Goal: Task Accomplishment & Management: Manage account settings

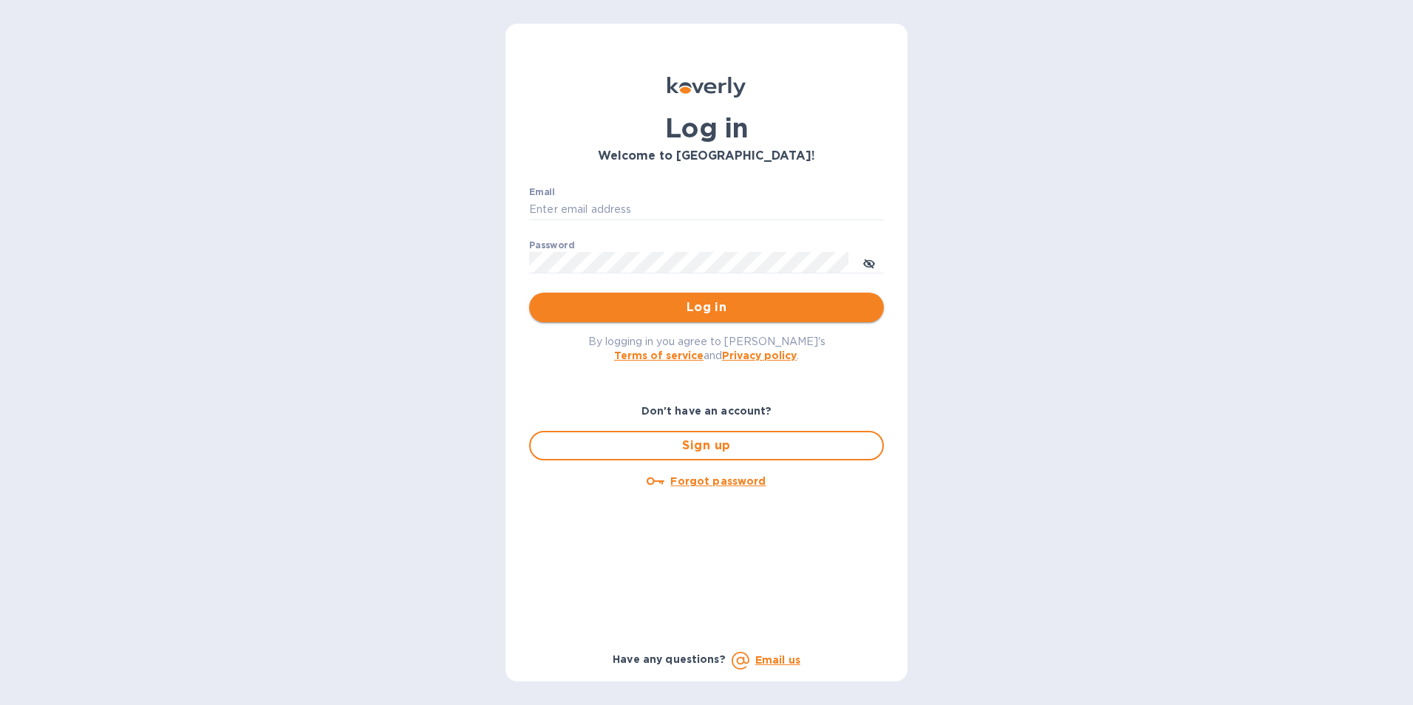
type input "ESEVERINO@VIANDERFOODS.COM"
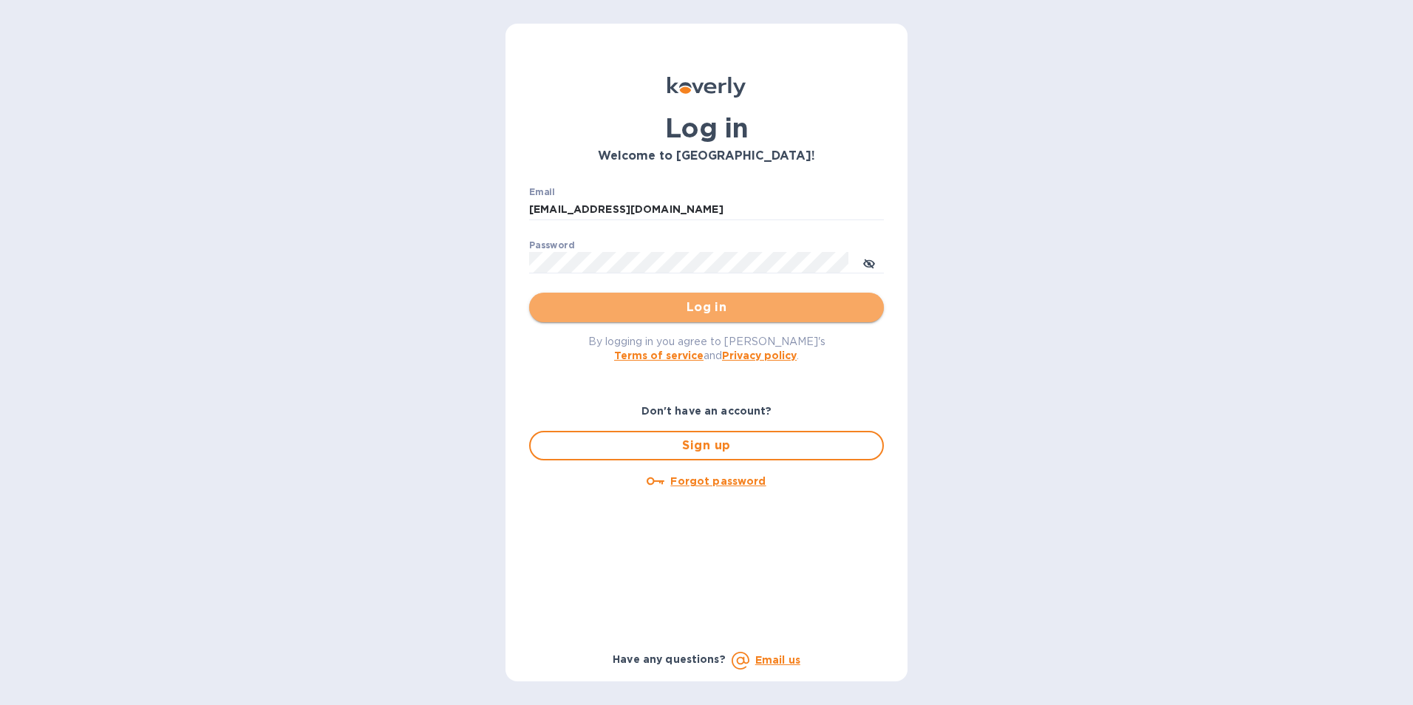
click at [700, 309] on span "Log in" at bounding box center [706, 308] width 331 height 18
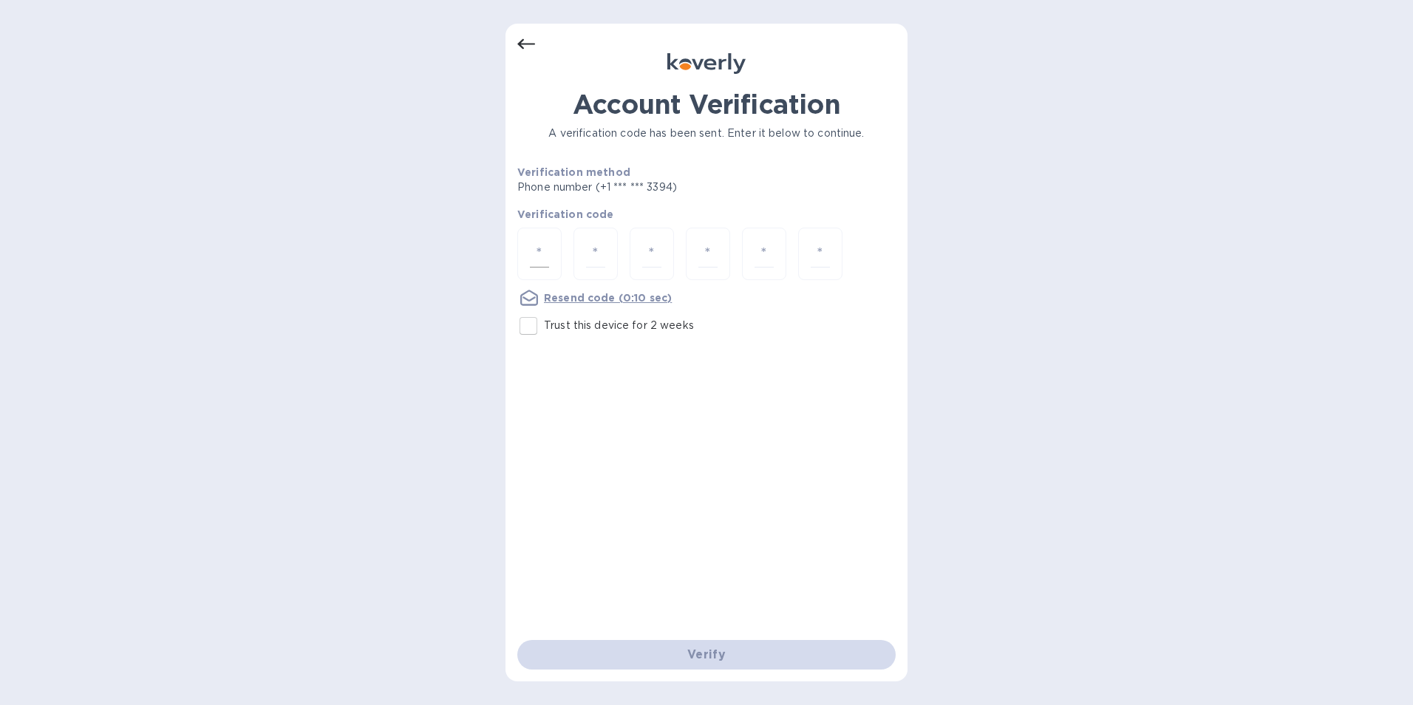
click at [546, 249] on input "number" at bounding box center [539, 253] width 19 height 27
type input "3"
type input "6"
type input "7"
type input "5"
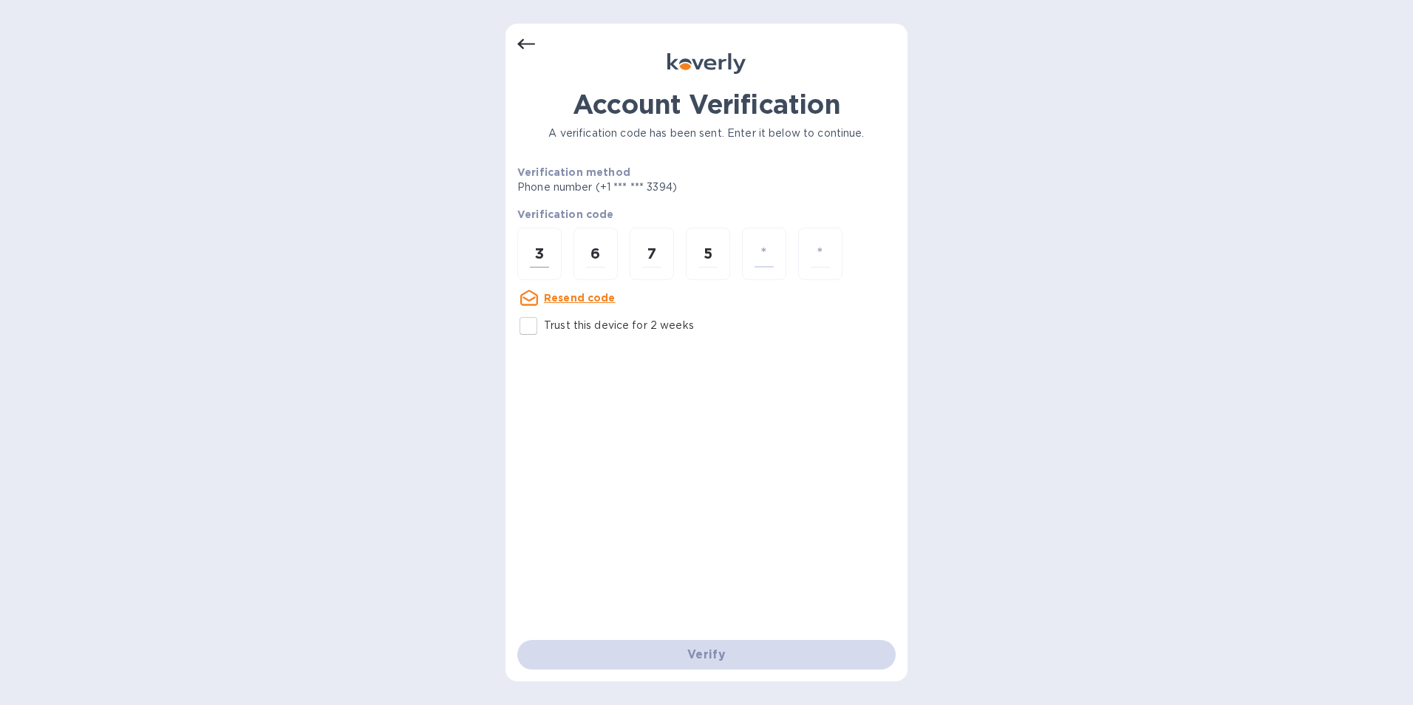
type input "8"
type input "1"
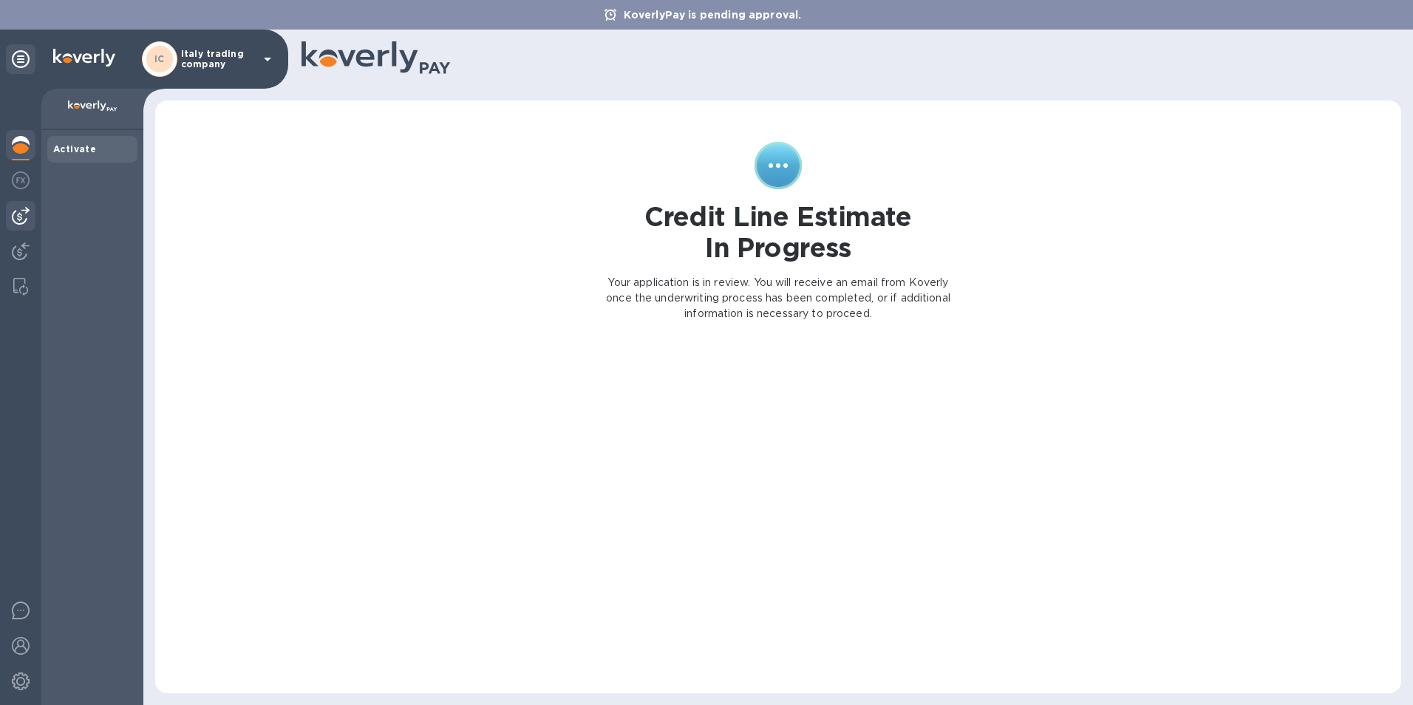
click at [14, 214] on img at bounding box center [21, 216] width 18 height 18
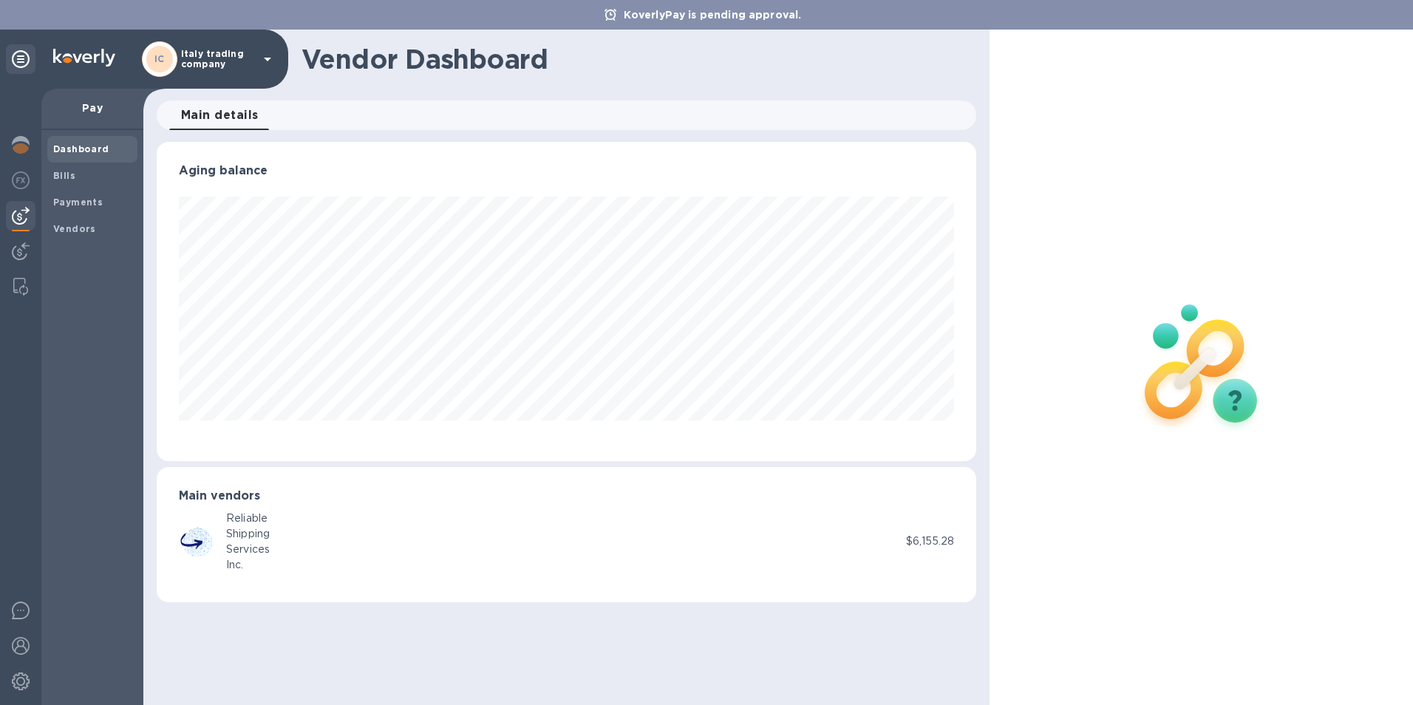
scroll to position [319, 820]
click at [21, 146] on img at bounding box center [21, 145] width 18 height 18
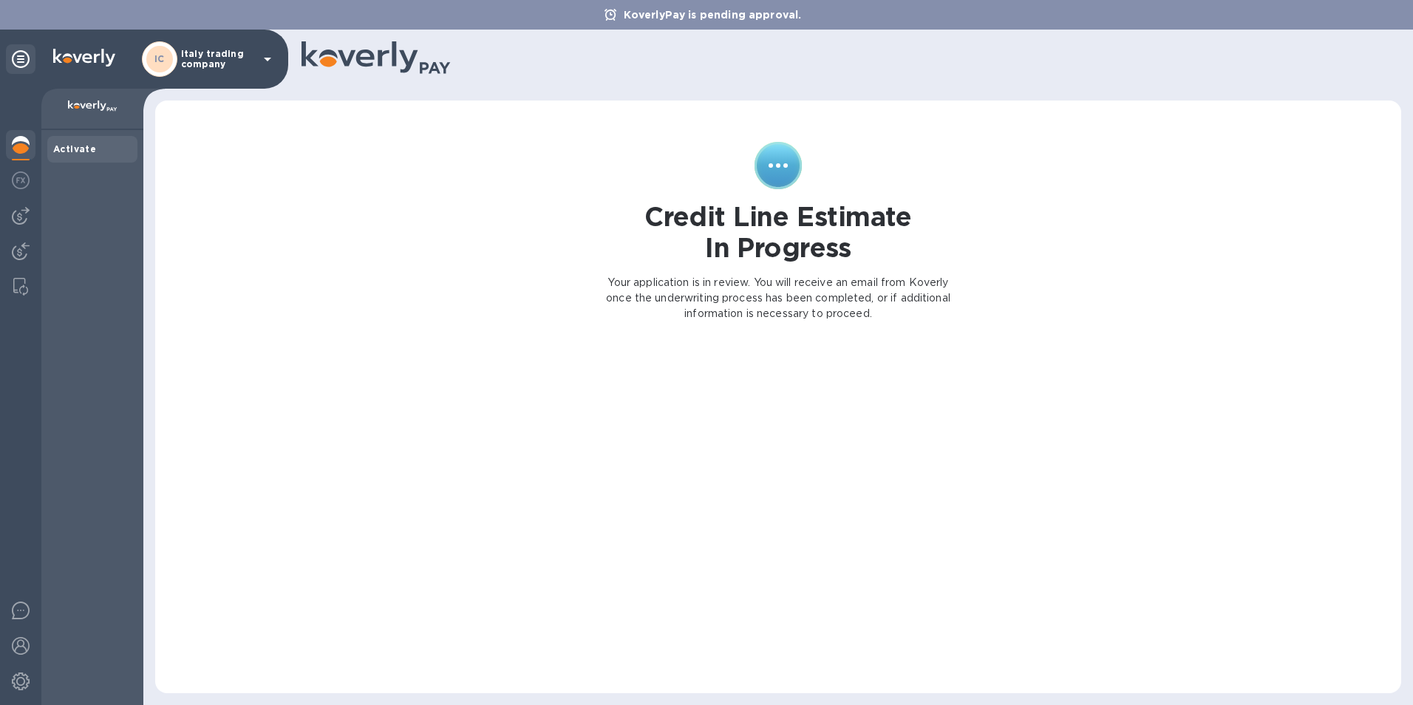
click at [270, 58] on icon at bounding box center [267, 60] width 7 height 4
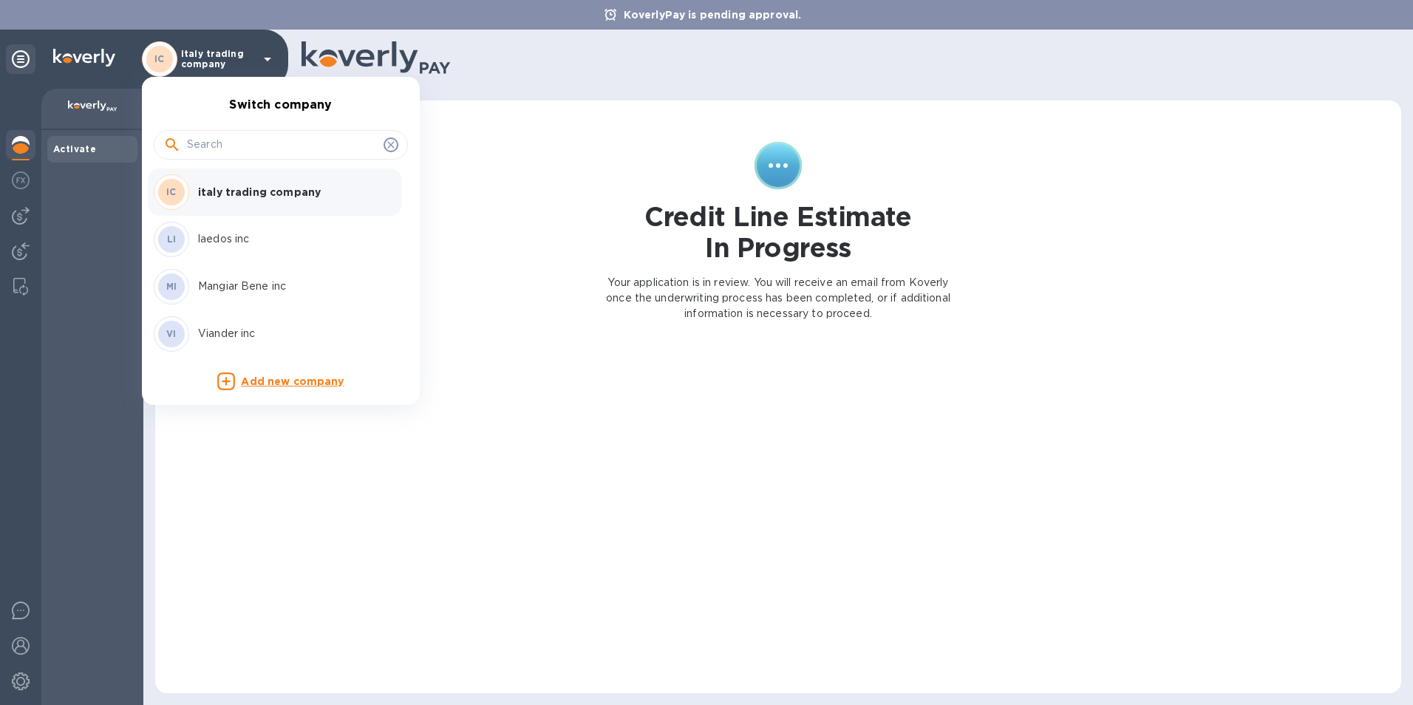
click at [236, 285] on p "Mangiar Bene inc" at bounding box center [291, 287] width 186 height 16
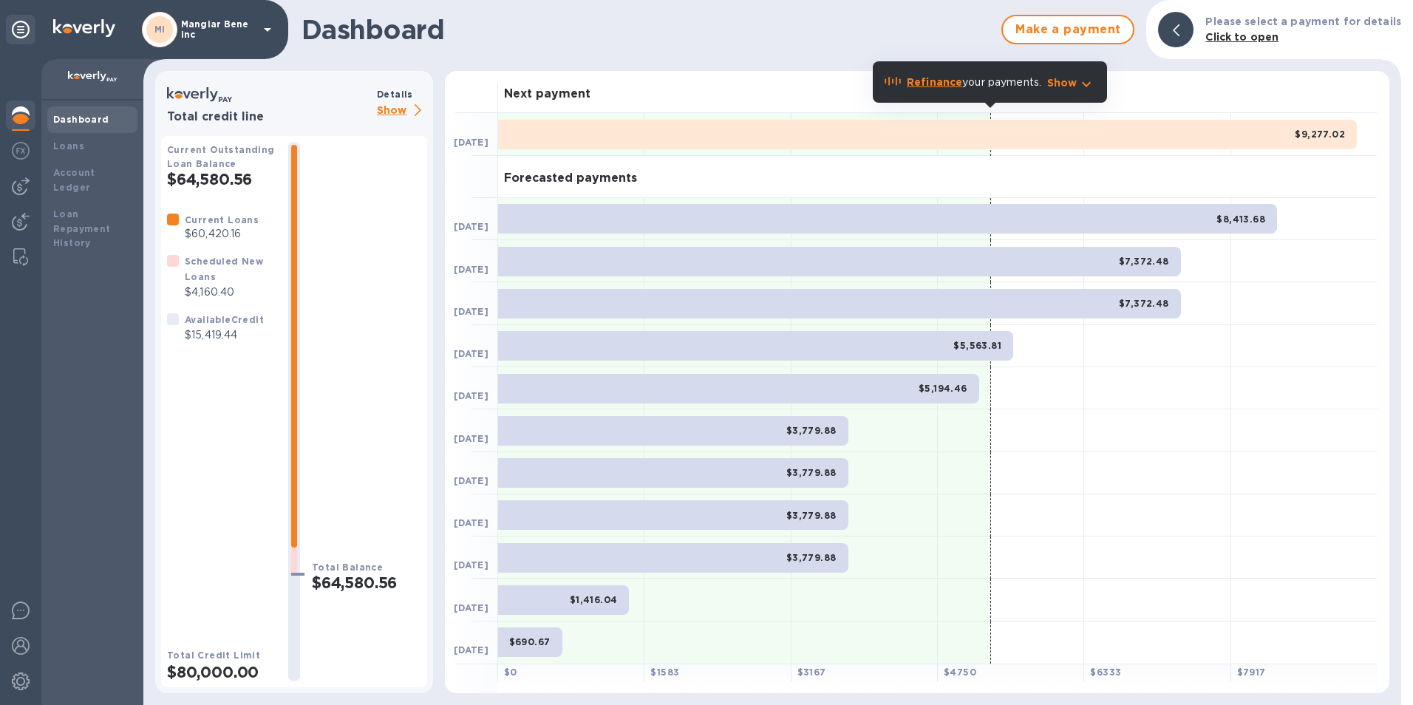
click at [172, 320] on div at bounding box center [173, 319] width 12 height 12
click at [393, 109] on p "Show" at bounding box center [402, 111] width 50 height 18
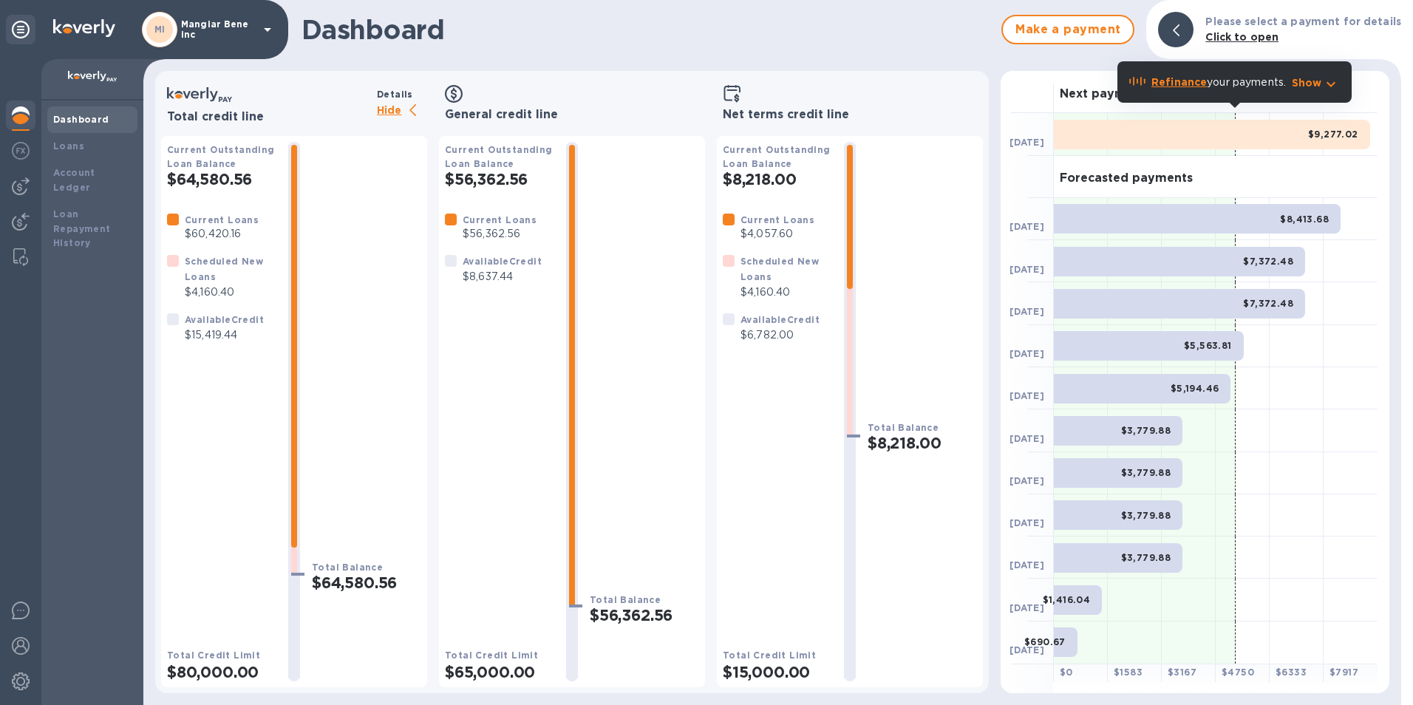
click at [265, 24] on icon at bounding box center [268, 30] width 18 height 18
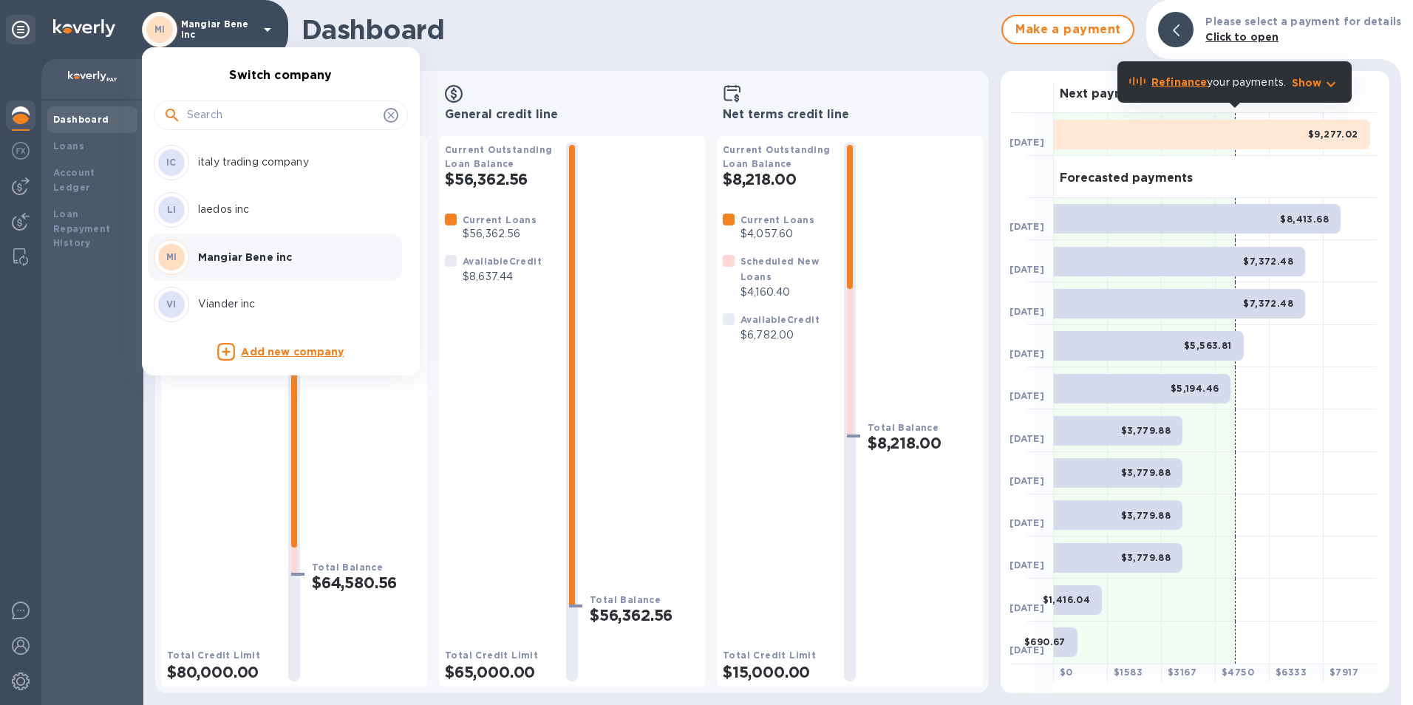
click at [225, 302] on p "Viander inc" at bounding box center [291, 304] width 186 height 16
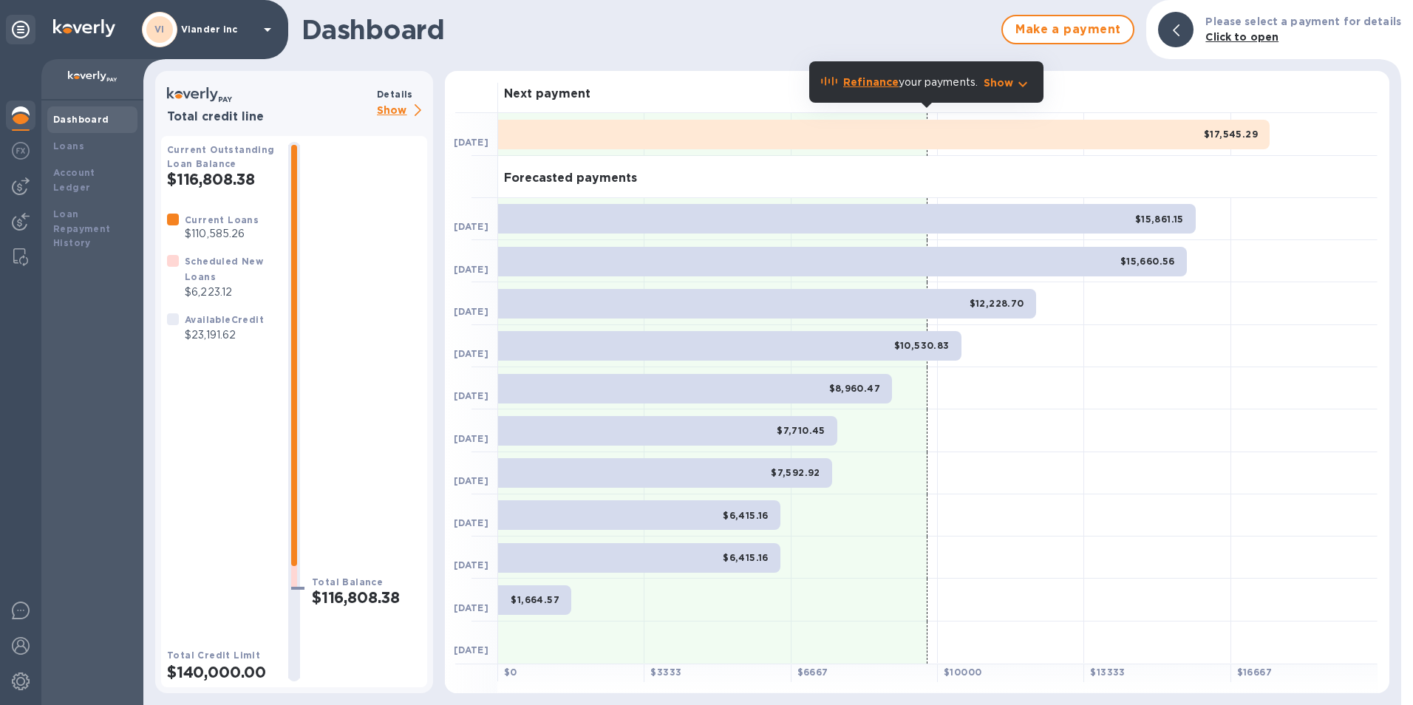
click at [386, 107] on p "Show" at bounding box center [402, 111] width 50 height 18
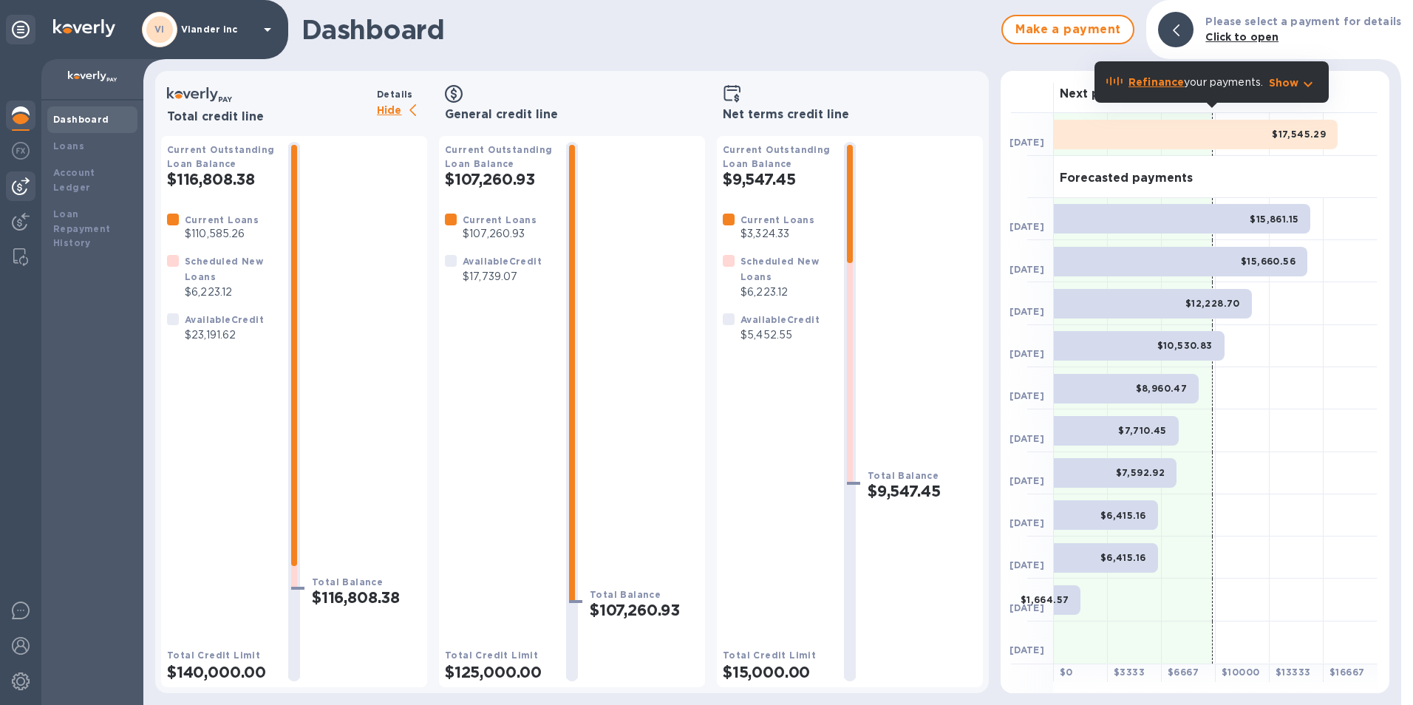
click at [18, 181] on img at bounding box center [21, 186] width 18 height 18
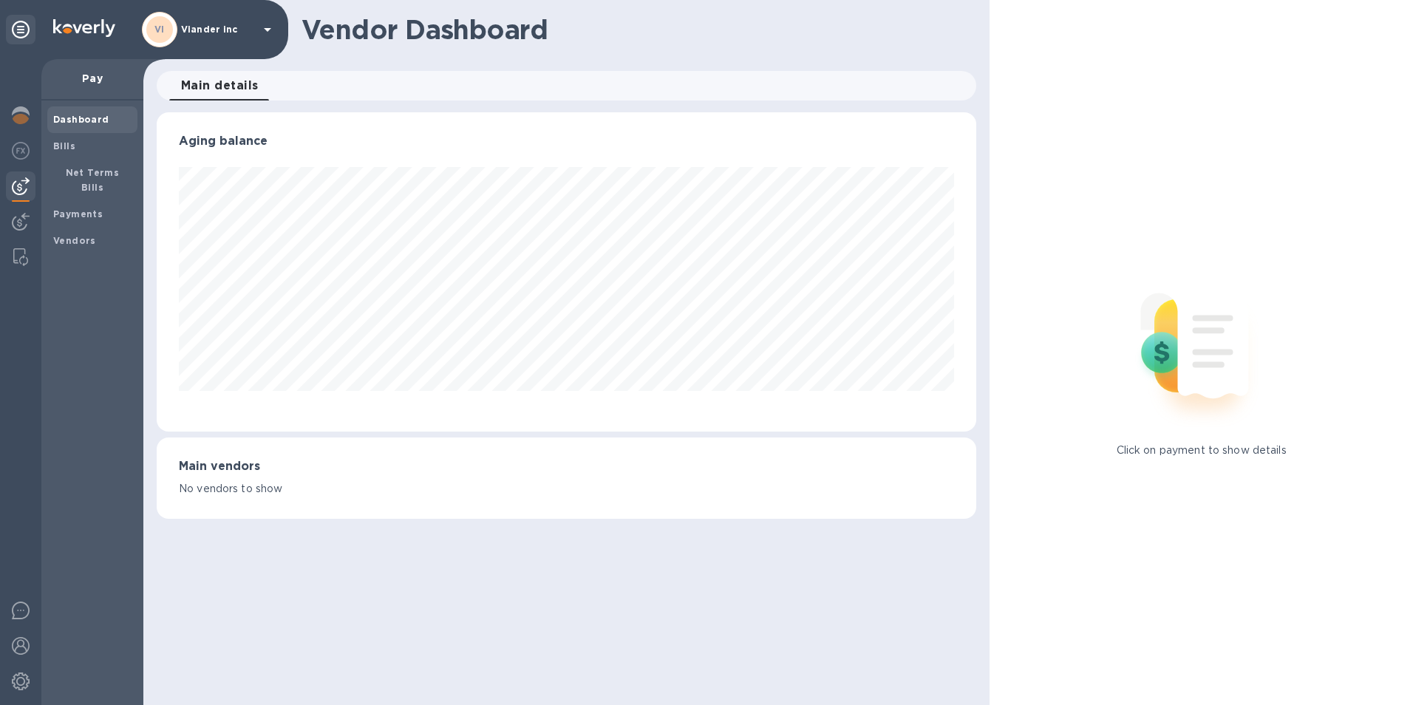
scroll to position [319, 814]
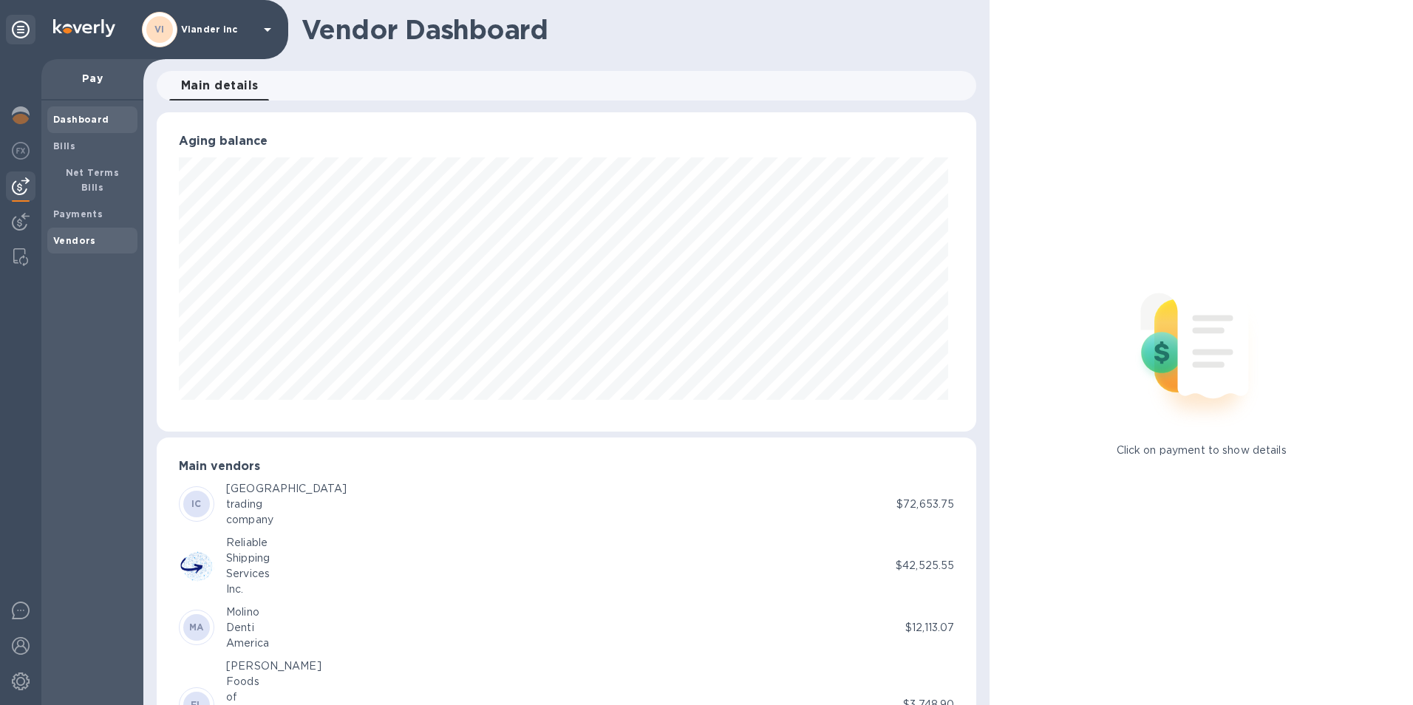
click at [58, 235] on b "Vendors" at bounding box center [74, 240] width 43 height 11
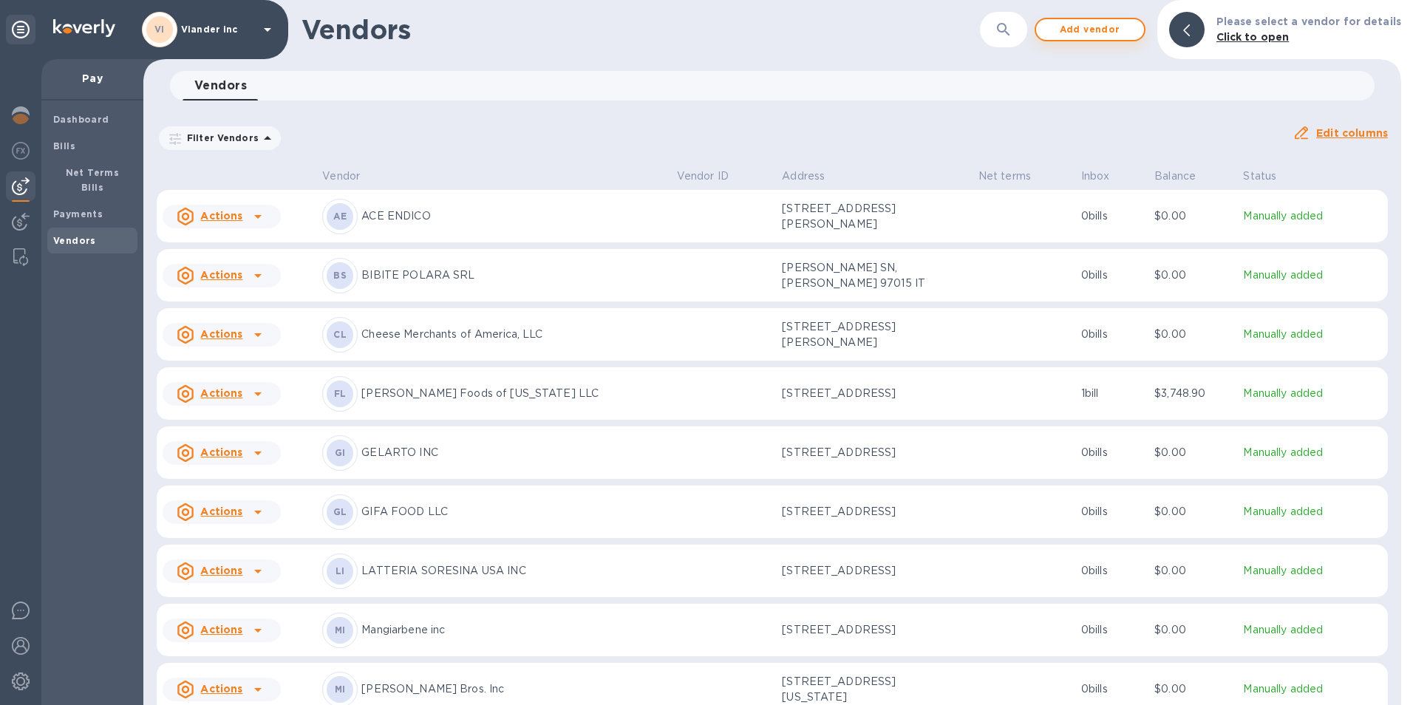
click at [1091, 24] on span "Add vendor" at bounding box center [1090, 30] width 84 height 18
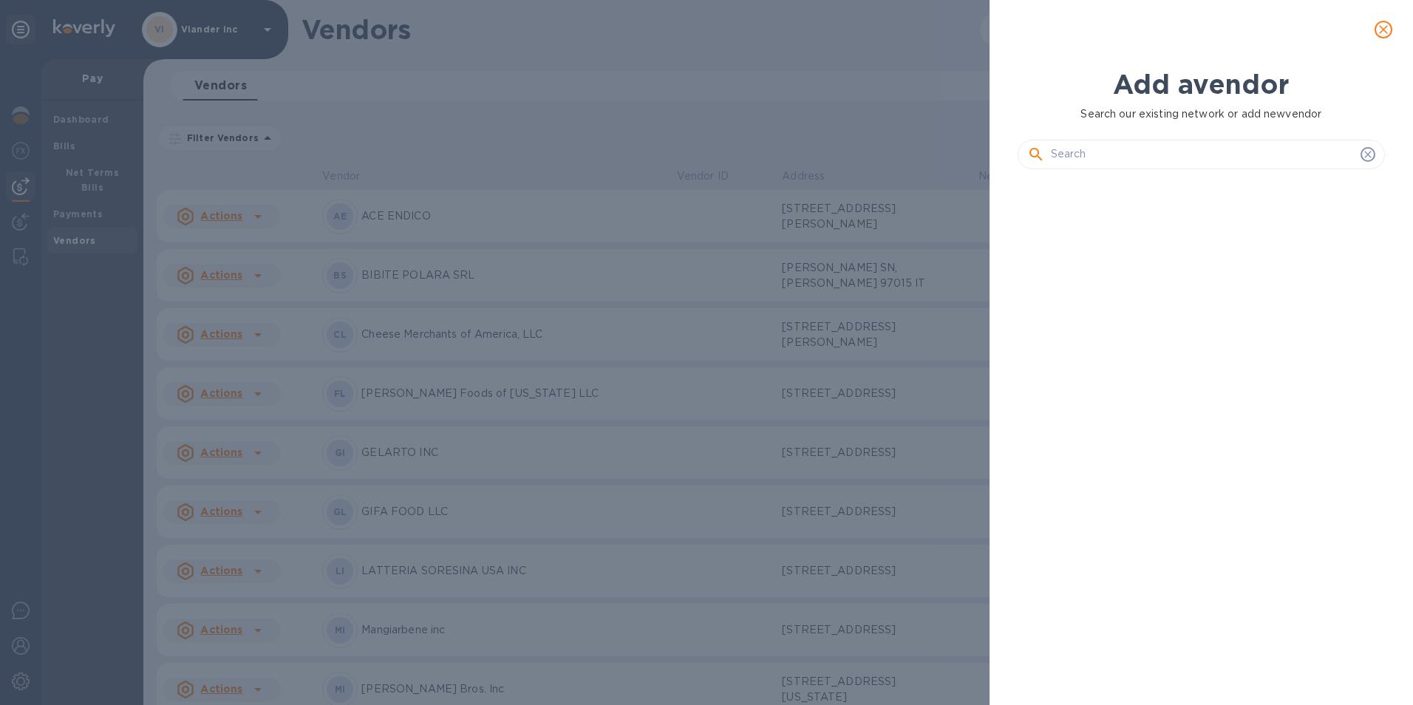
scroll to position [474, 374]
click at [1114, 158] on input "text" at bounding box center [1203, 154] width 304 height 22
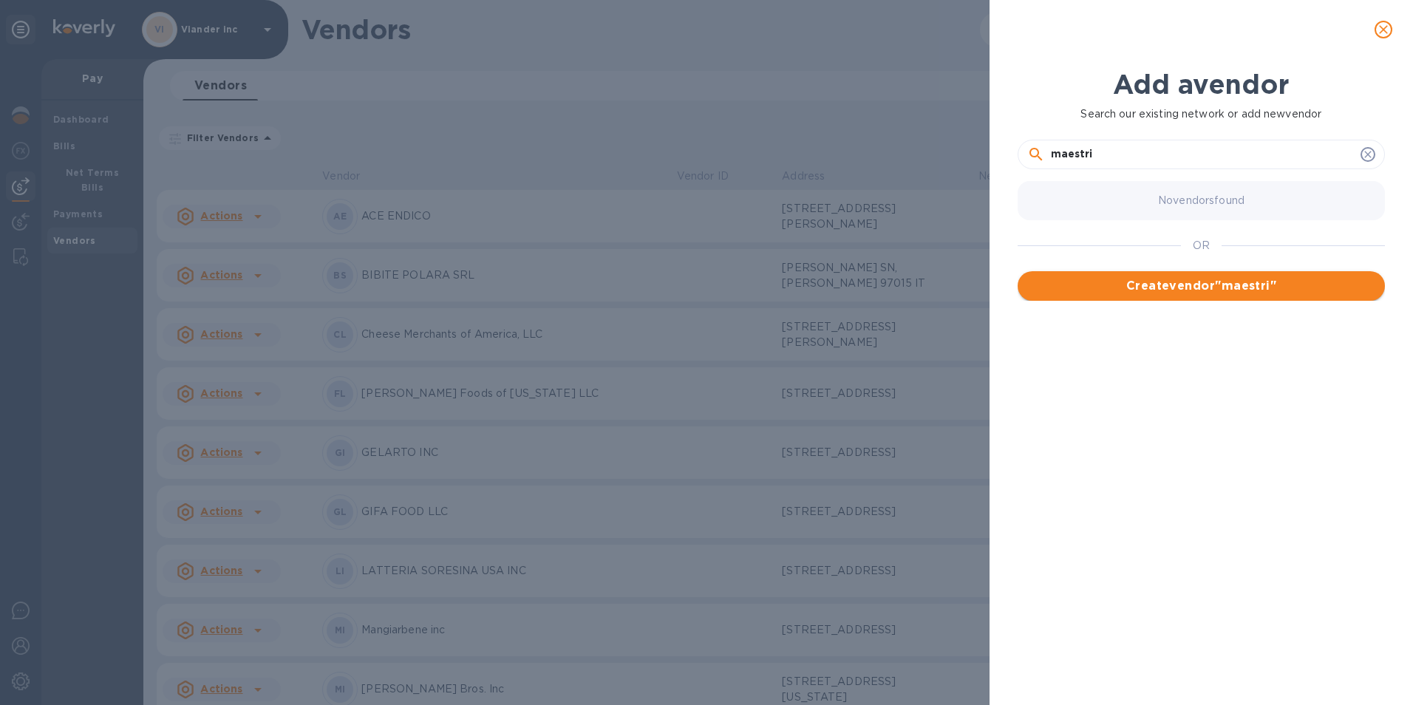
type input "maestri"
click at [1194, 285] on span "Create vendor " maestri "" at bounding box center [1202, 286] width 344 height 18
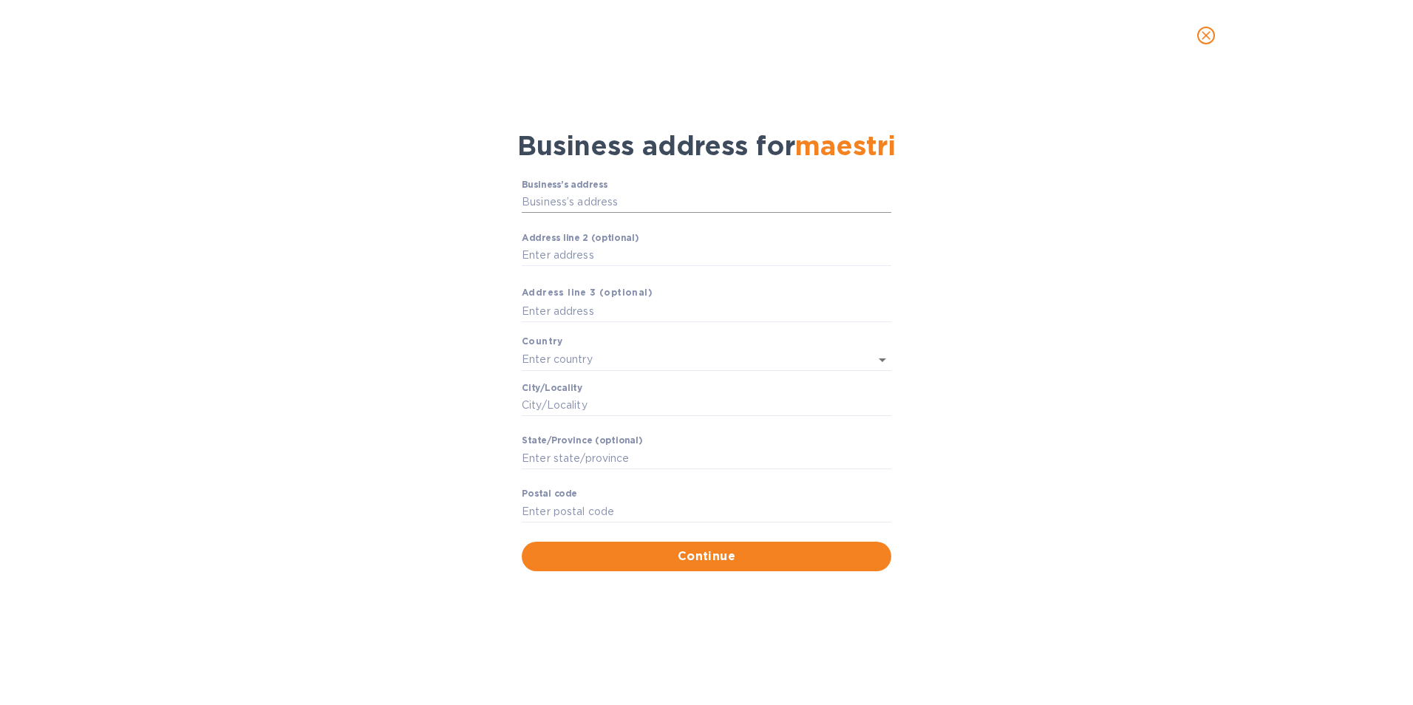
click at [568, 202] on input "Business’s аddress" at bounding box center [707, 202] width 370 height 22
click at [1201, 41] on icon "close" at bounding box center [1206, 35] width 15 height 15
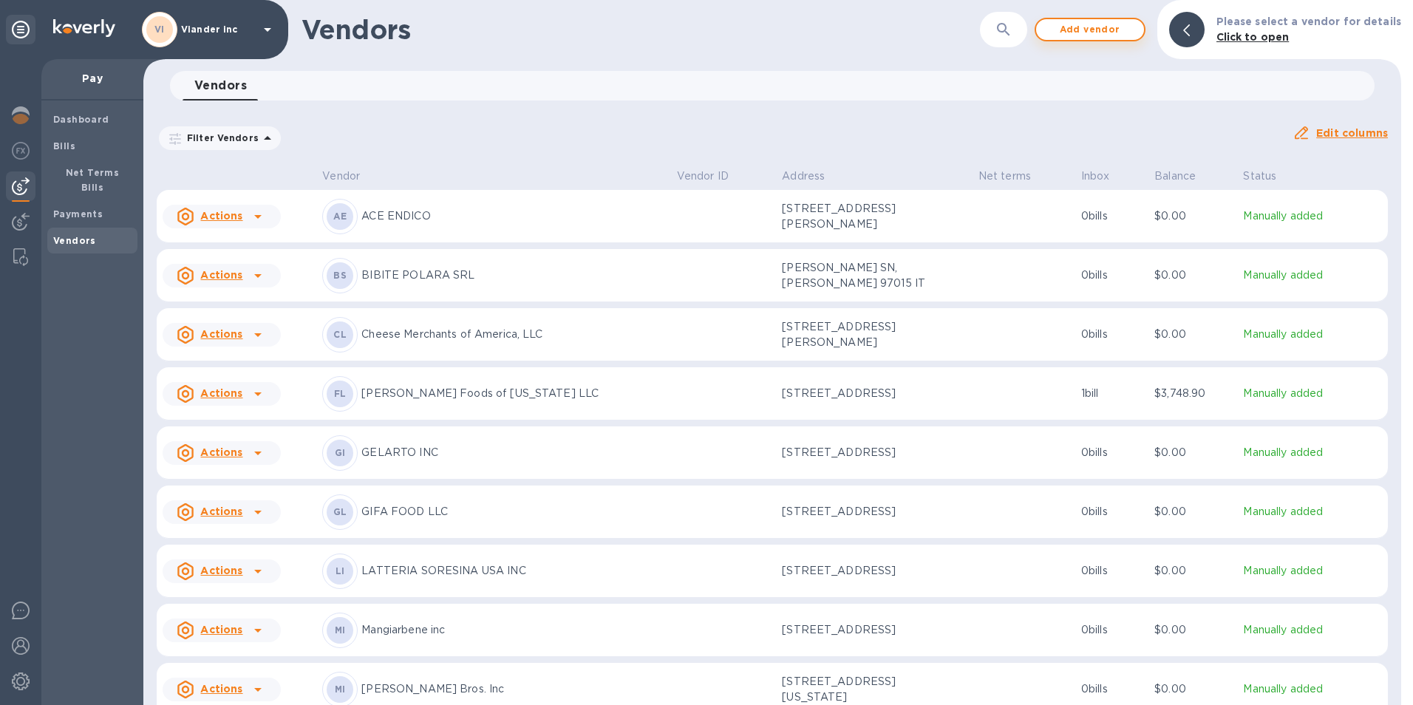
click at [1086, 30] on span "Add vendor" at bounding box center [1090, 30] width 84 height 18
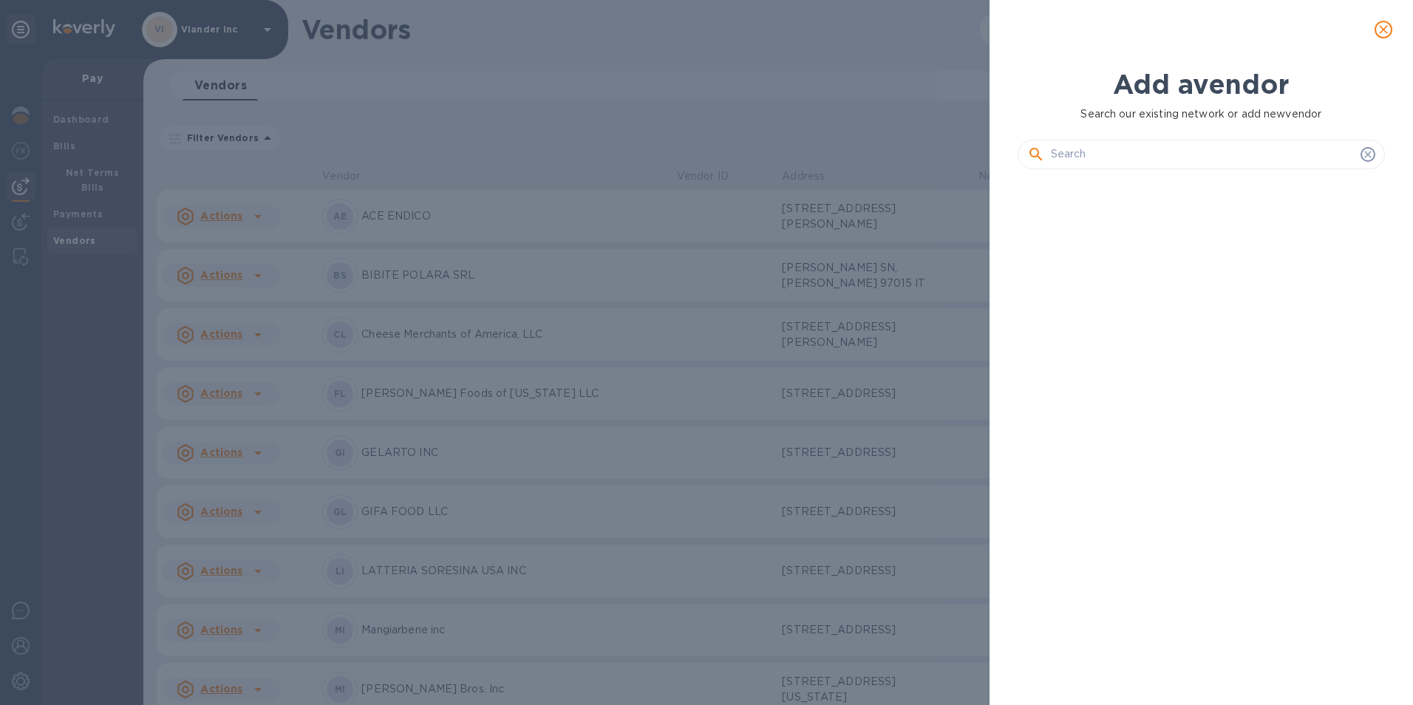
click at [1061, 153] on input "text" at bounding box center [1203, 154] width 304 height 22
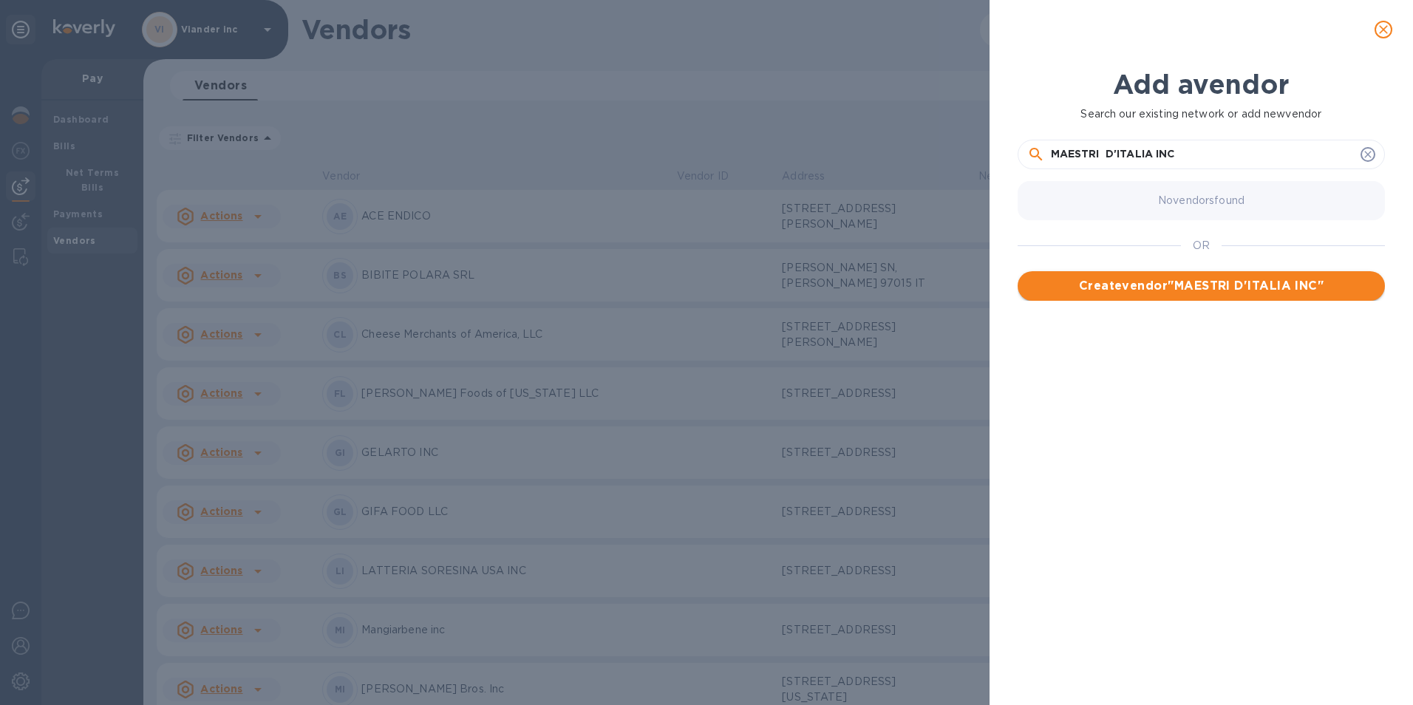
type input "MAESTRI D'ITALIA INC"
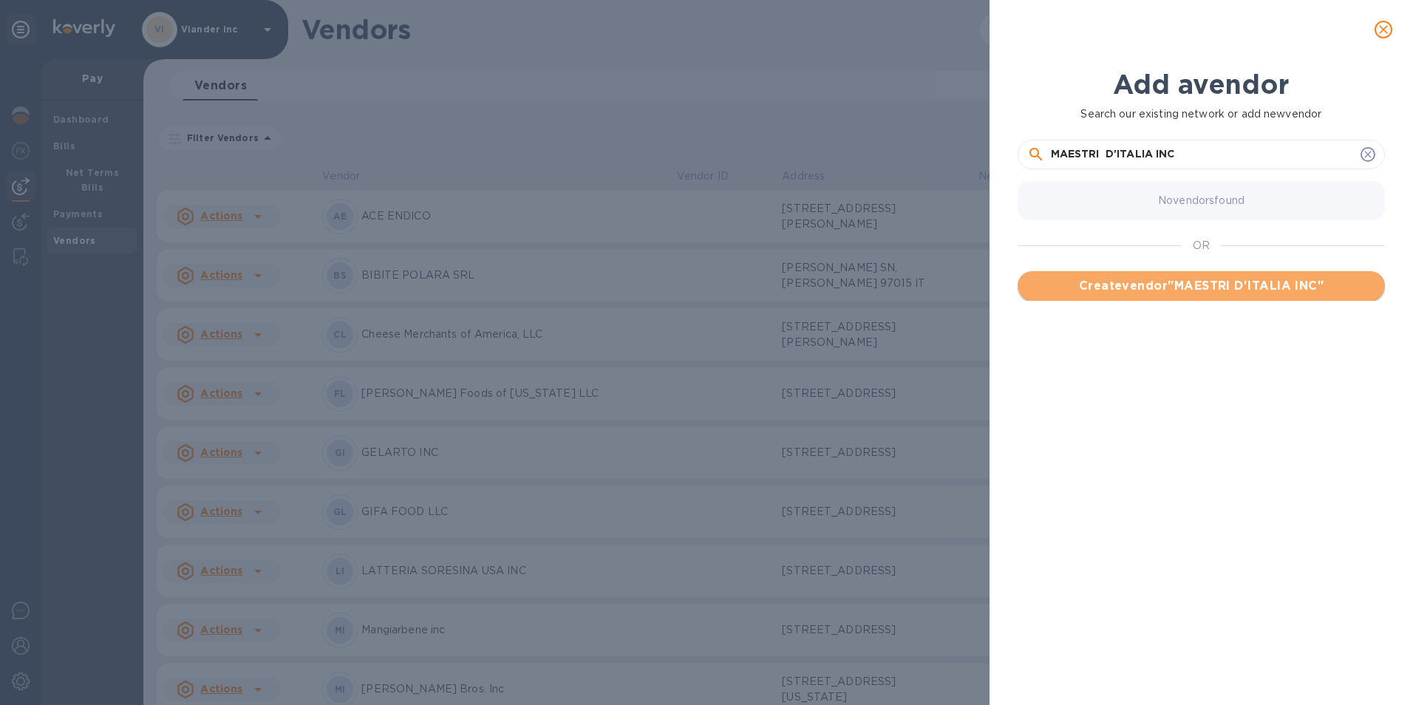
click at [1157, 285] on span "Create vendor " MAESTRI D'ITALIA INC "" at bounding box center [1202, 286] width 344 height 18
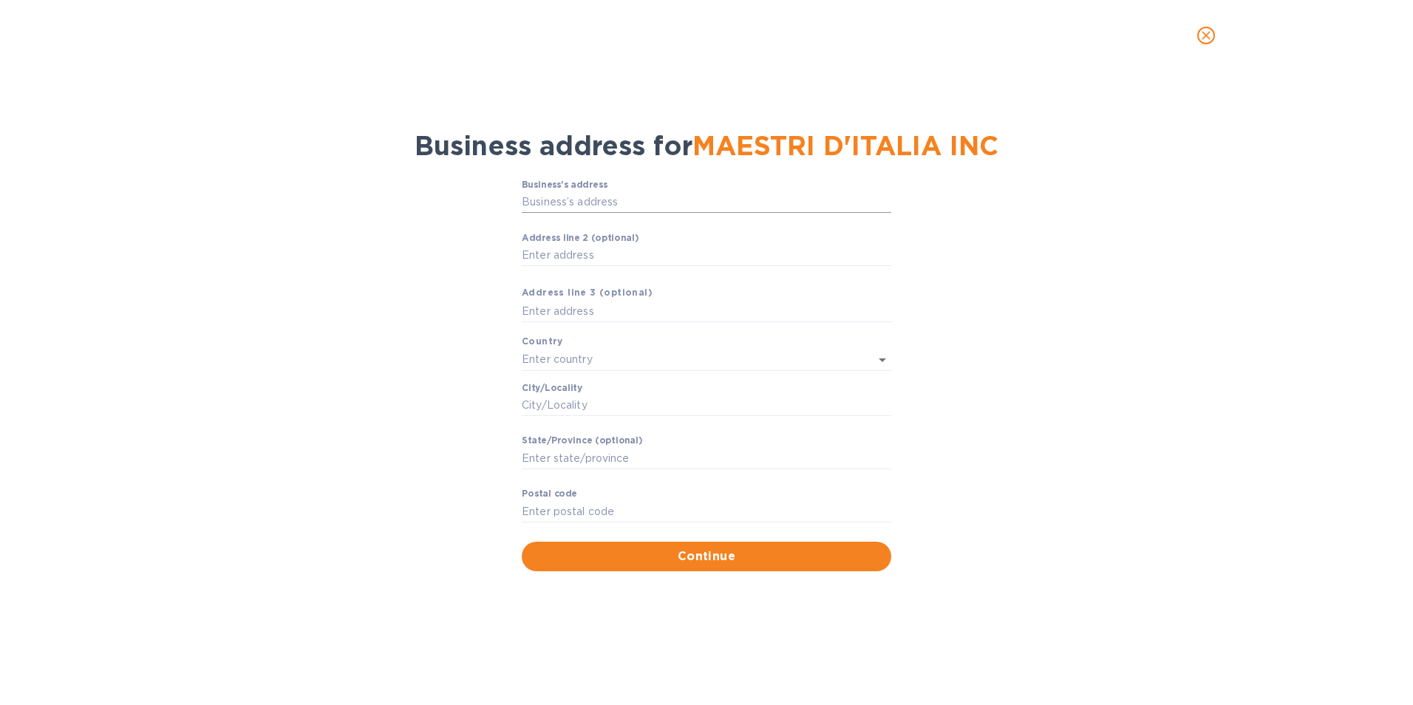
click at [540, 199] on input "Business’s аddress" at bounding box center [707, 202] width 370 height 22
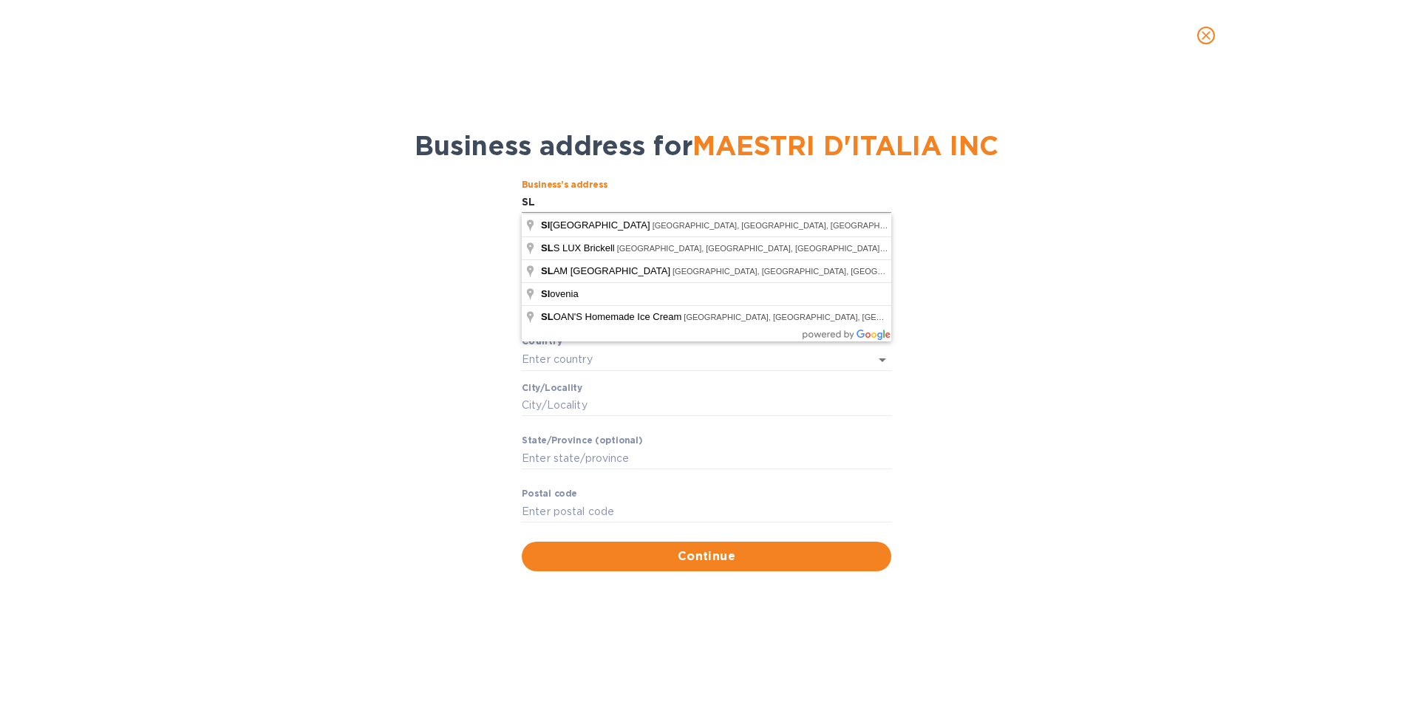
type input "S"
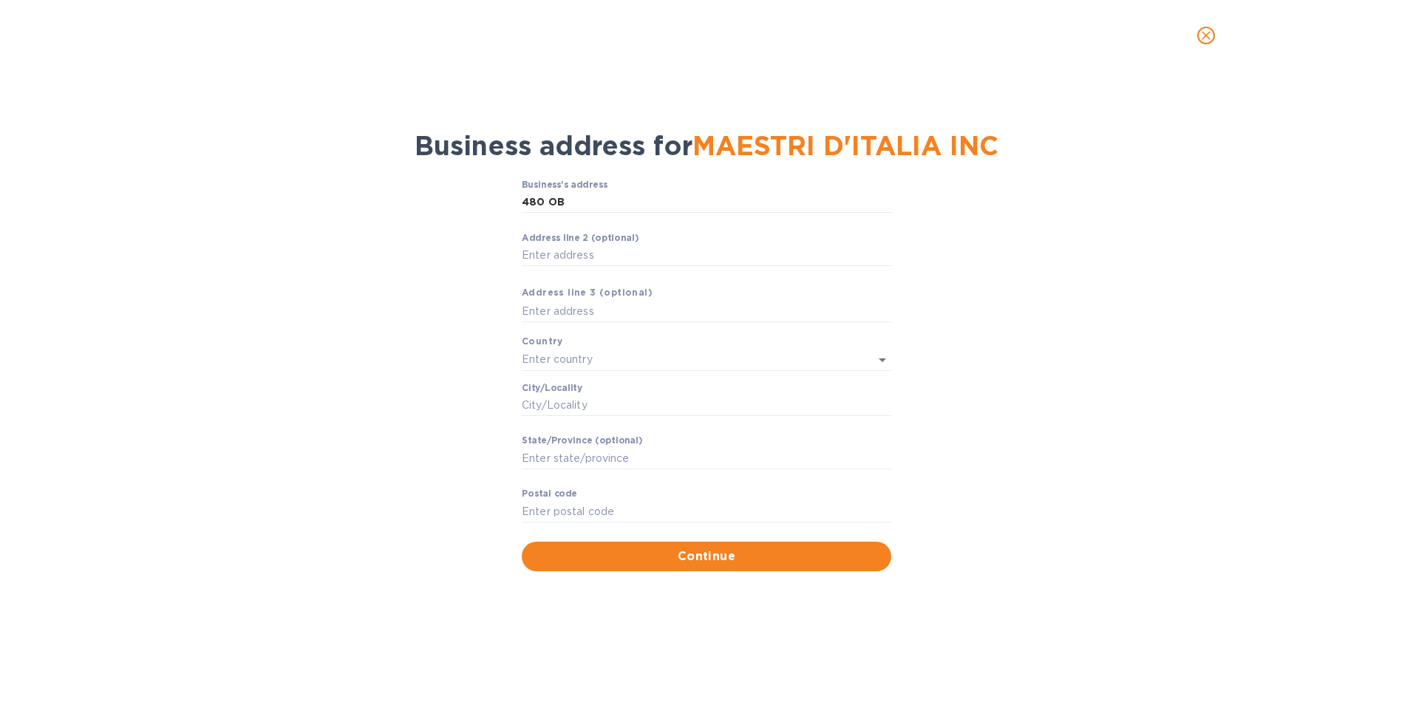
type input "480 Oberlin Avenue South"
type input "United States"
type input "Lakewood"
type input "NJ"
type input "08701"
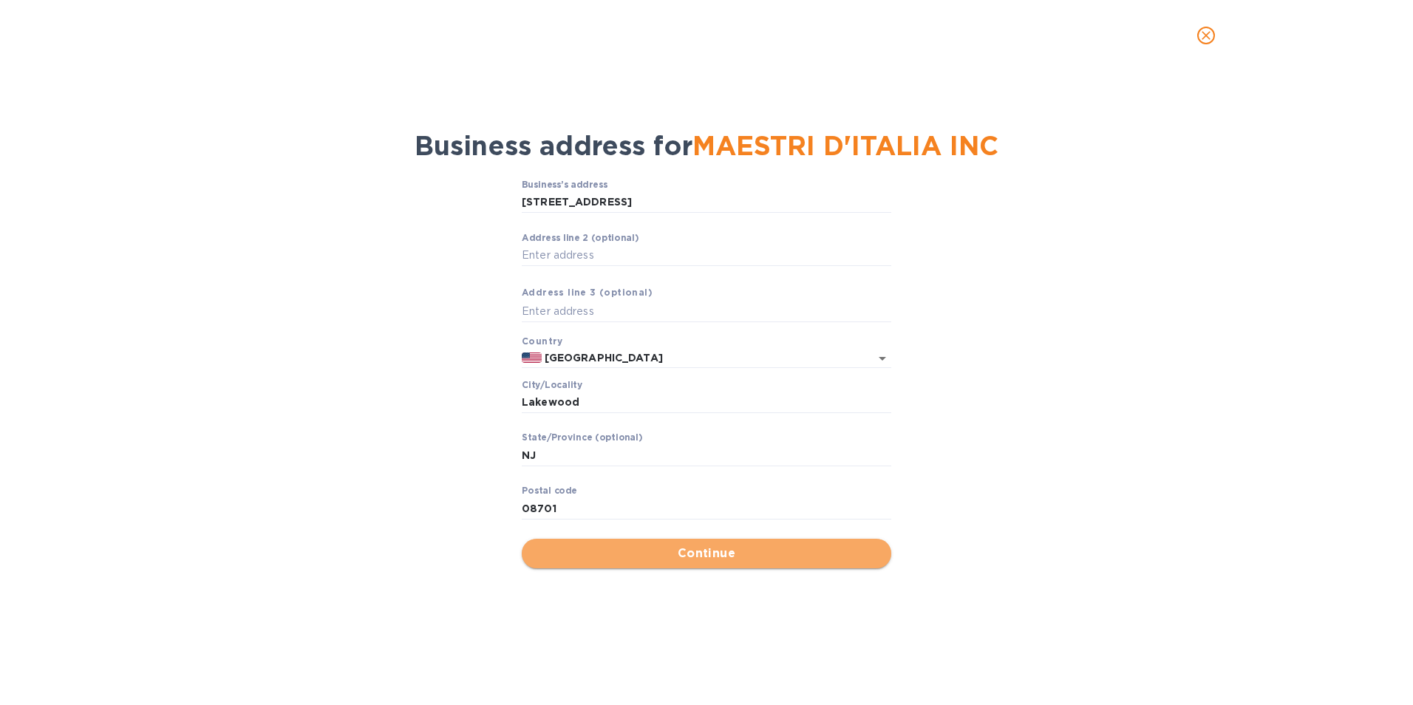
click at [701, 550] on span "Continue" at bounding box center [707, 554] width 346 height 18
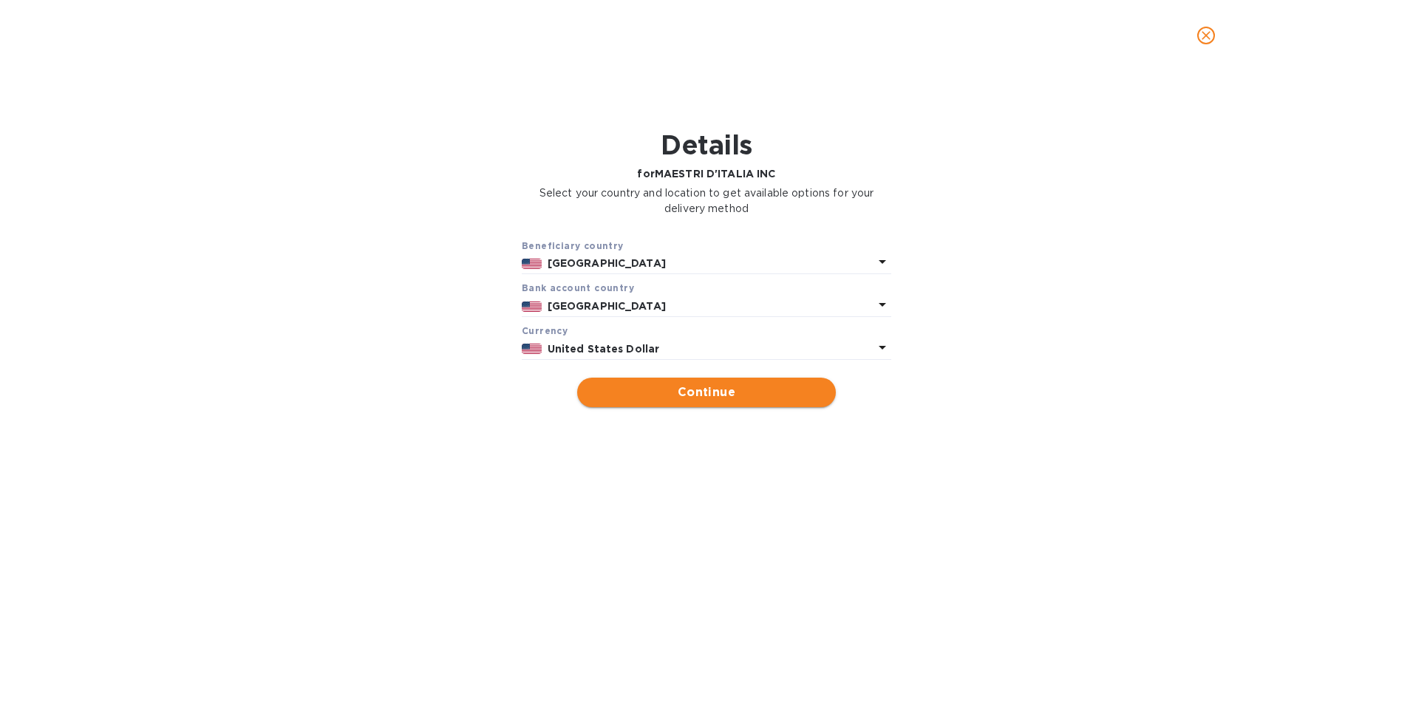
click at [703, 394] on span "Continue" at bounding box center [706, 393] width 235 height 18
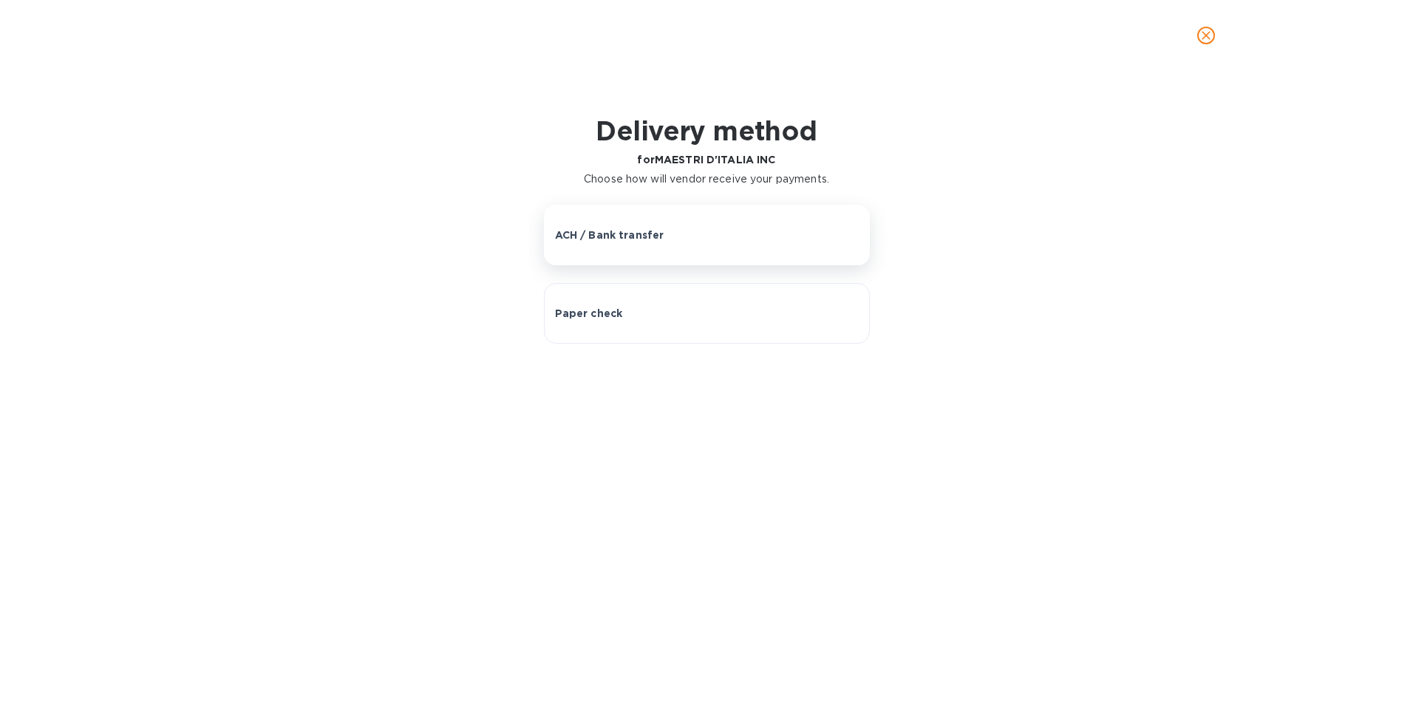
click at [622, 233] on p "ACH / Bank transfer" at bounding box center [609, 235] width 109 height 15
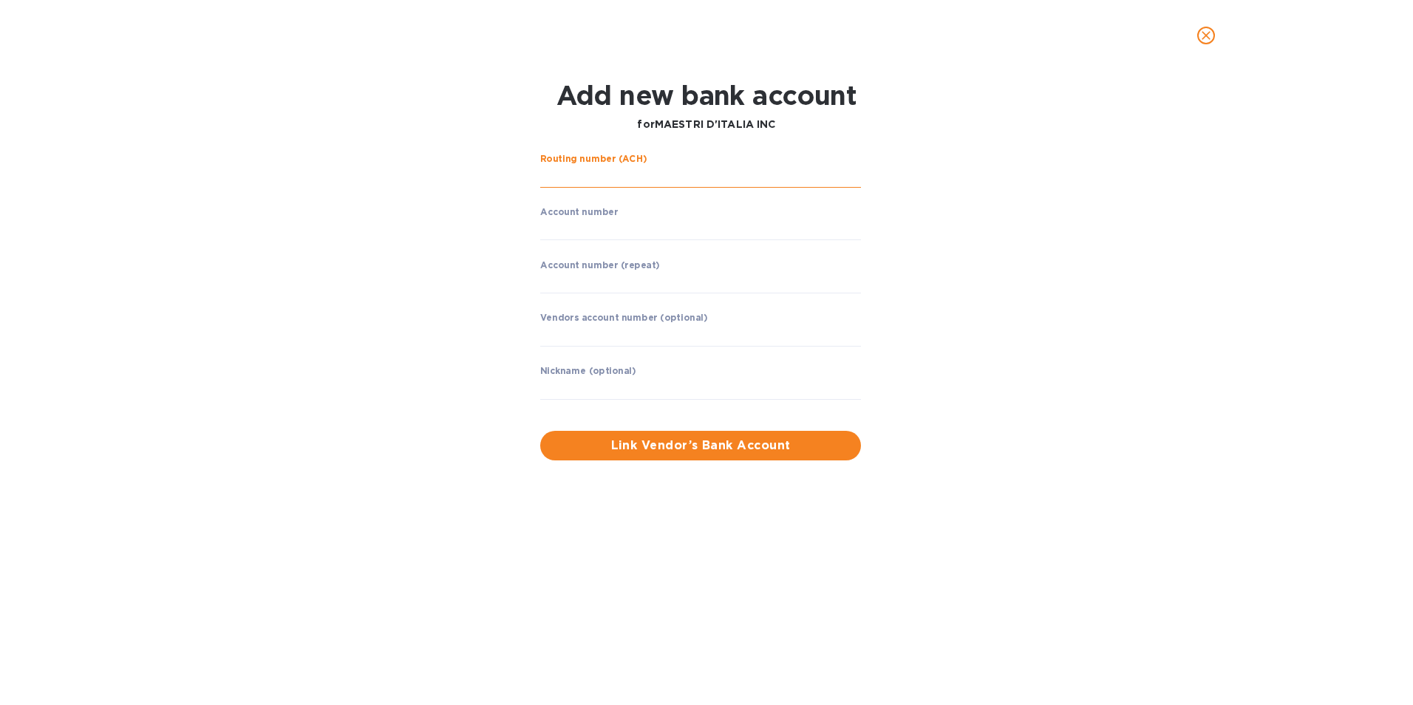
click at [565, 178] on input "string" at bounding box center [700, 177] width 321 height 22
type input "021200339"
click at [564, 231] on input "string" at bounding box center [700, 229] width 321 height 22
type input "381051310565"
click at [582, 283] on input "string" at bounding box center [700, 282] width 321 height 22
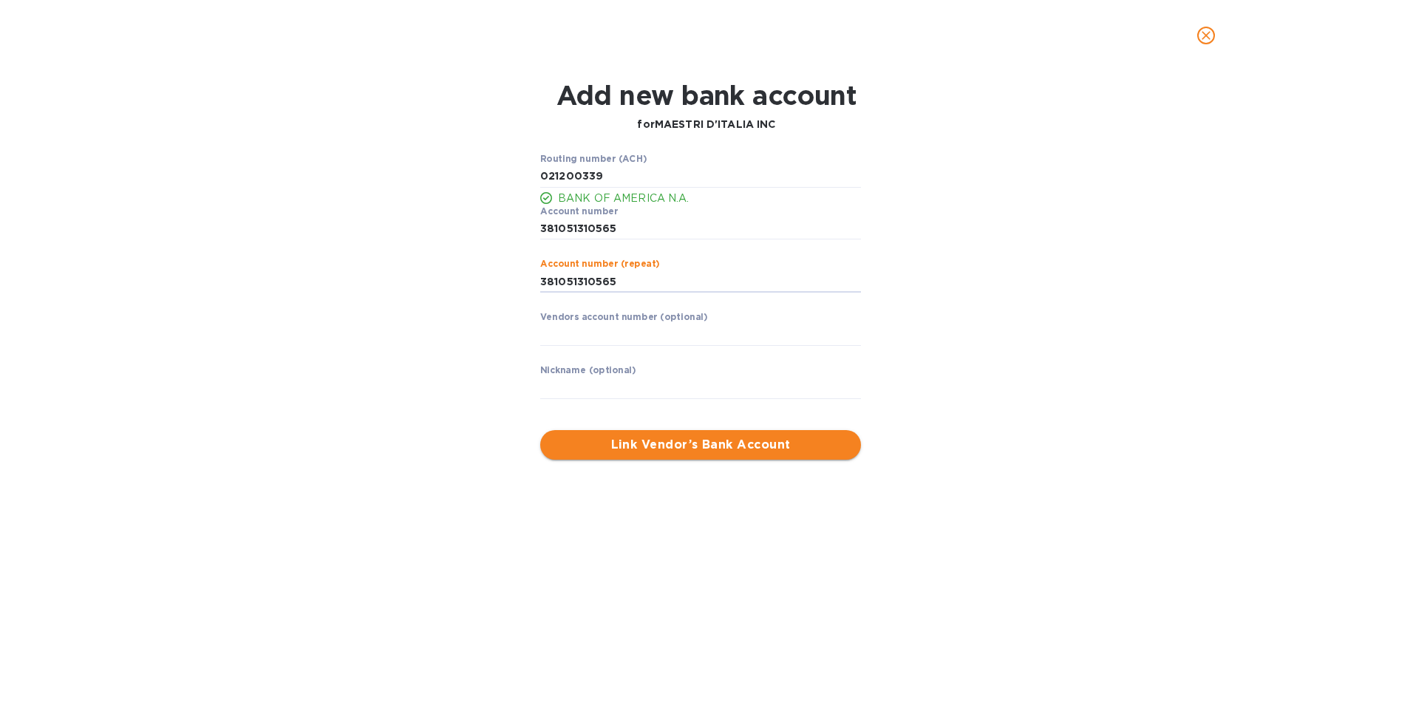
type input "381051310565"
click at [687, 449] on span "Link Vendor’s Bank Account" at bounding box center [700, 445] width 297 height 18
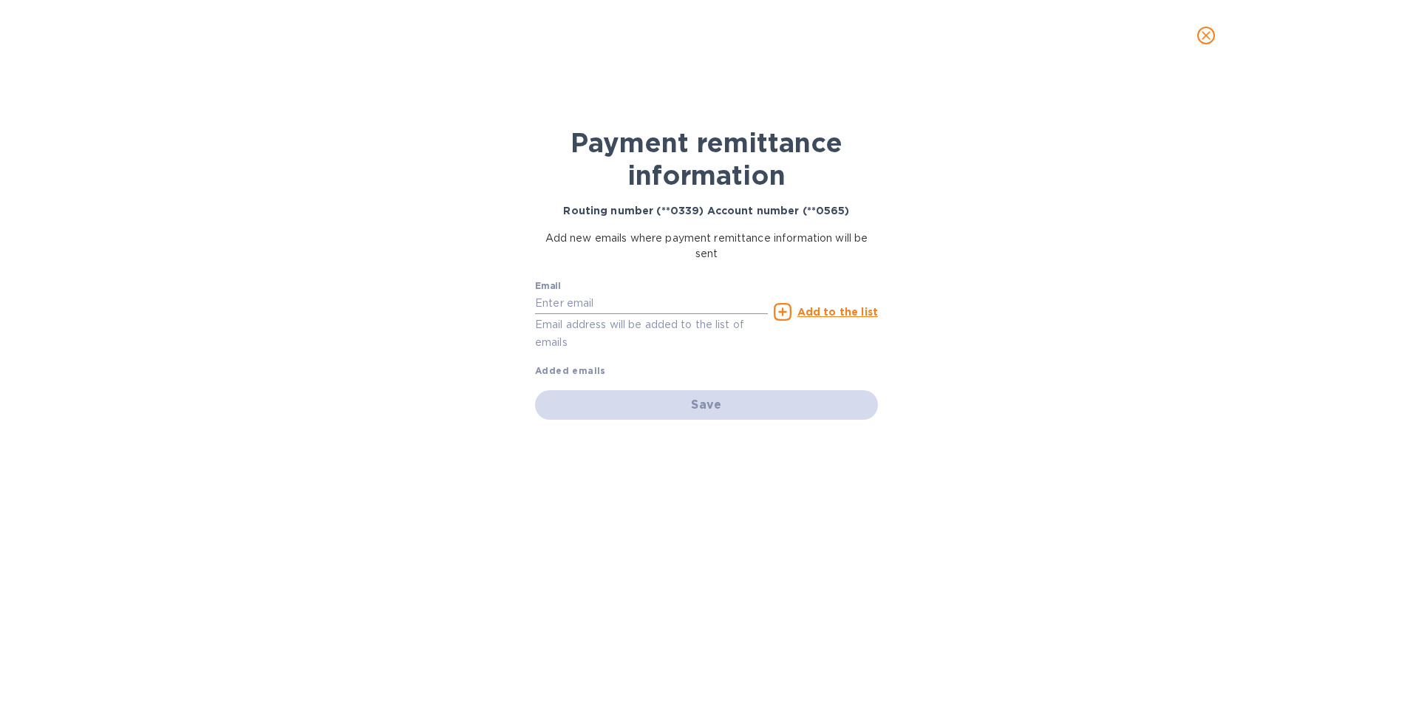
click at [541, 298] on input "text" at bounding box center [651, 304] width 233 height 22
type input "STEFANO.TEDESCO@MAESTRIDITALIA.COM"
click at [826, 315] on u "Add to the list" at bounding box center [837, 312] width 81 height 12
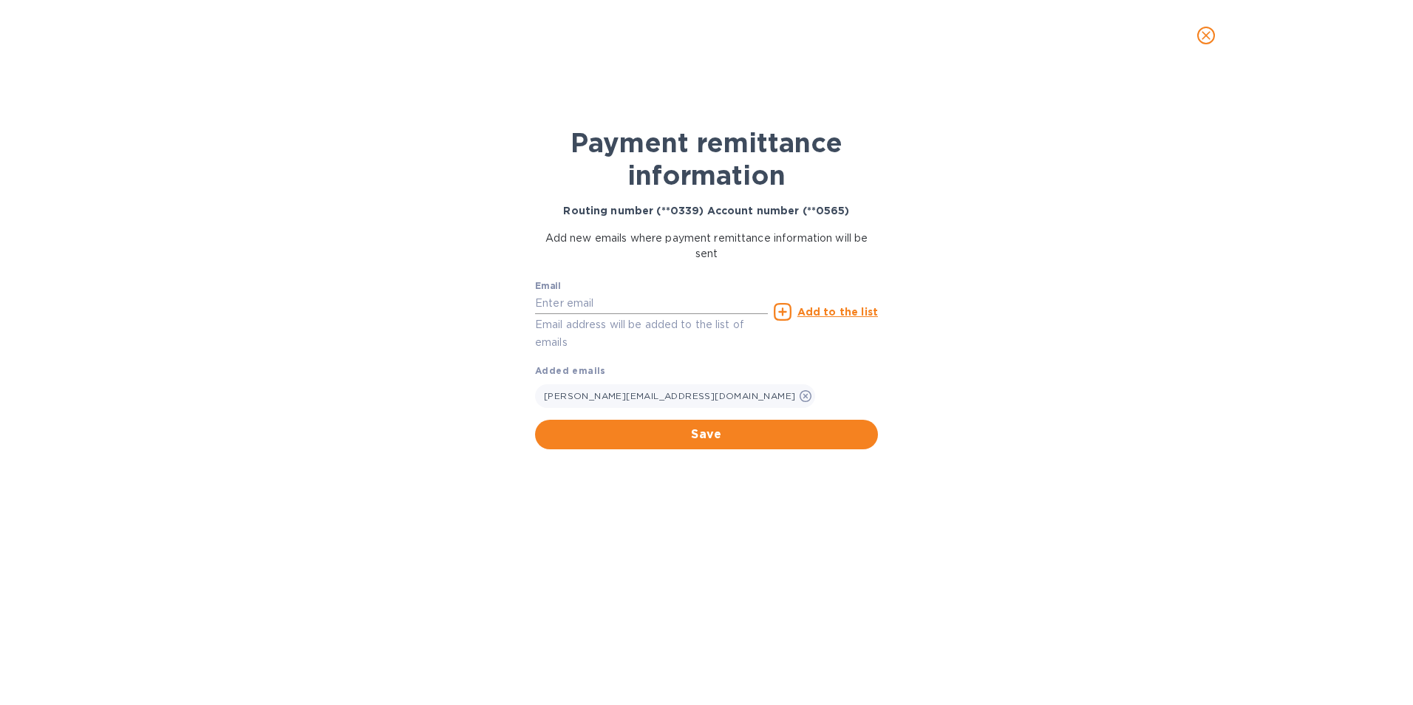
click at [554, 308] on input "text" at bounding box center [651, 304] width 233 height 22
type input "LILIANAI@VIANDERFOODS.COM"
click at [829, 313] on u "Add to the list" at bounding box center [837, 312] width 81 height 12
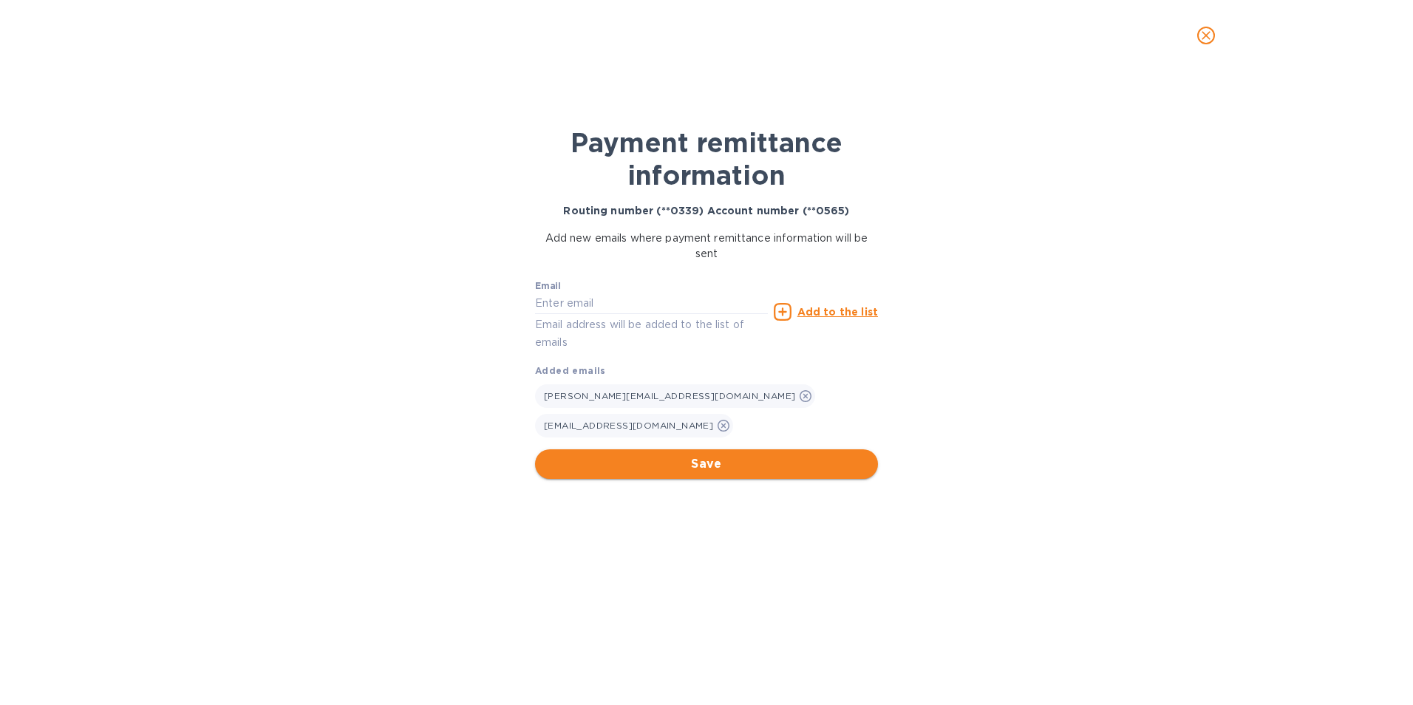
click at [701, 460] on span "Save" at bounding box center [706, 464] width 319 height 18
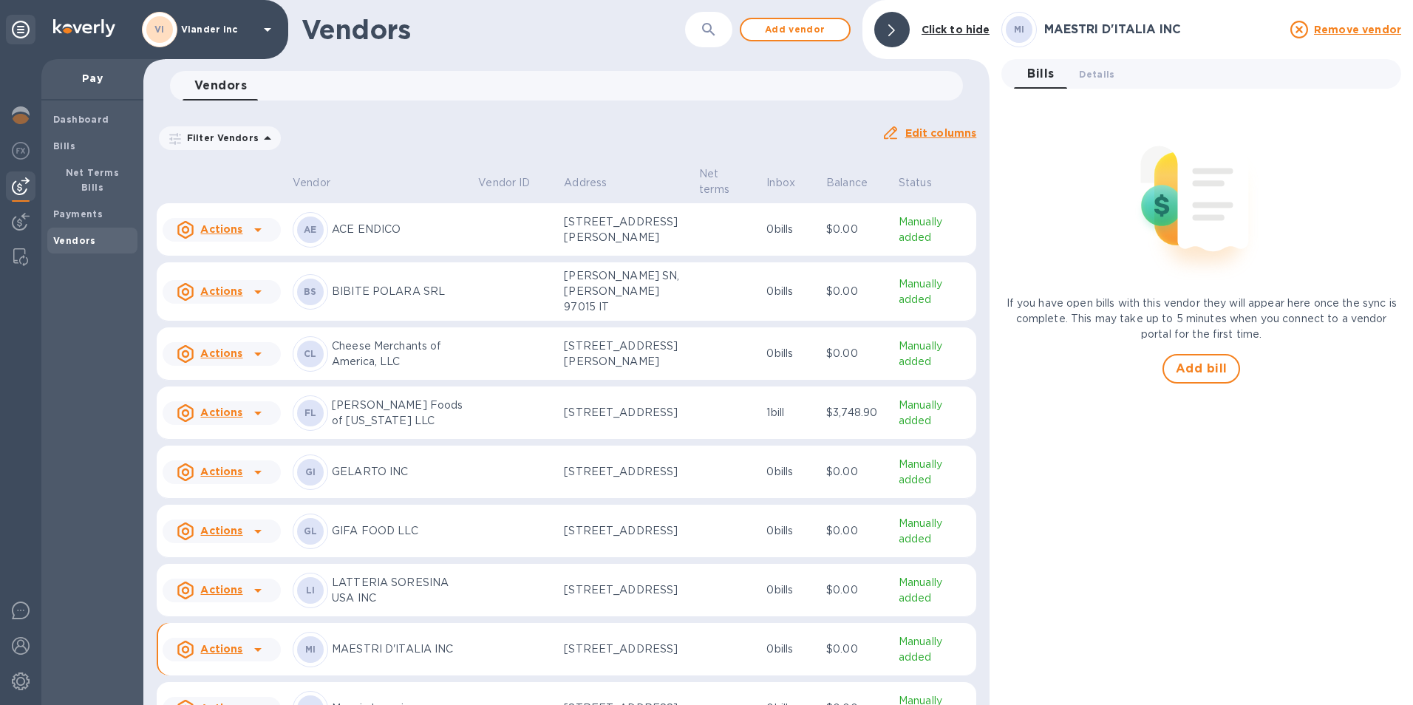
click at [255, 659] on icon at bounding box center [258, 650] width 18 height 18
click at [237, 639] on b "Add new bill" at bounding box center [238, 639] width 69 height 12
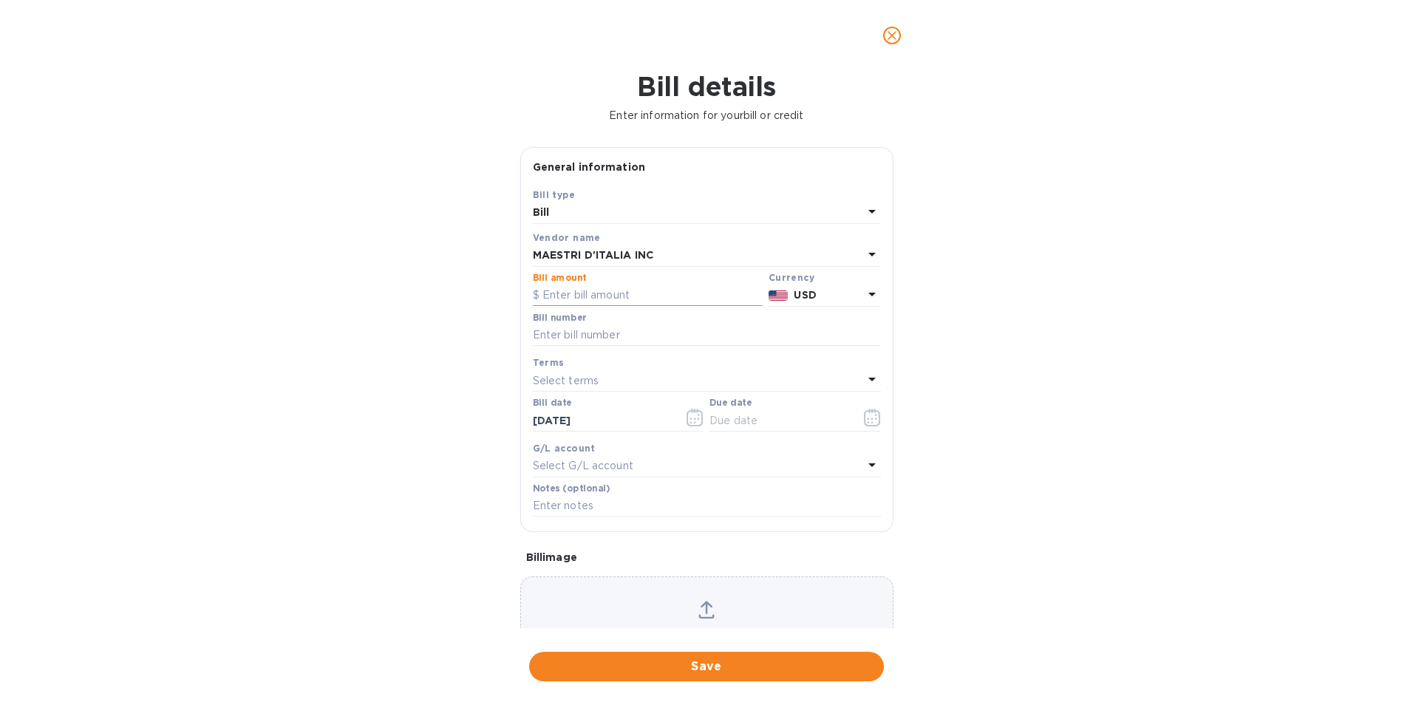
click at [542, 296] on input "text" at bounding box center [648, 296] width 230 height 22
type input "6,899.33"
click at [569, 336] on input "text" at bounding box center [707, 335] width 348 height 22
drag, startPoint x: 661, startPoint y: 333, endPoint x: 616, endPoint y: 333, distance: 45.1
click at [613, 335] on input "081142501 PO NUMBER" at bounding box center [707, 335] width 348 height 22
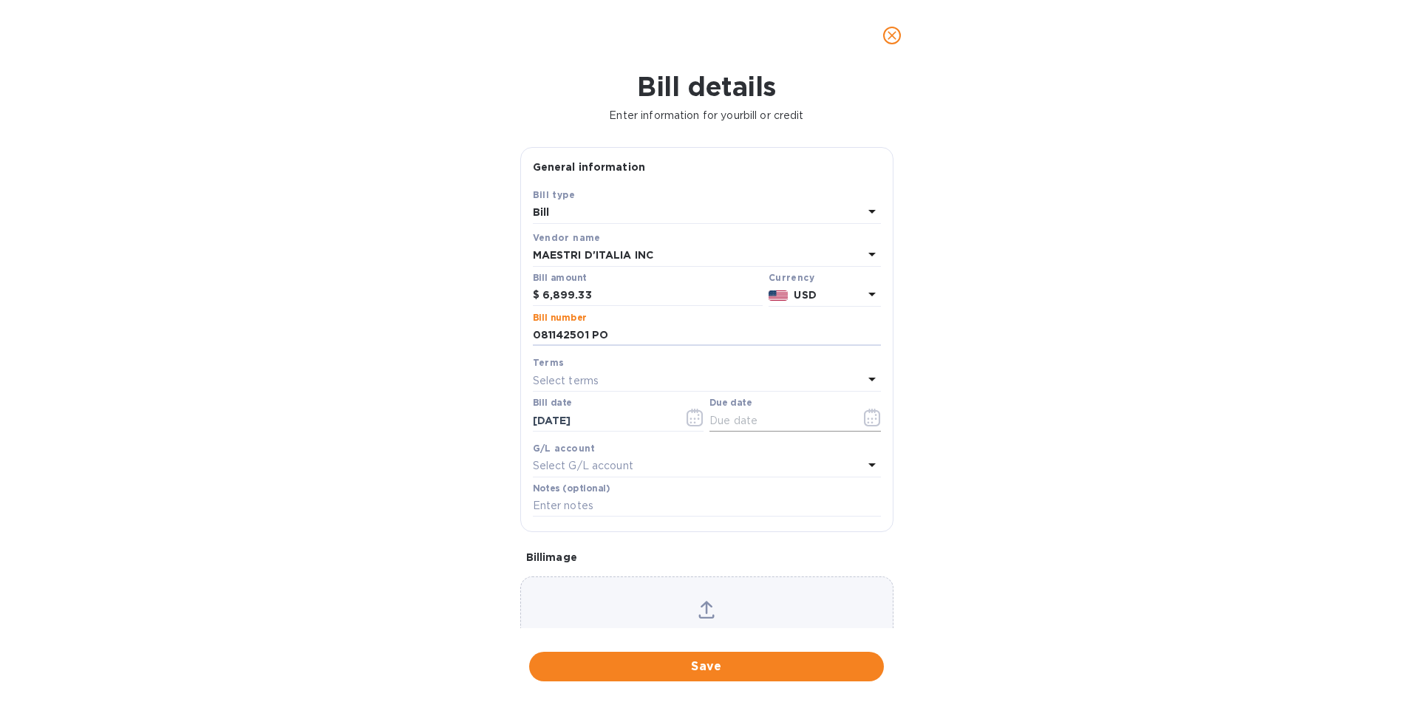
type input "081142501 PO"
click at [867, 420] on icon "button" at bounding box center [868, 419] width 2 height 2
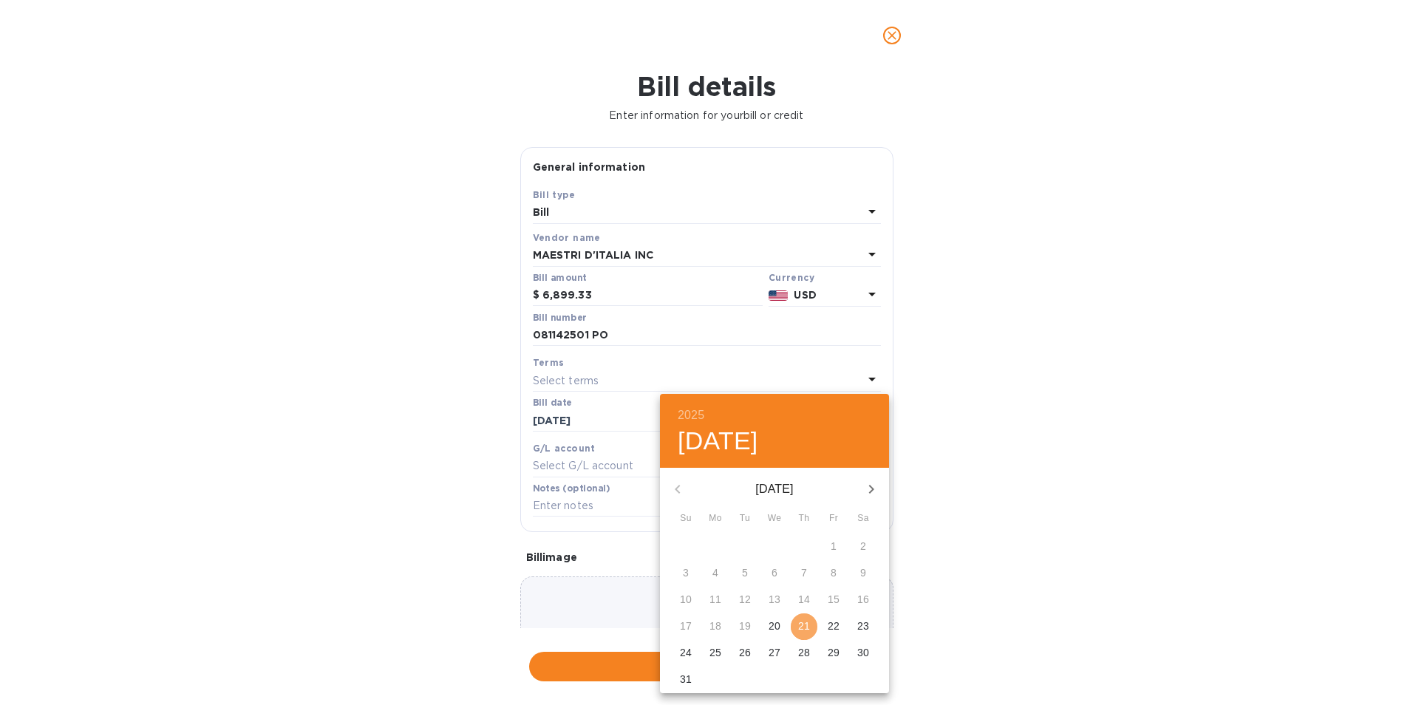
click at [798, 622] on p "21" at bounding box center [804, 626] width 12 height 15
type input "08/21/2025"
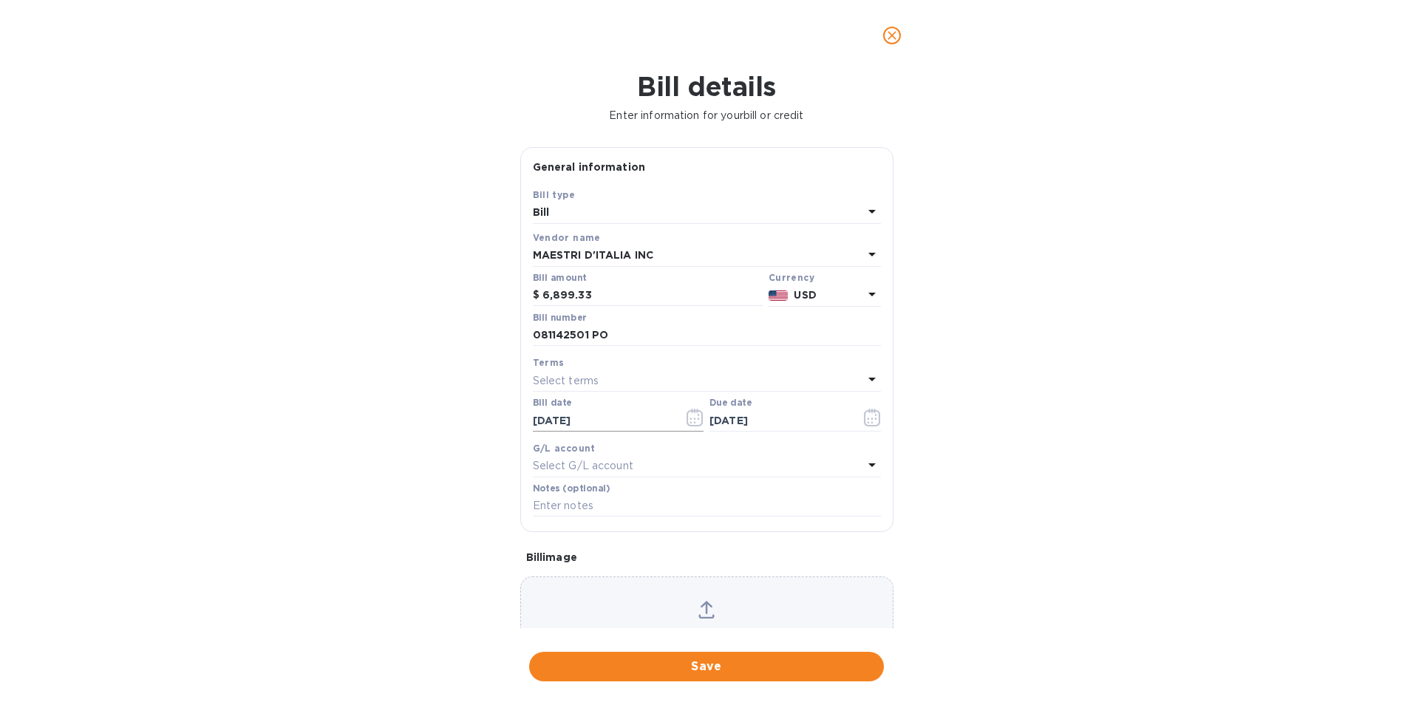
click at [697, 418] on icon "button" at bounding box center [695, 418] width 17 height 18
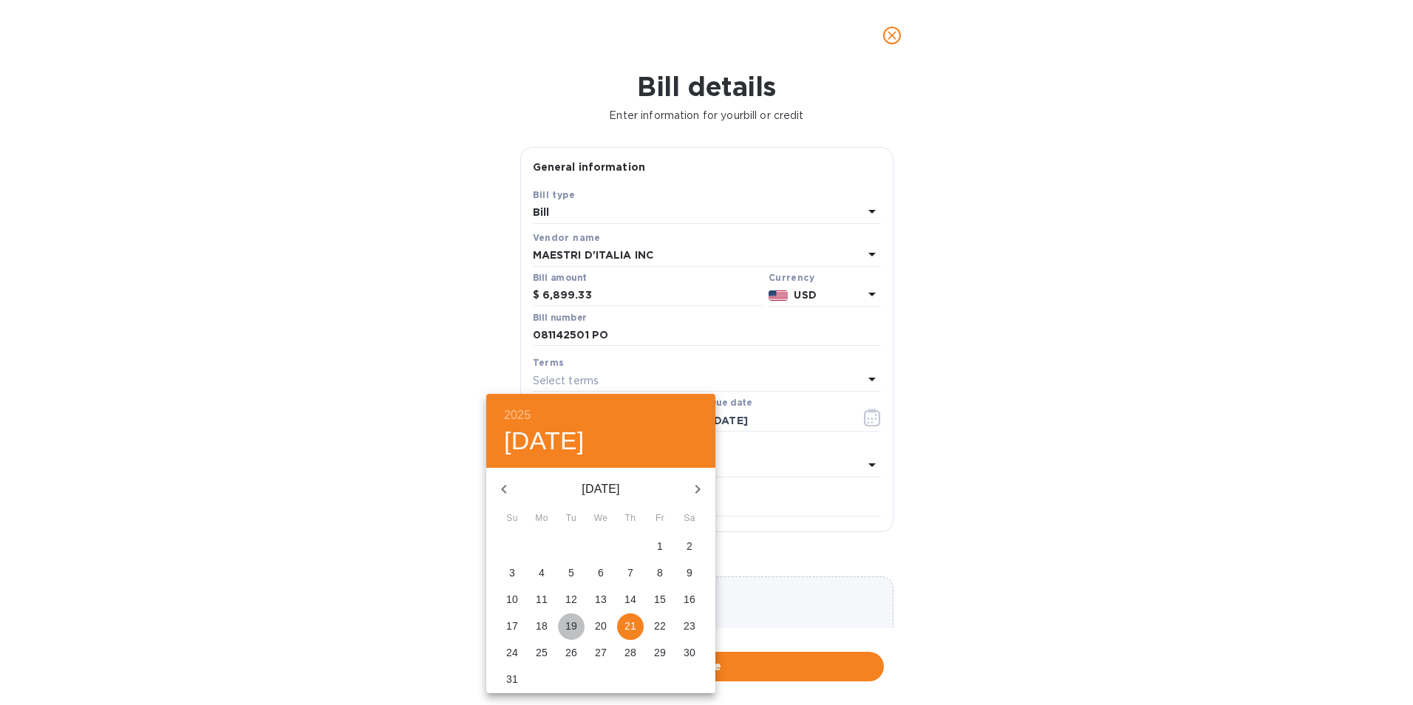
click at [574, 619] on p "19" at bounding box center [571, 626] width 12 height 15
type input "08/19/2025"
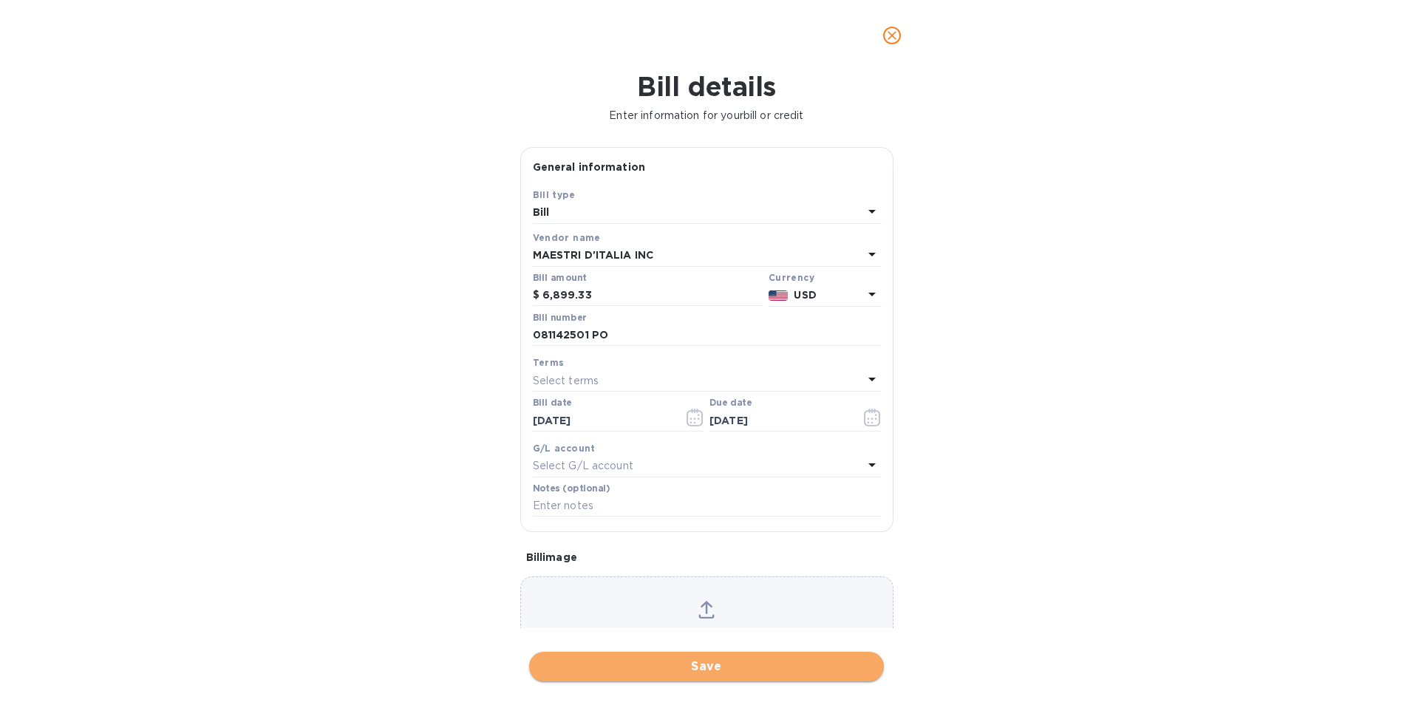
click at [703, 667] on span "Save" at bounding box center [706, 667] width 331 height 18
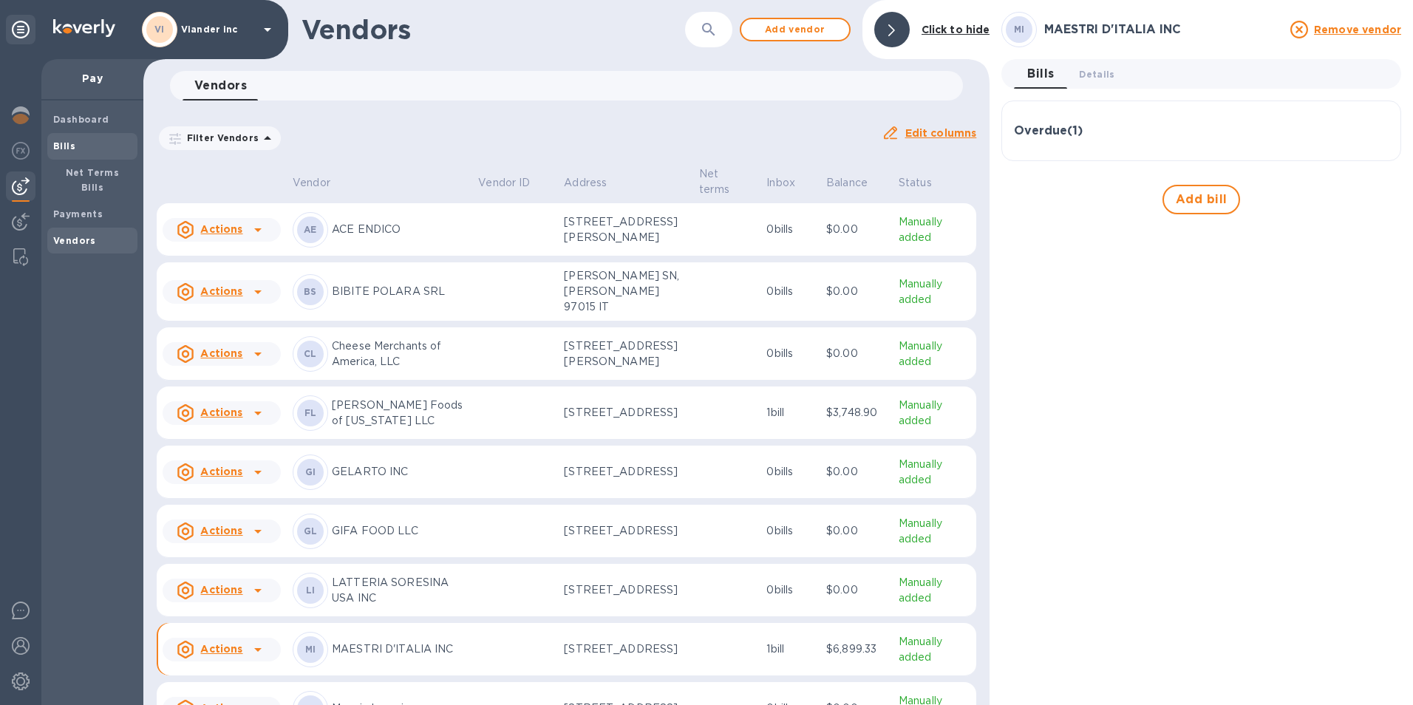
click at [60, 149] on b "Bills" at bounding box center [64, 145] width 22 height 11
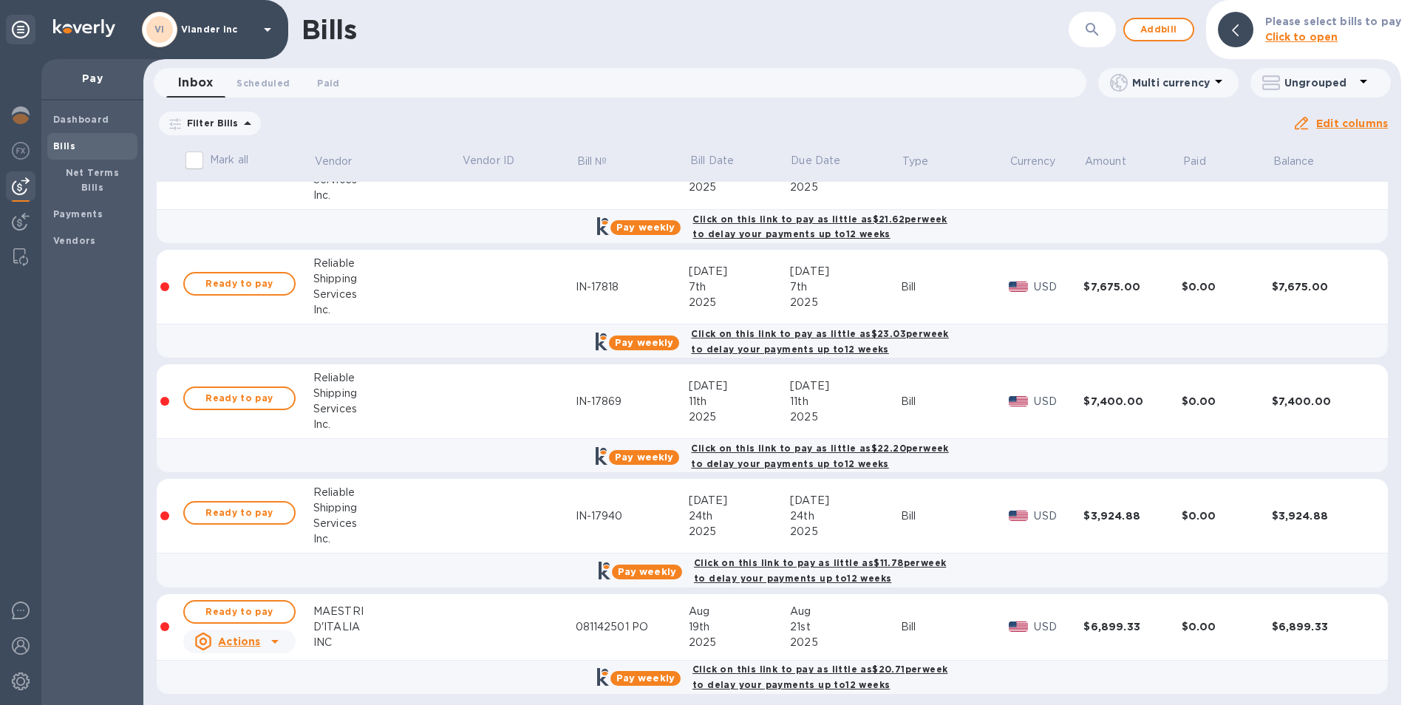
scroll to position [822, 0]
click at [251, 611] on span "Ready to pay" at bounding box center [240, 611] width 86 height 18
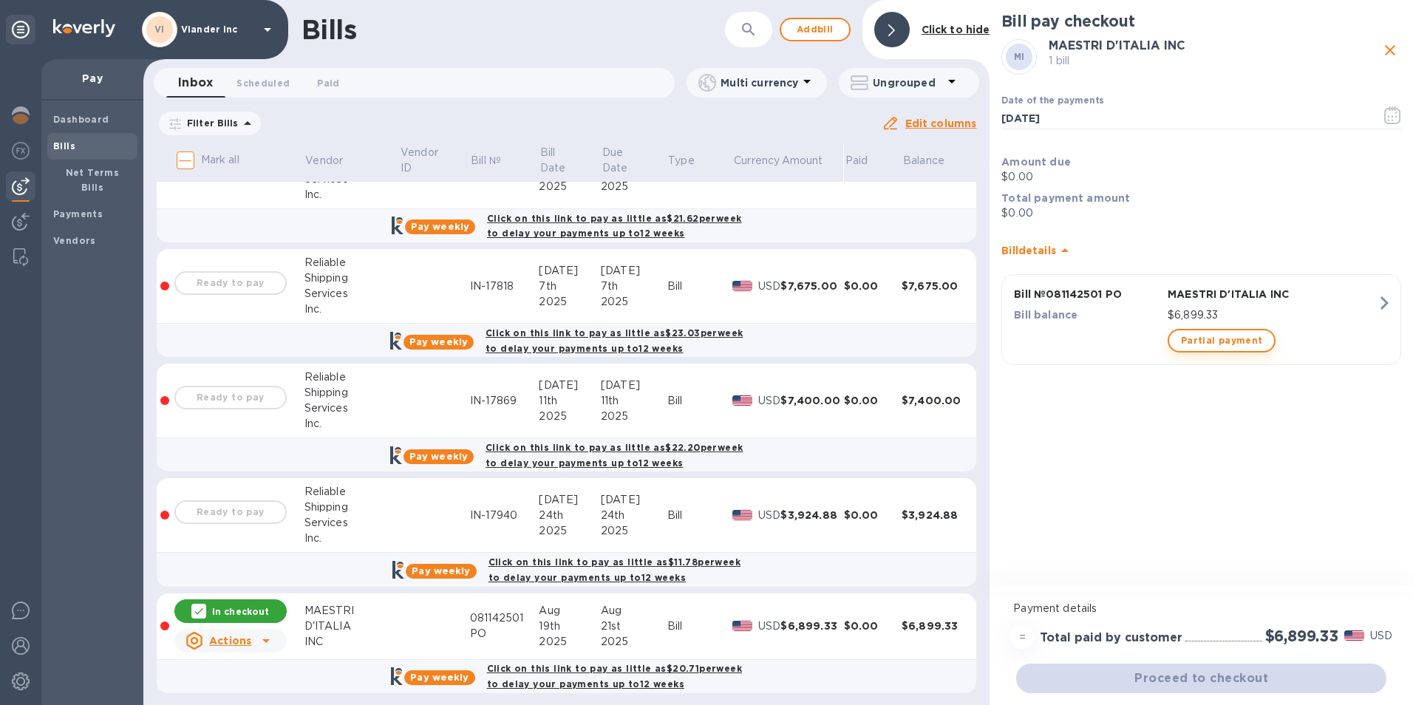
click at [1200, 341] on span "Partial payment" at bounding box center [1221, 341] width 81 height 18
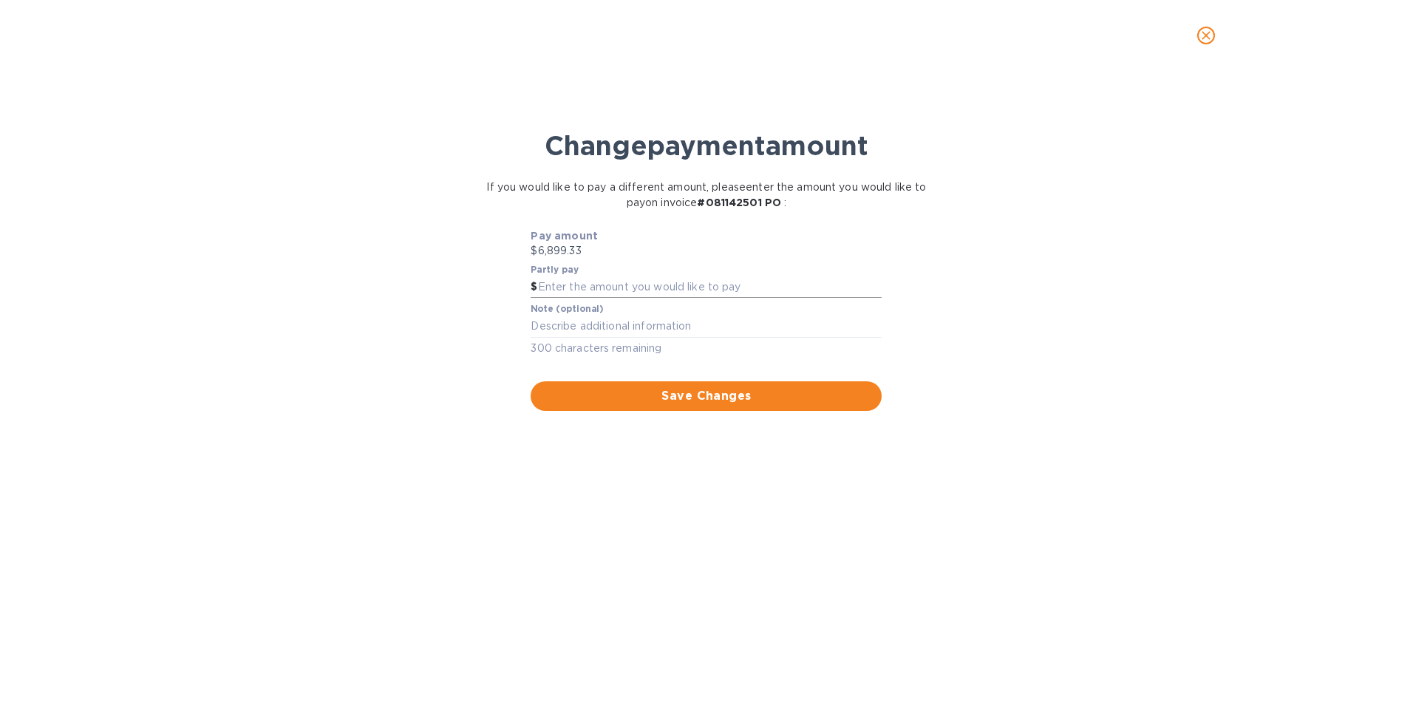
click at [602, 291] on input "text" at bounding box center [710, 287] width 344 height 22
type input "3,450"
click at [701, 399] on span "Save Changes" at bounding box center [705, 396] width 327 height 18
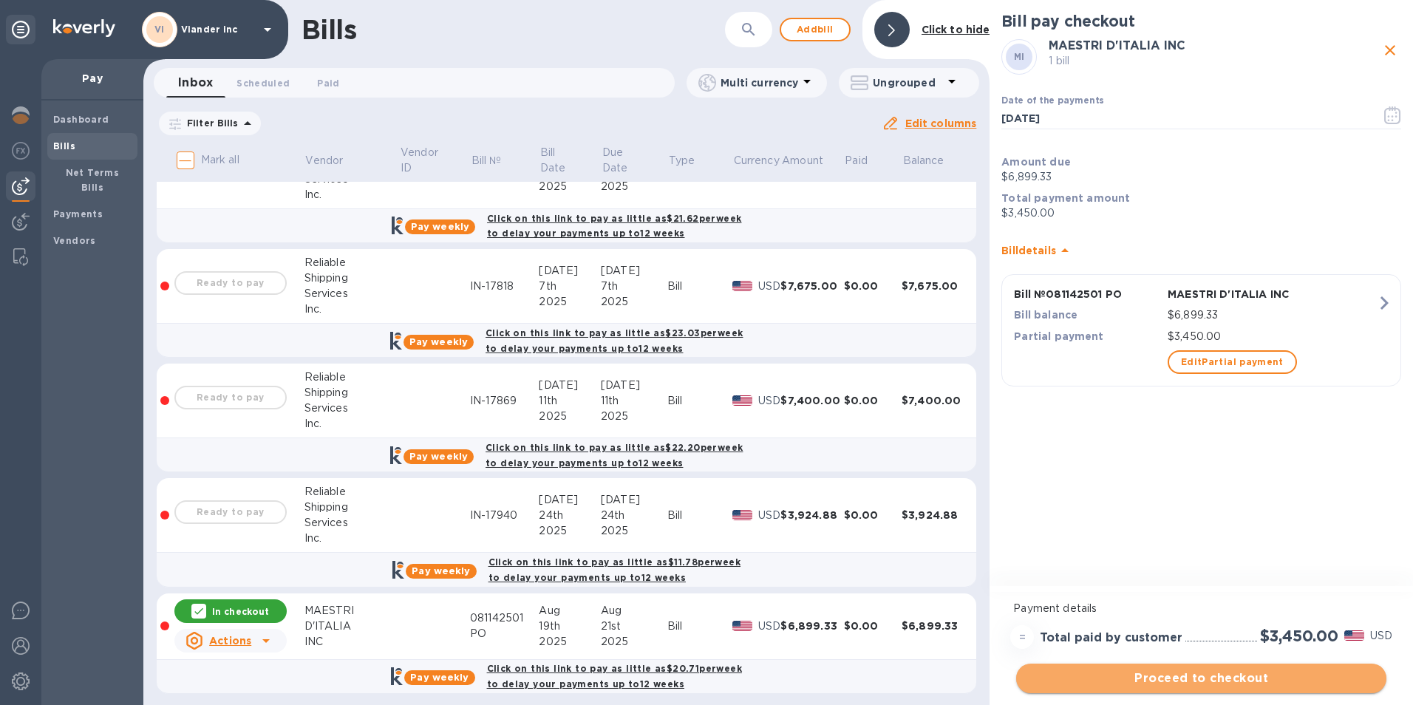
click at [1187, 680] on span "Proceed to checkout" at bounding box center [1201, 679] width 347 height 18
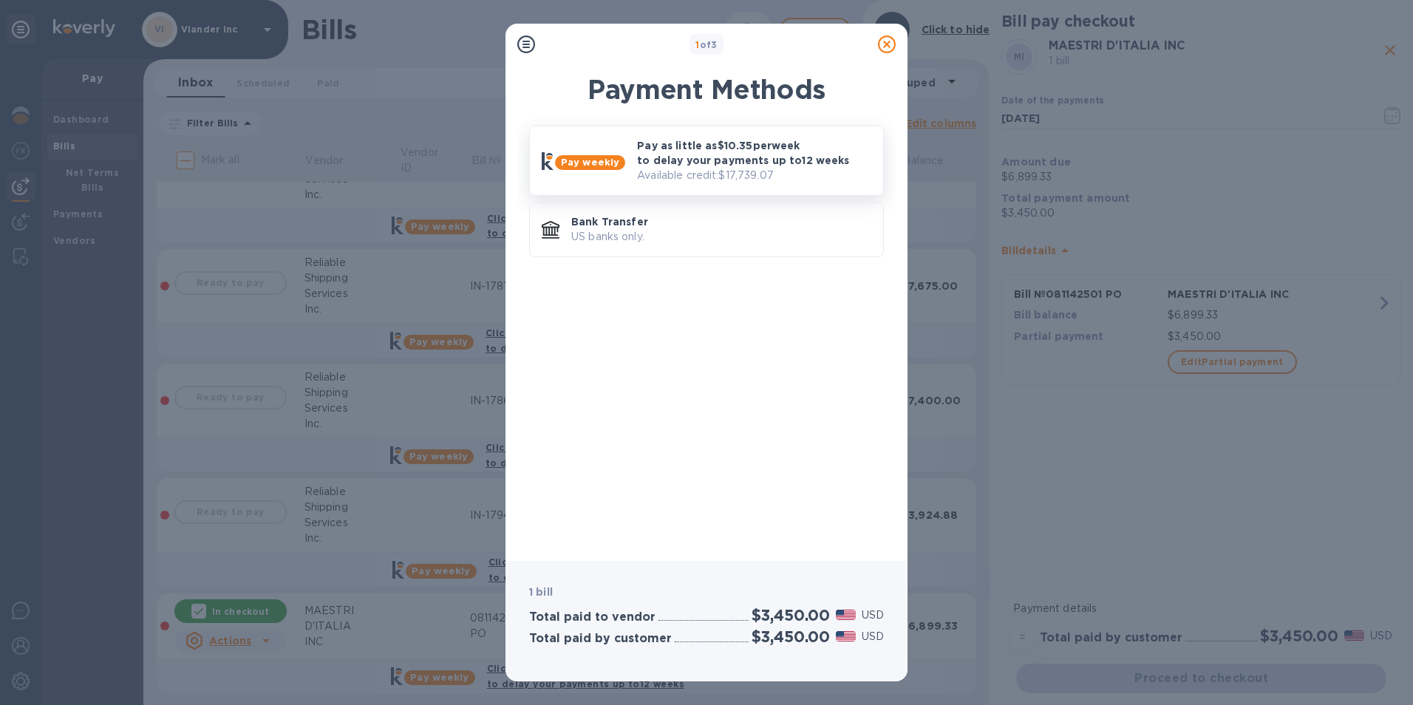
click at [671, 148] on p "Pay as little as $10.35 per week to delay your payments up to 12 weeks" at bounding box center [754, 153] width 234 height 30
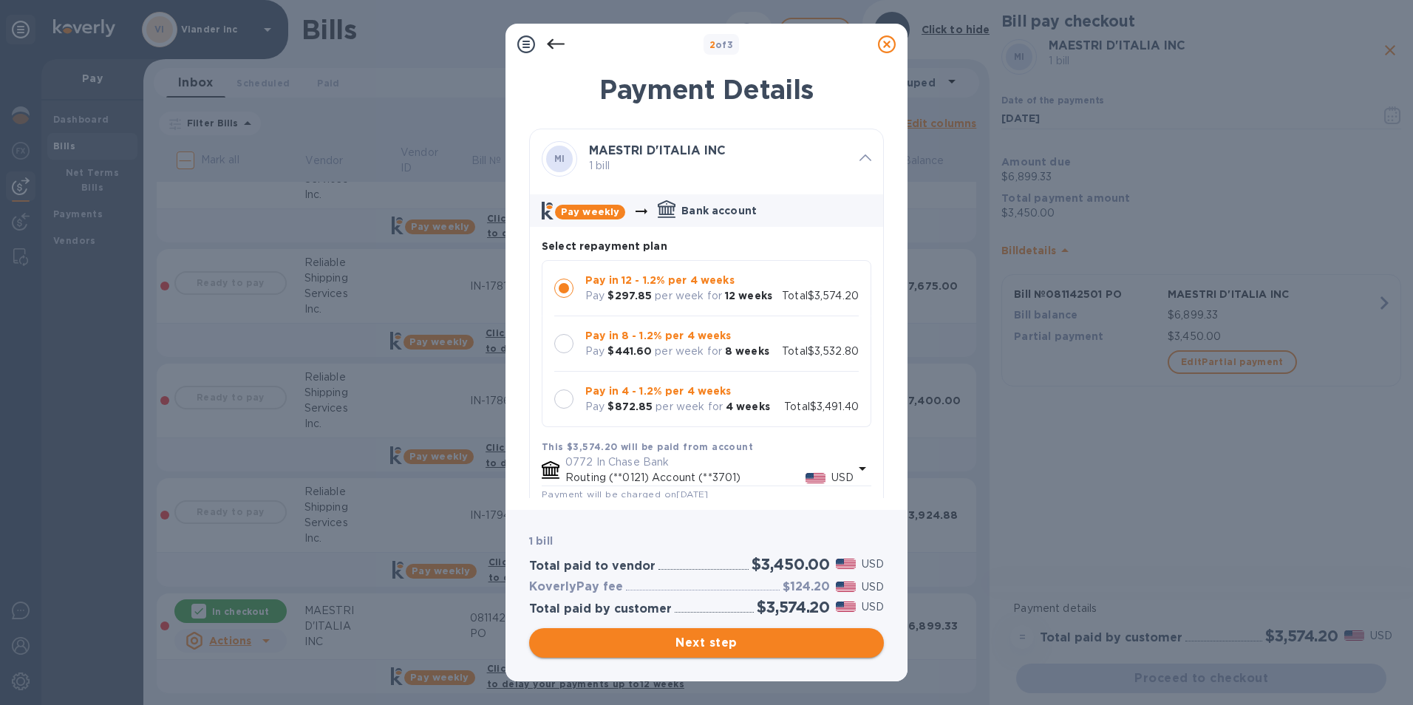
click at [714, 644] on span "Next step" at bounding box center [706, 643] width 331 height 18
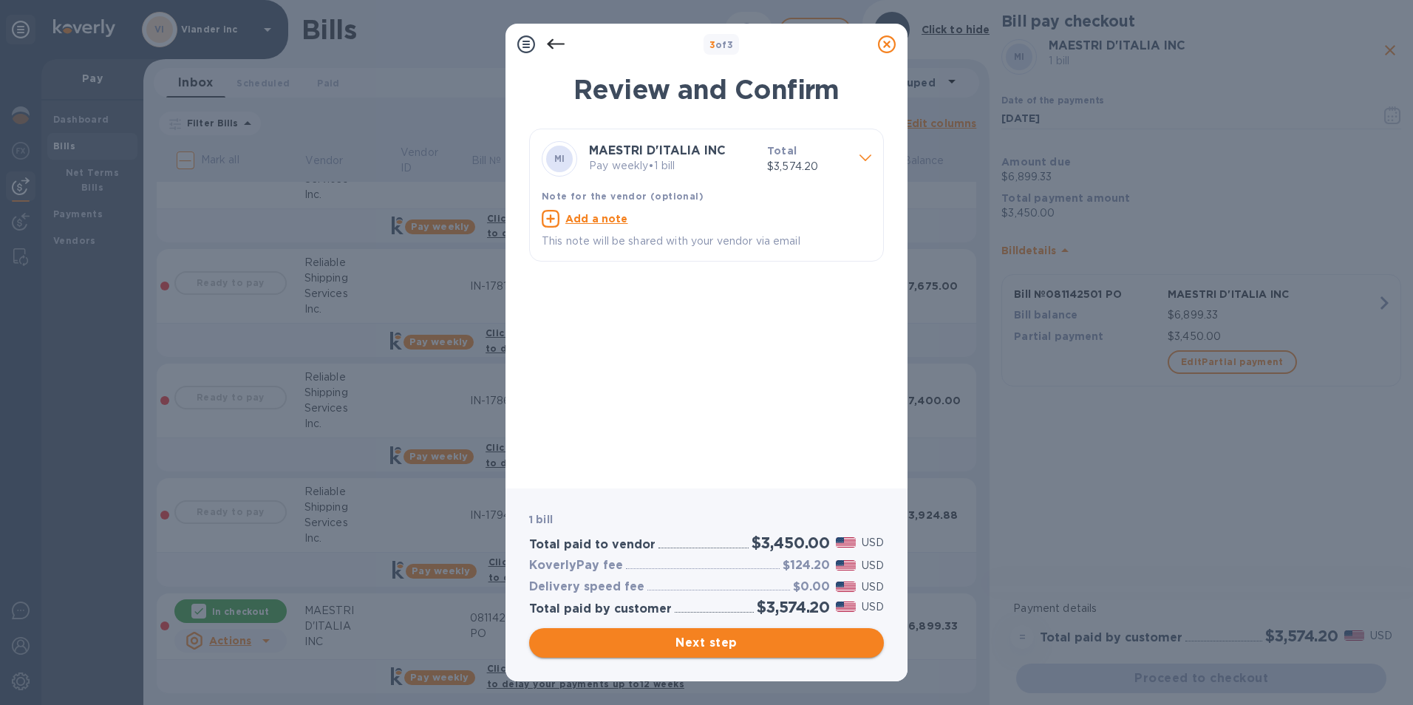
click at [701, 646] on span "Next step" at bounding box center [706, 643] width 331 height 18
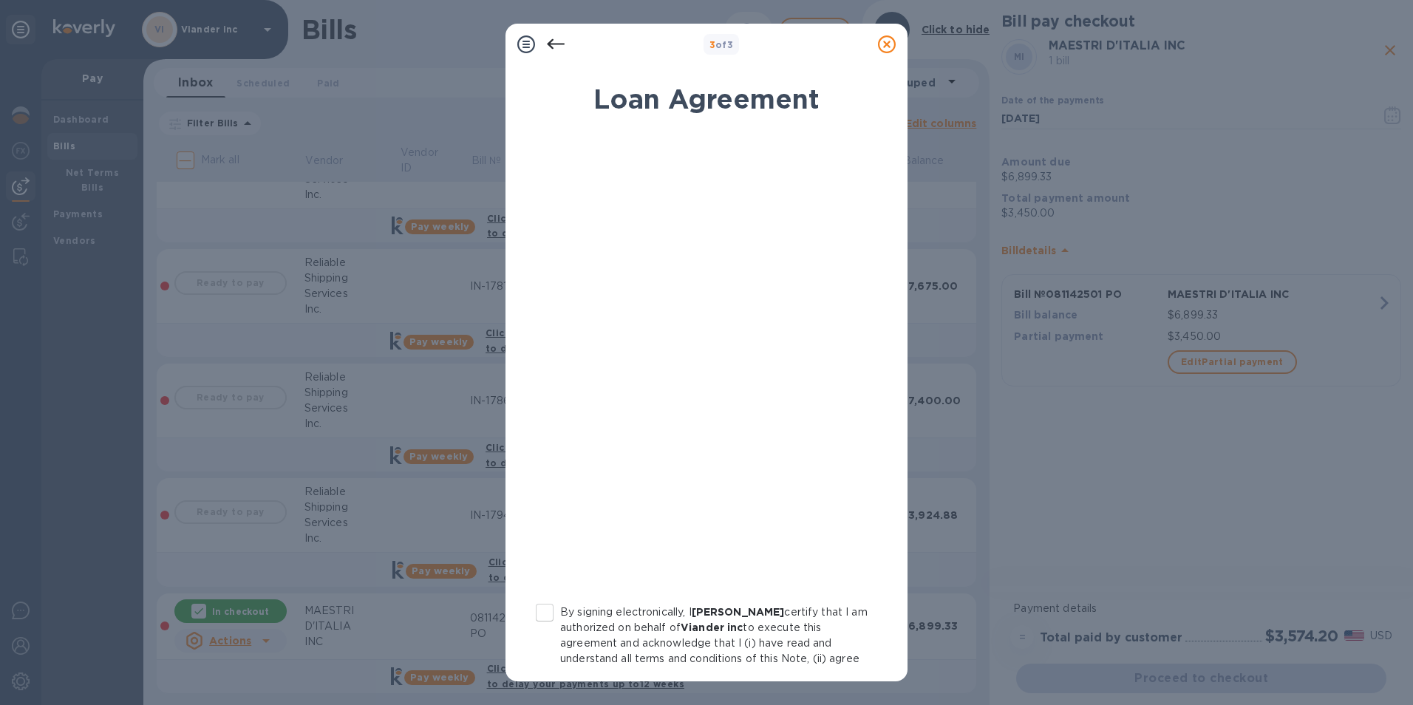
scroll to position [121, 0]
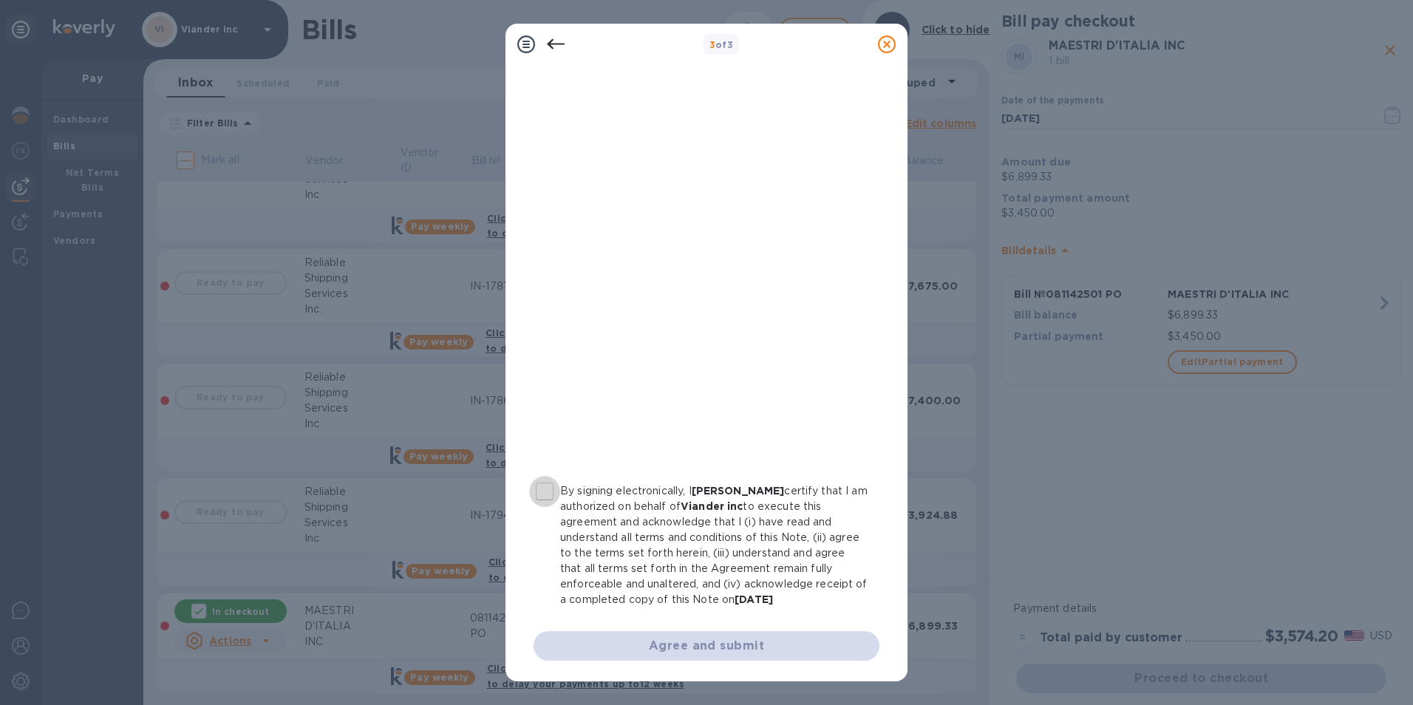
click at [542, 493] on input "By signing electronically, I Ettore Severino certify that I am authorized on be…" at bounding box center [544, 491] width 31 height 31
checkbox input "true"
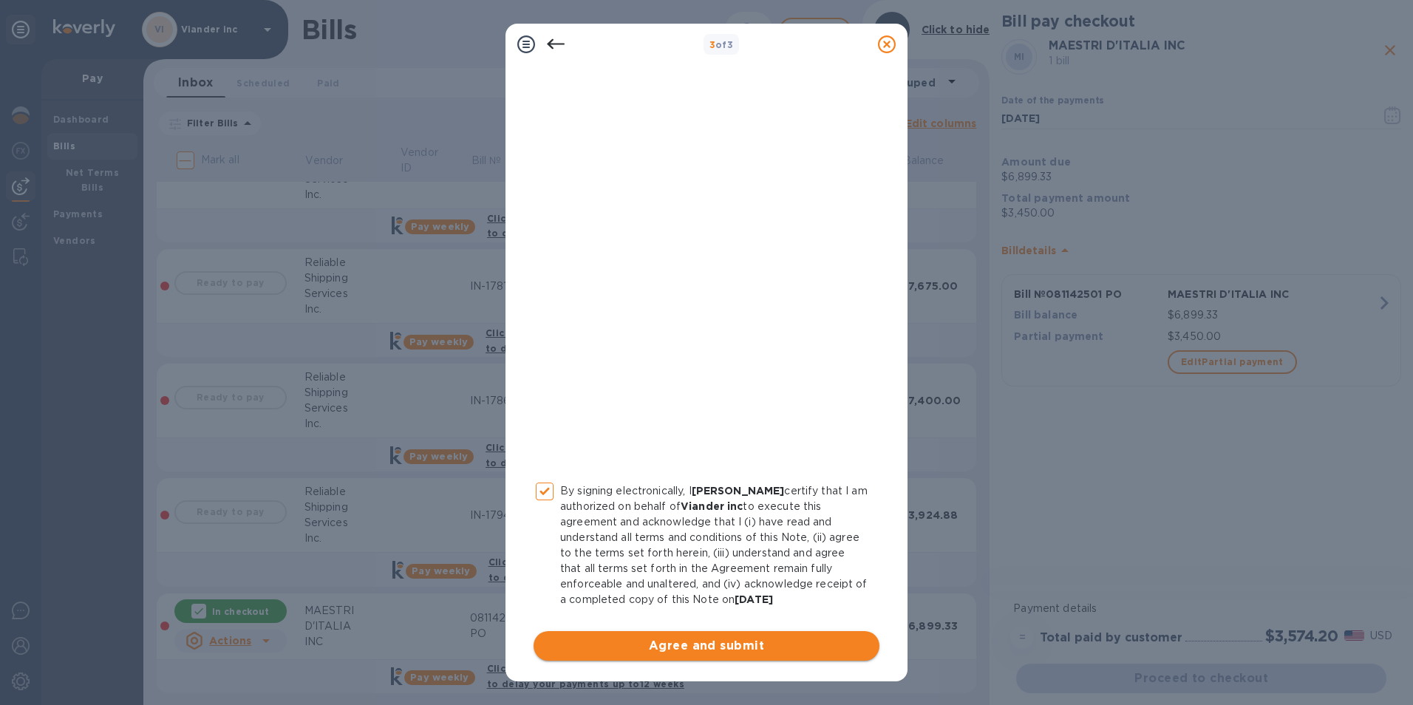
click at [703, 647] on span "Agree and submit" at bounding box center [706, 646] width 322 height 18
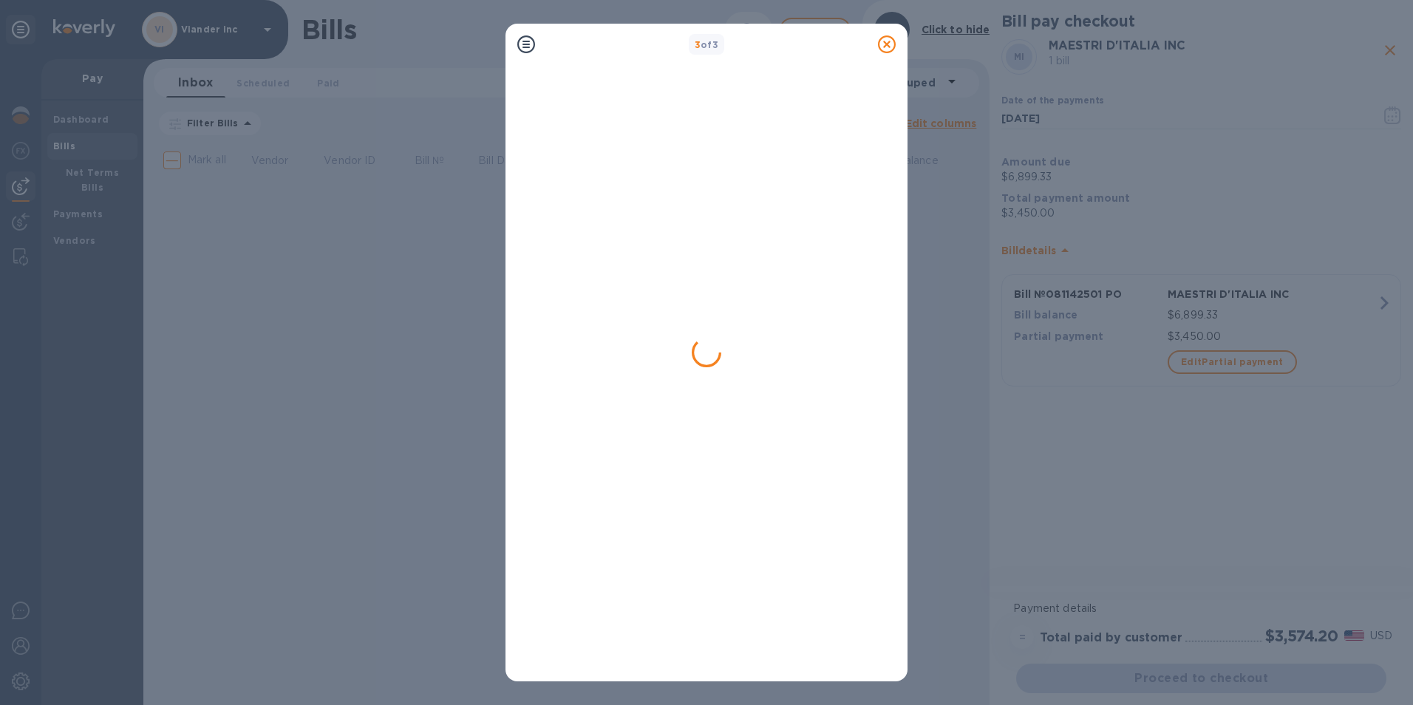
scroll to position [0, 0]
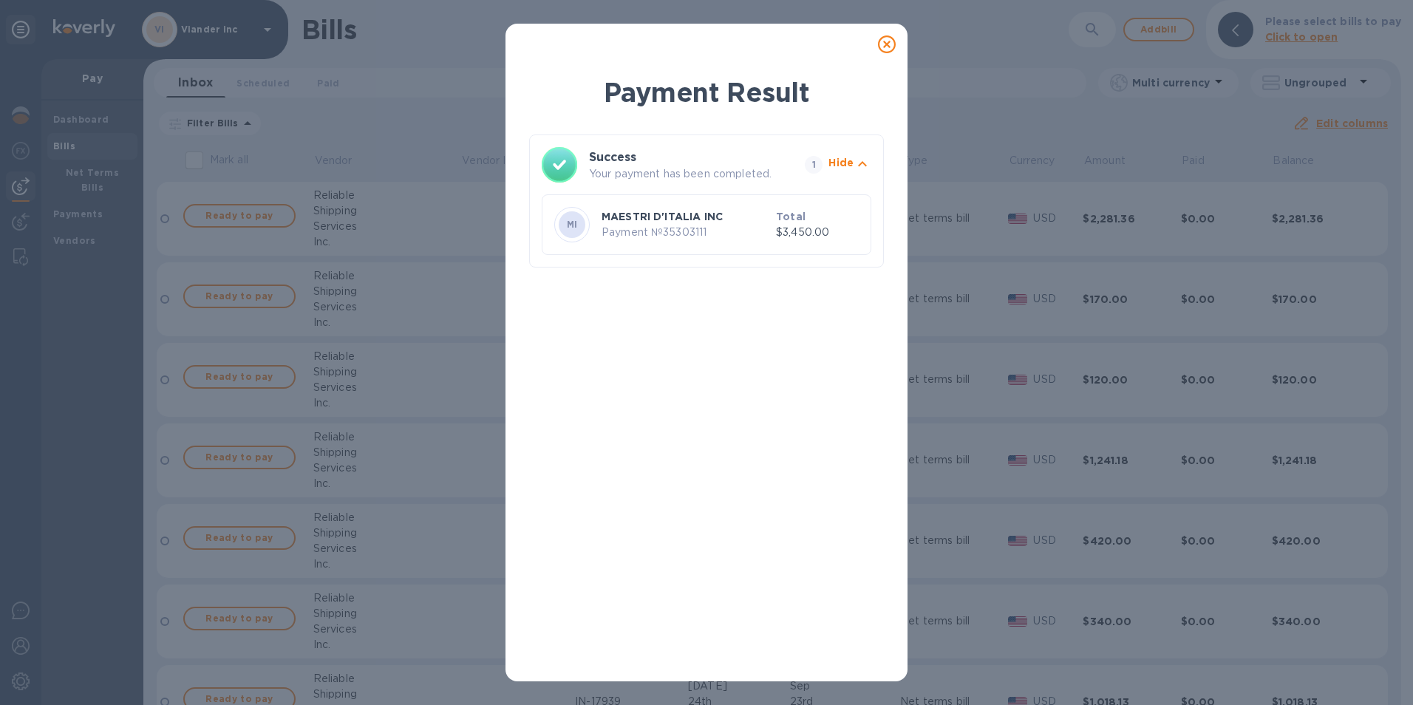
click at [884, 41] on icon at bounding box center [887, 44] width 18 height 18
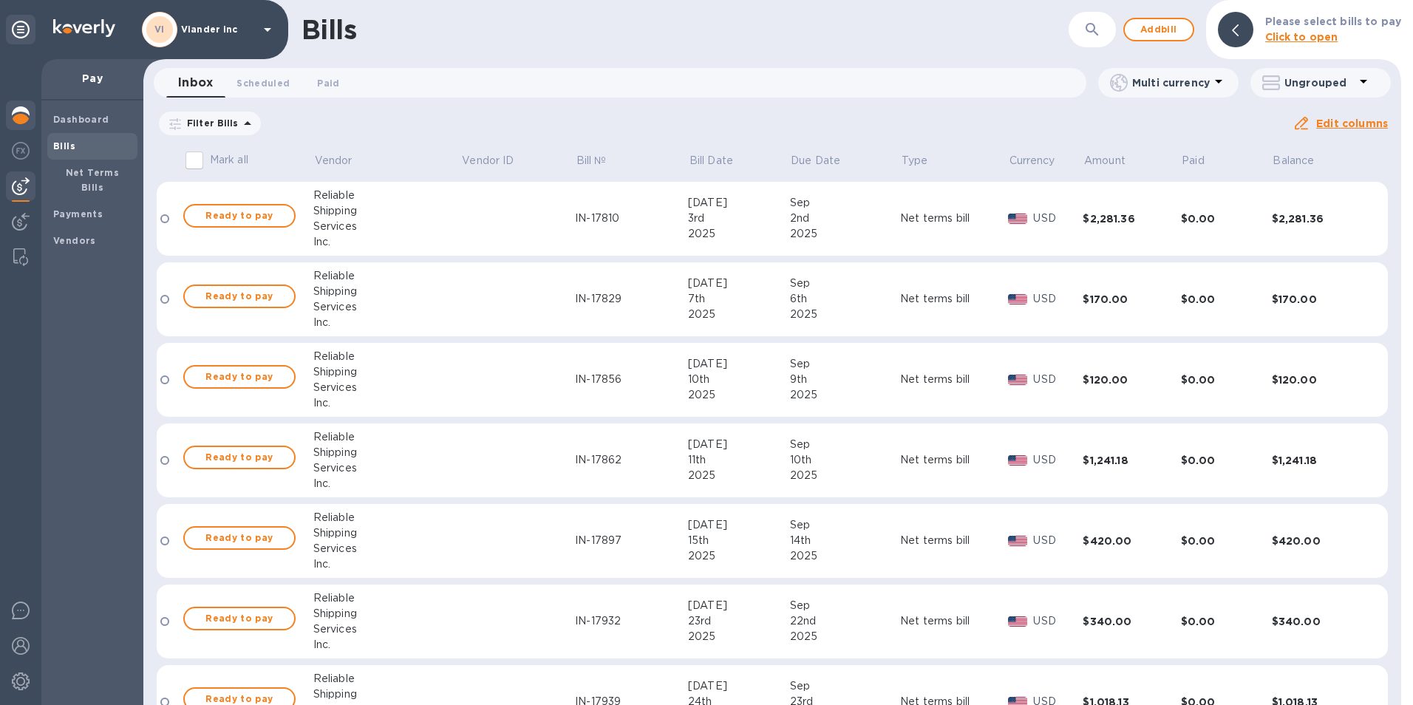
click at [16, 122] on img at bounding box center [21, 115] width 18 height 18
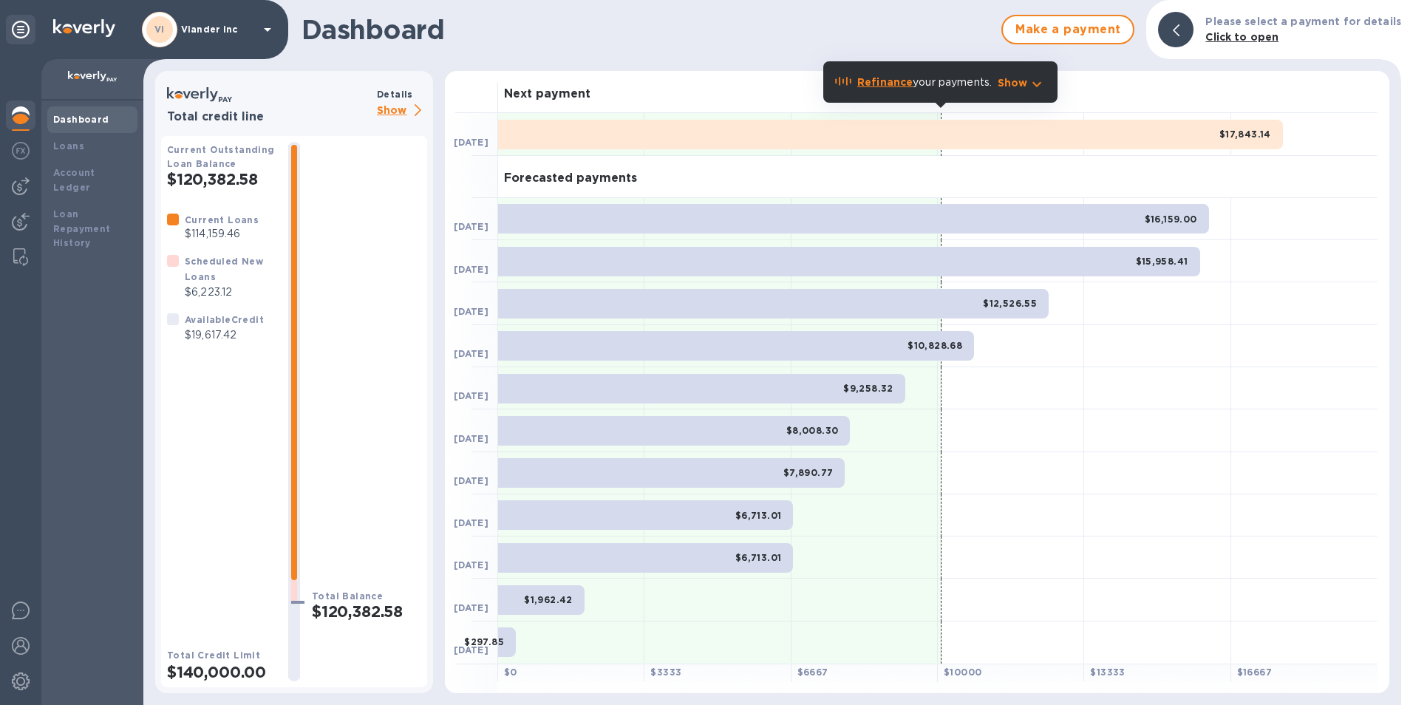
click at [177, 321] on div at bounding box center [173, 319] width 12 height 12
click at [172, 321] on div at bounding box center [173, 319] width 12 height 12
click at [384, 112] on p "Show" at bounding box center [402, 111] width 50 height 18
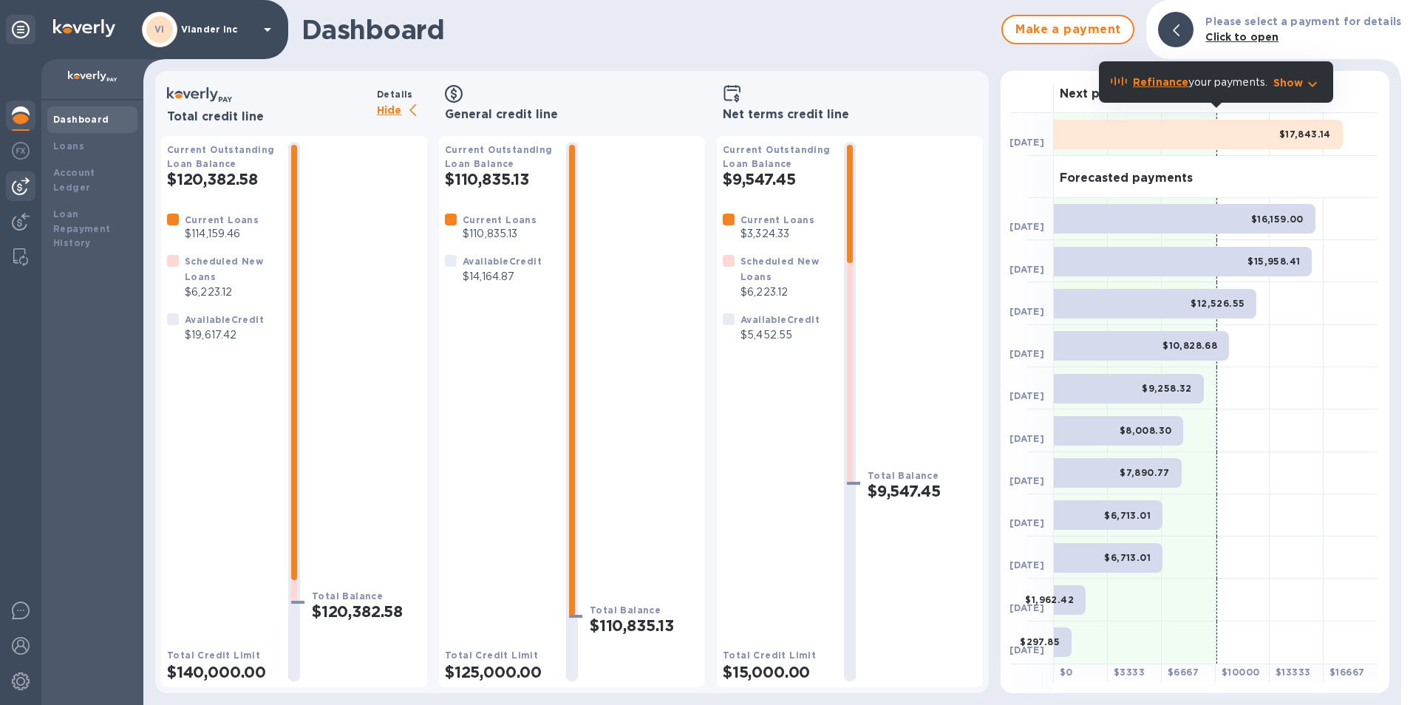
click at [23, 183] on img at bounding box center [21, 186] width 18 height 18
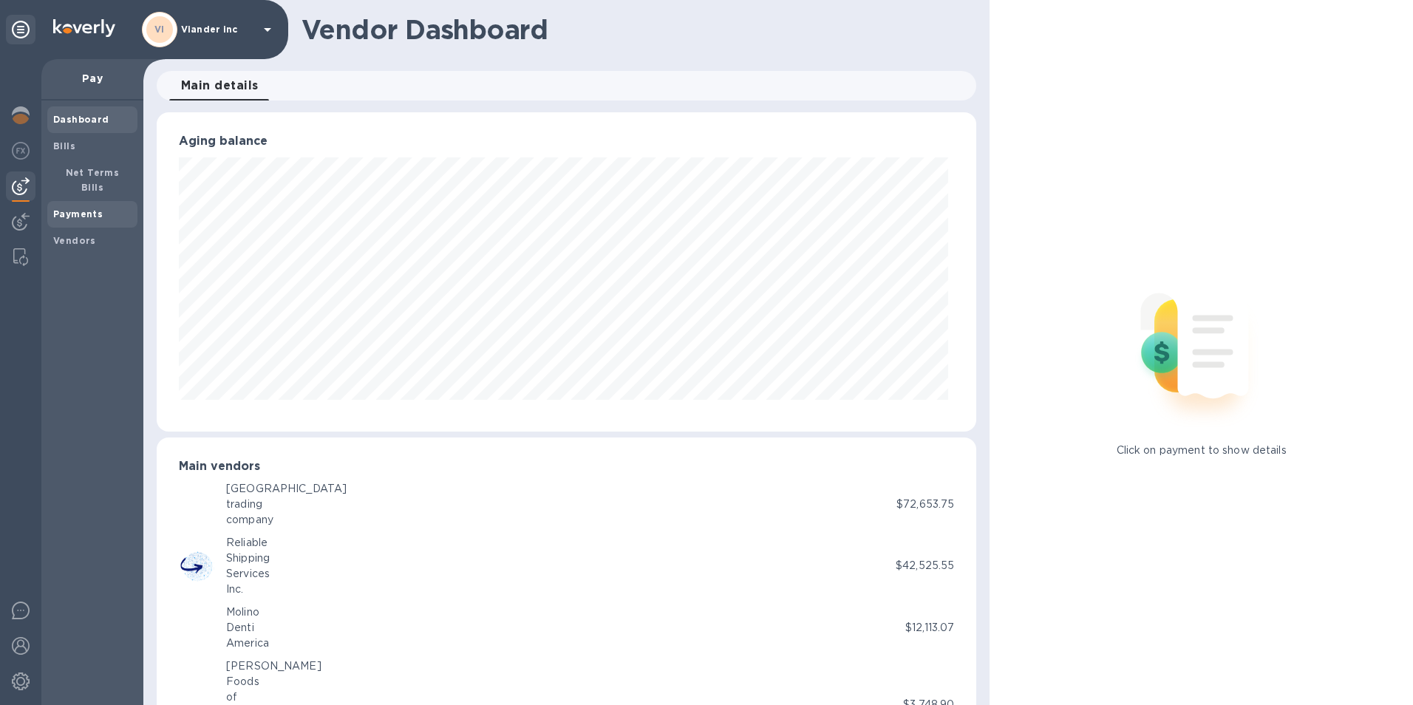
scroll to position [738760, 738266]
click at [85, 208] on b "Payments" at bounding box center [78, 213] width 50 height 11
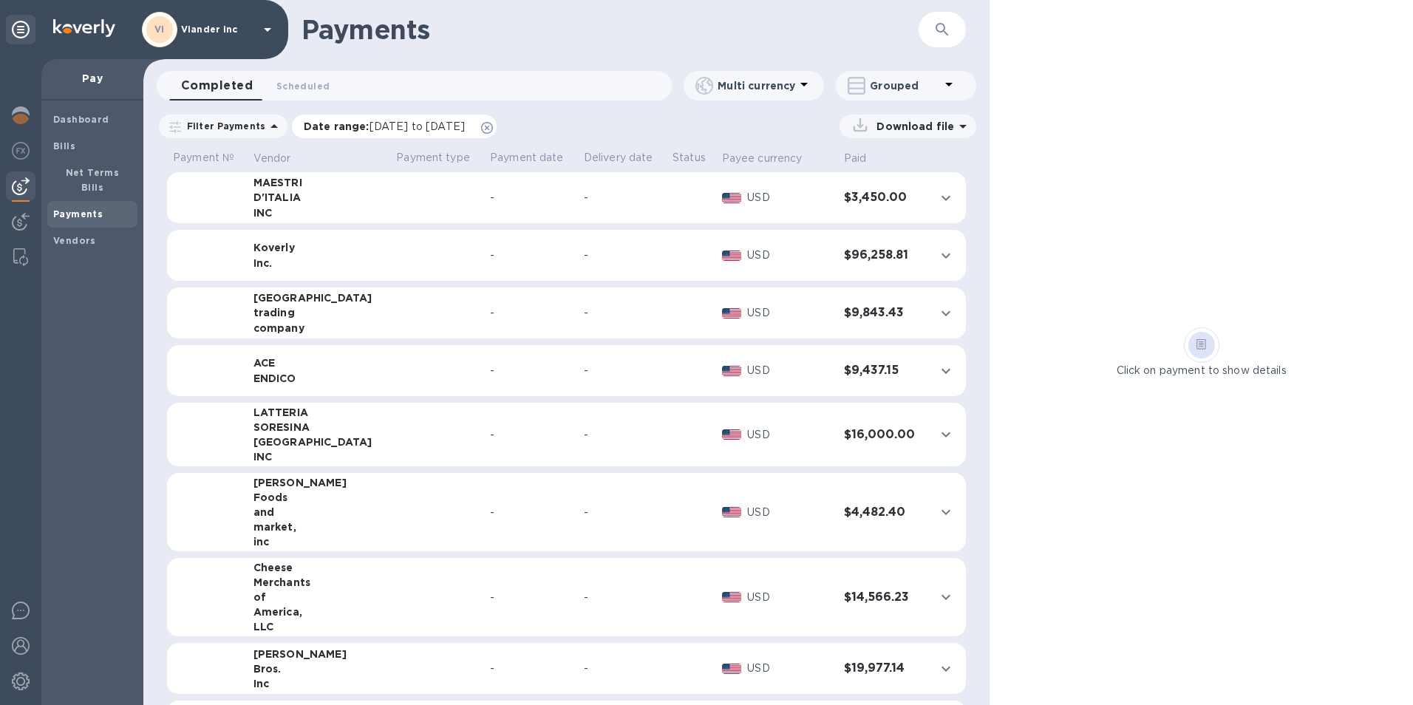
click at [493, 127] on icon at bounding box center [487, 128] width 12 height 12
click at [794, 375] on p "USD" at bounding box center [785, 371] width 84 height 16
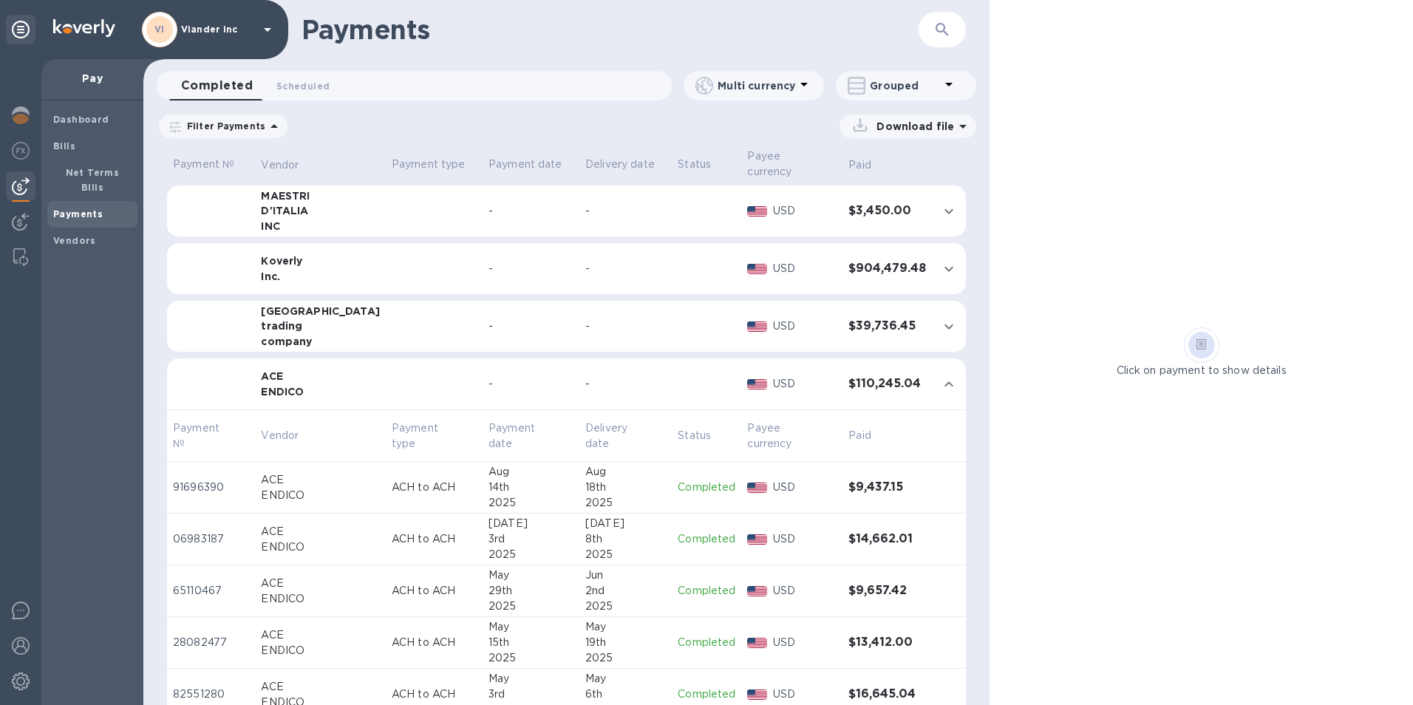
click at [621, 531] on div "[DATE]" at bounding box center [625, 524] width 81 height 16
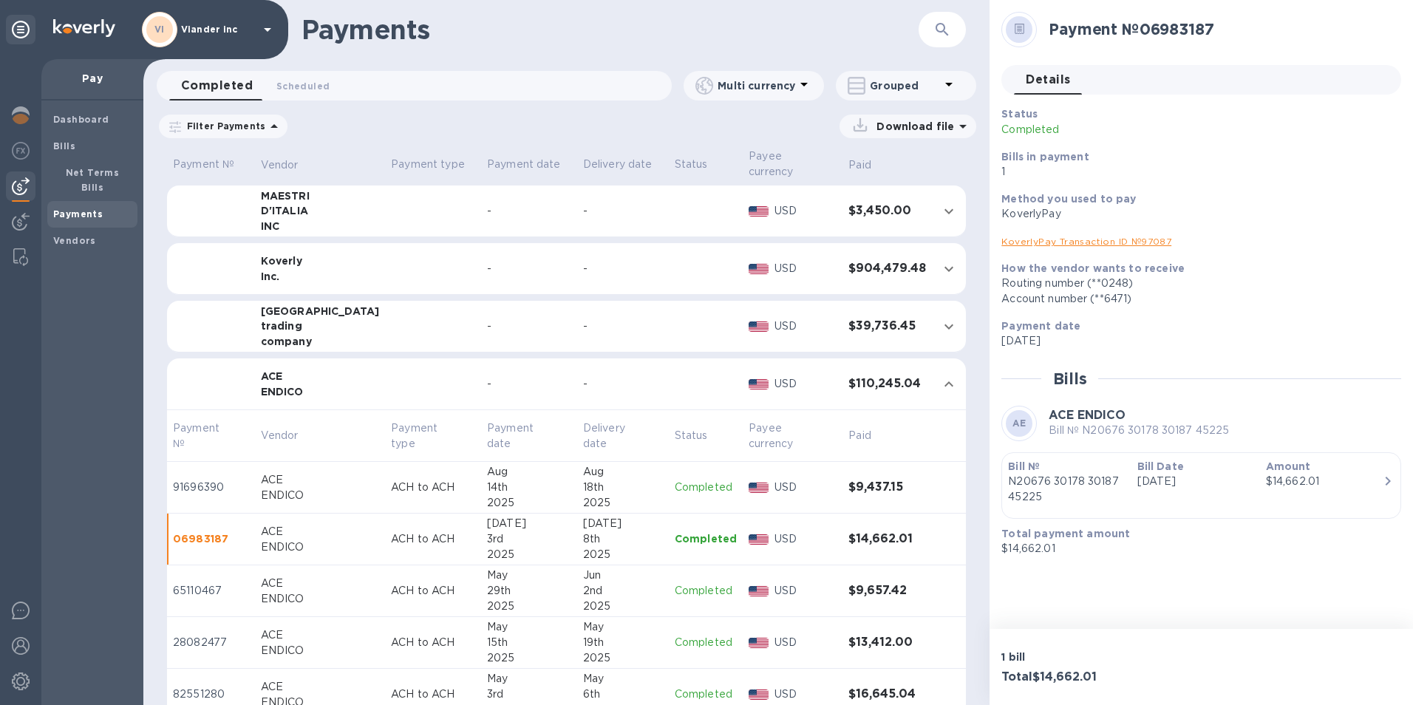
click at [264, 32] on icon at bounding box center [268, 30] width 18 height 18
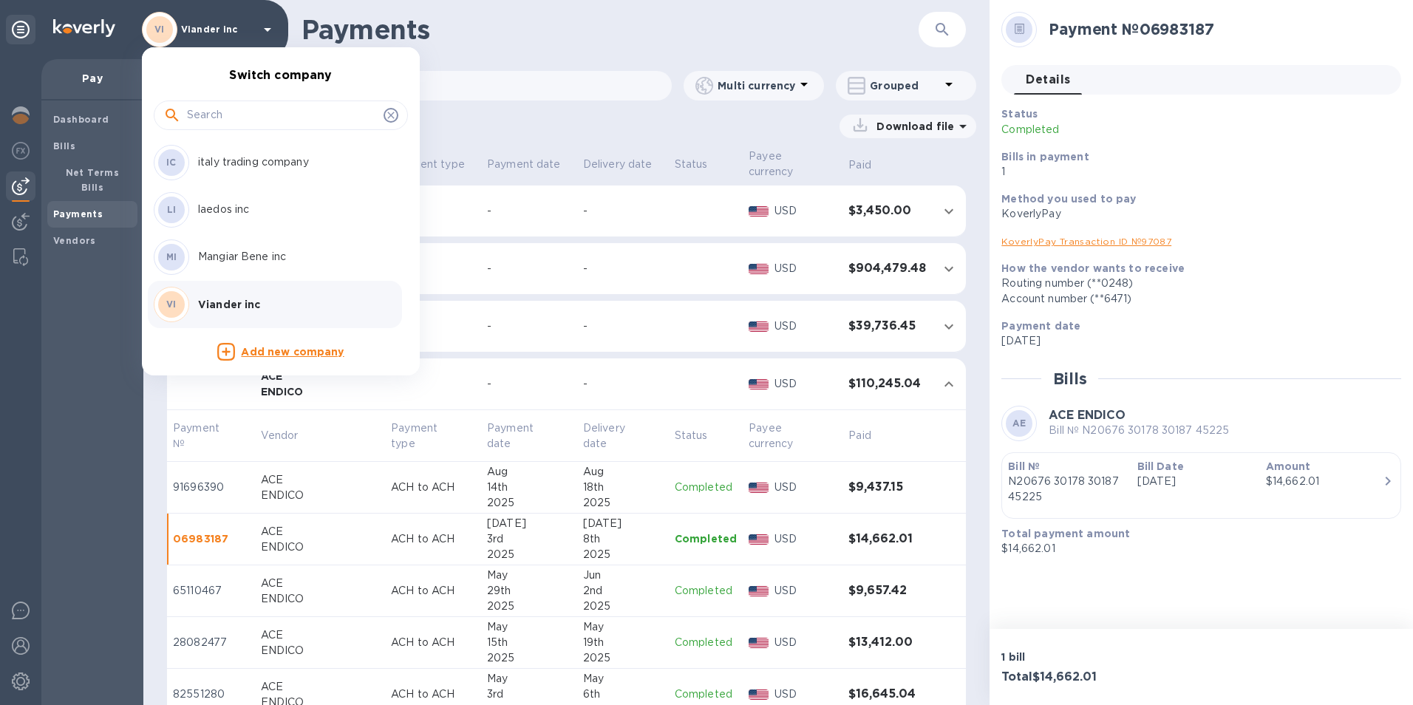
click at [222, 255] on p "Mangiar Bene inc" at bounding box center [291, 257] width 186 height 16
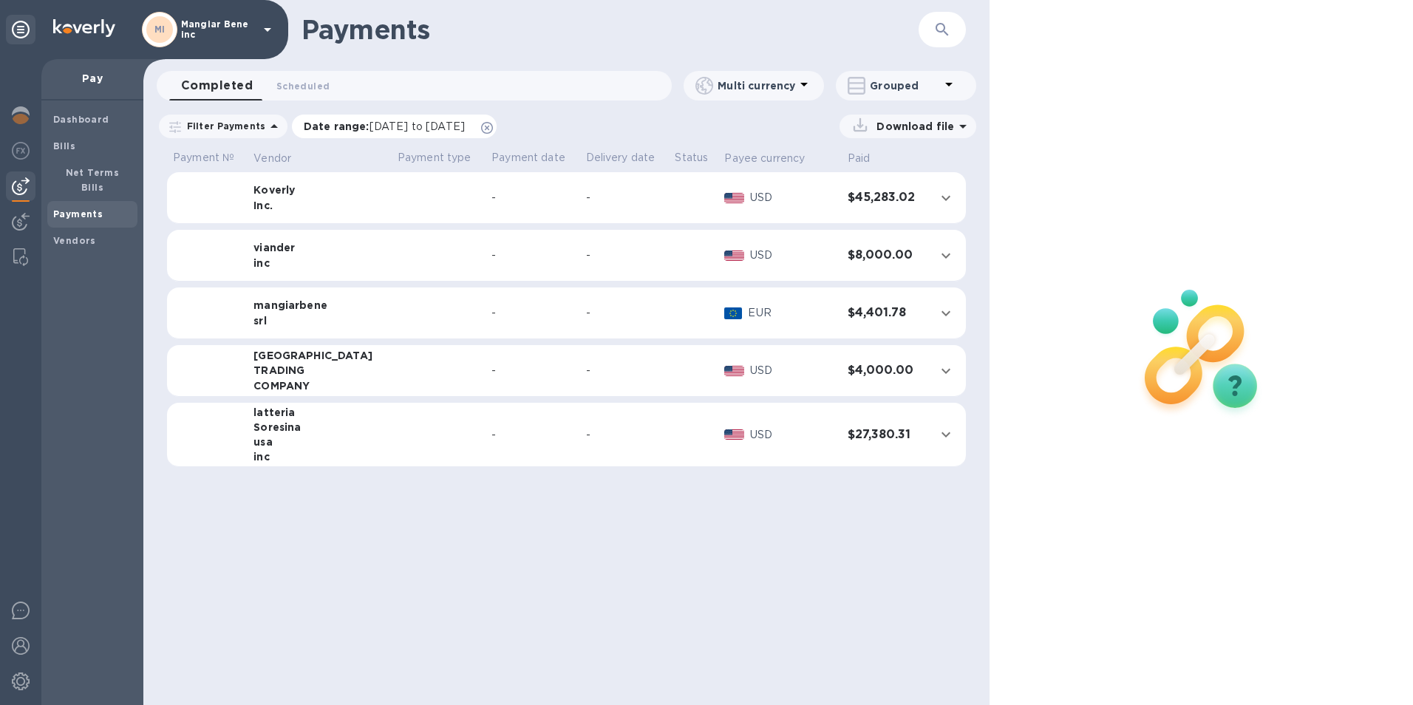
click at [493, 126] on icon at bounding box center [487, 128] width 12 height 12
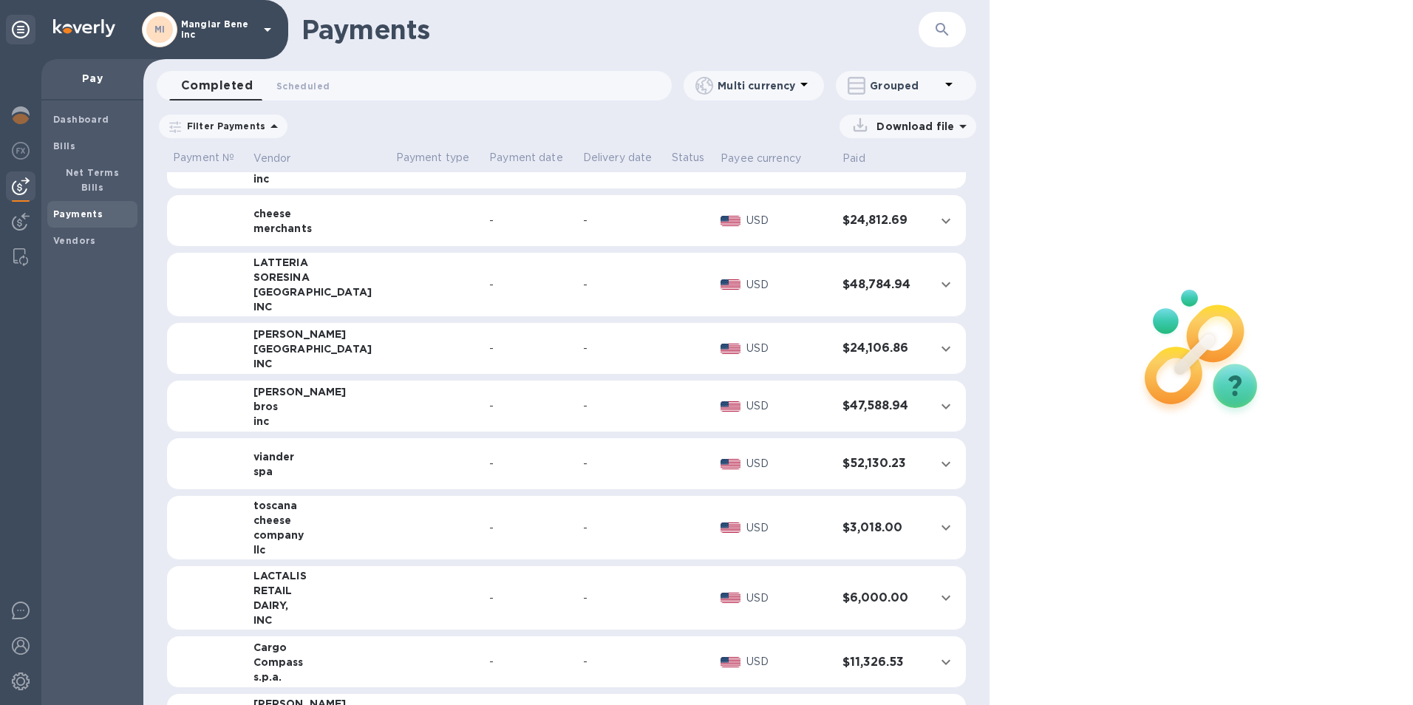
scroll to position [715, 0]
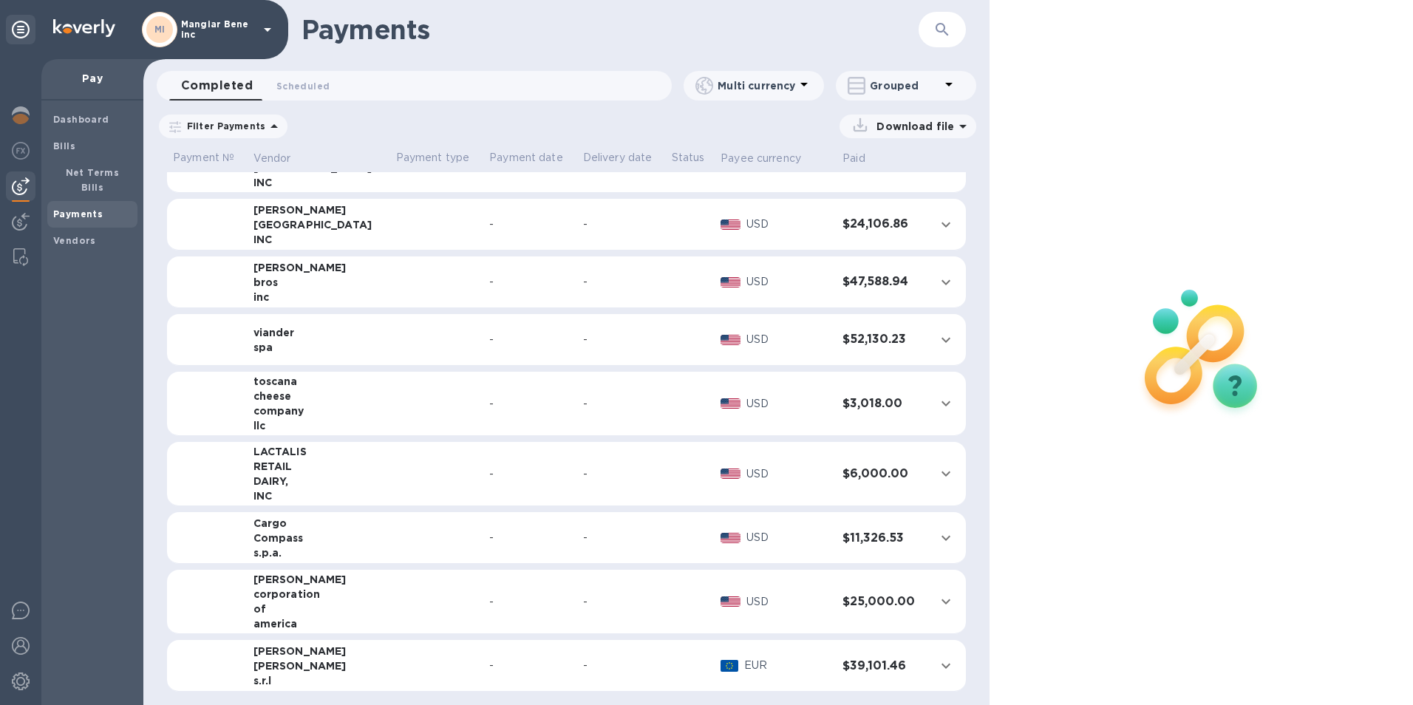
click at [271, 26] on icon at bounding box center [268, 30] width 18 height 18
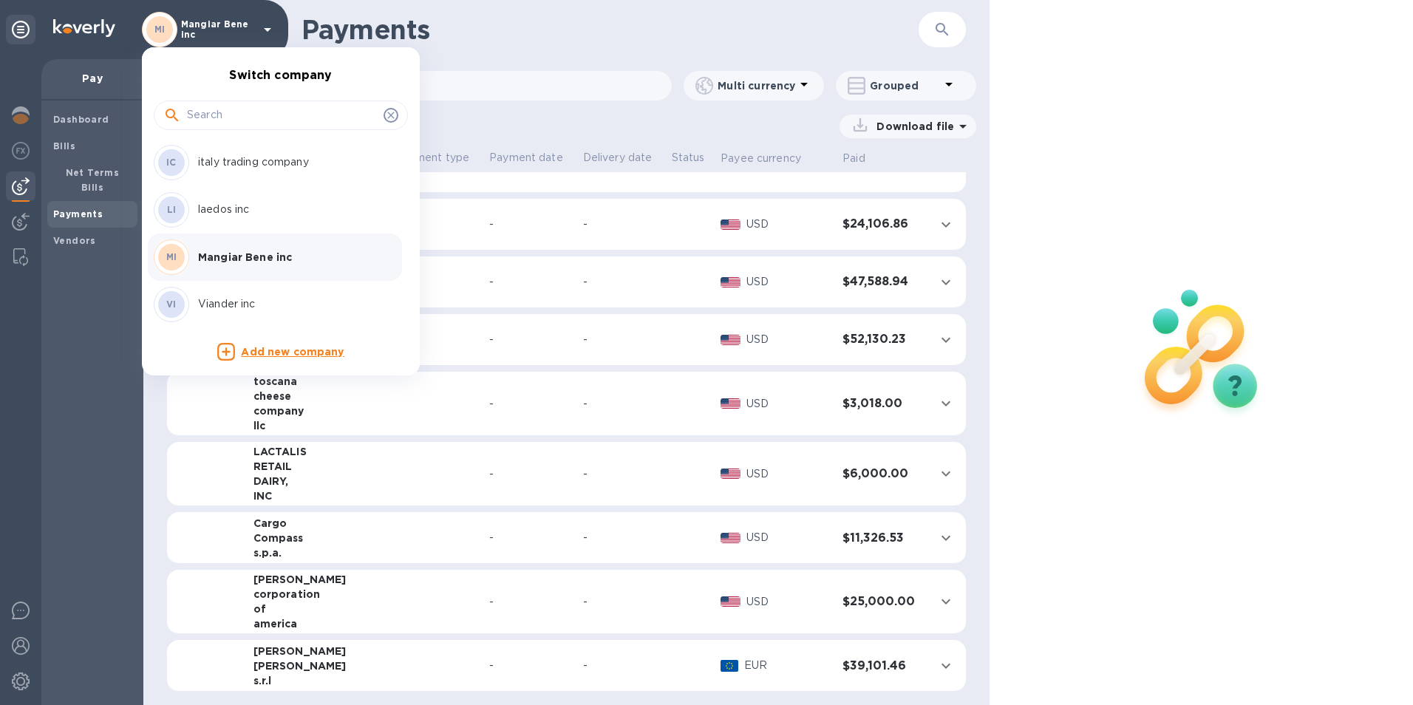
click at [232, 308] on p "Viander inc" at bounding box center [291, 304] width 186 height 16
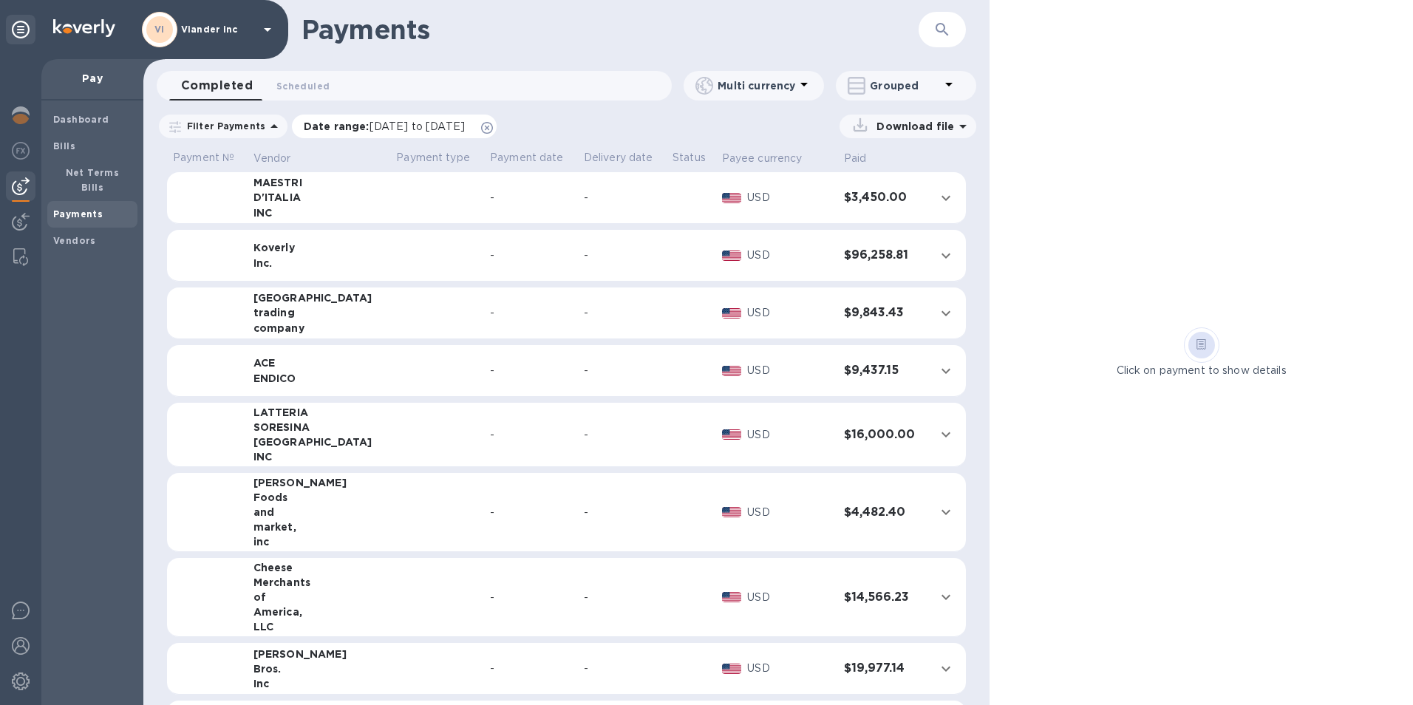
click at [493, 123] on icon at bounding box center [487, 128] width 12 height 12
click at [416, 381] on td at bounding box center [435, 371] width 93 height 52
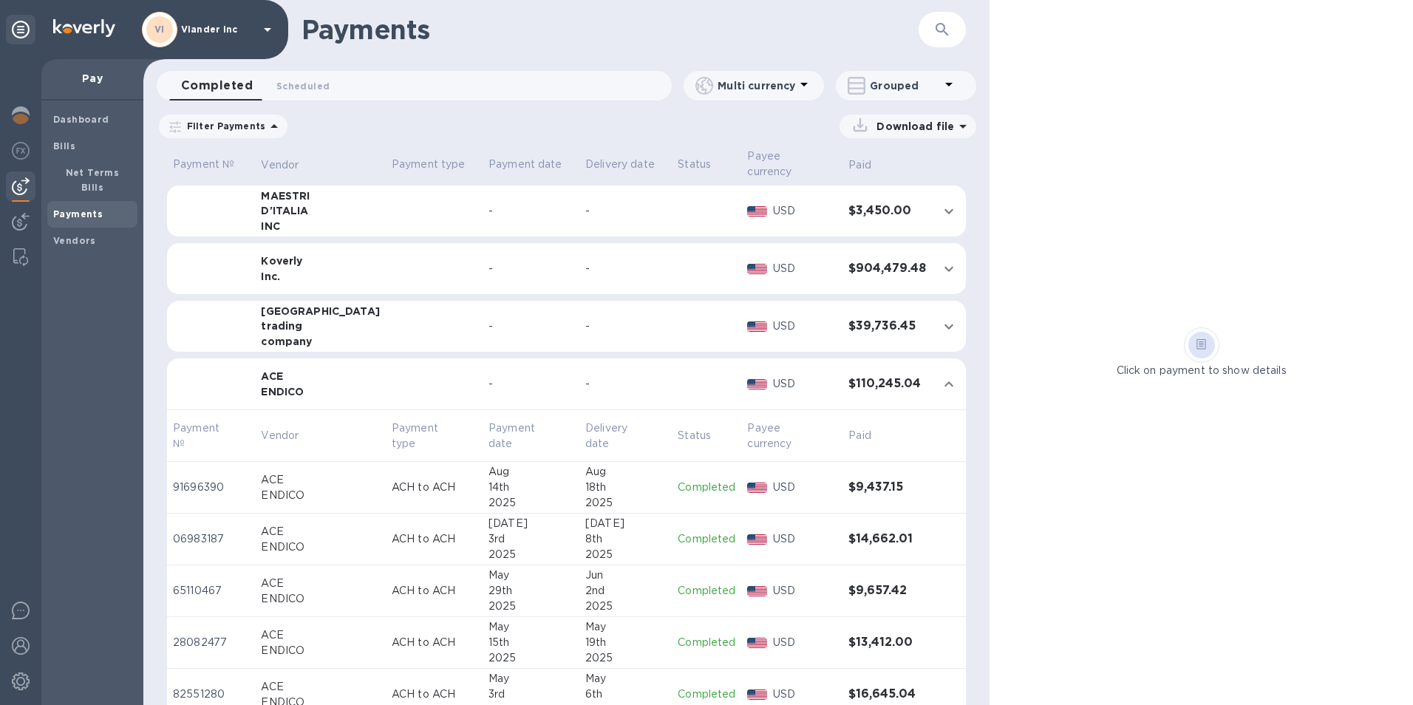
click at [843, 494] on td "$9,437.15" at bounding box center [887, 488] width 89 height 52
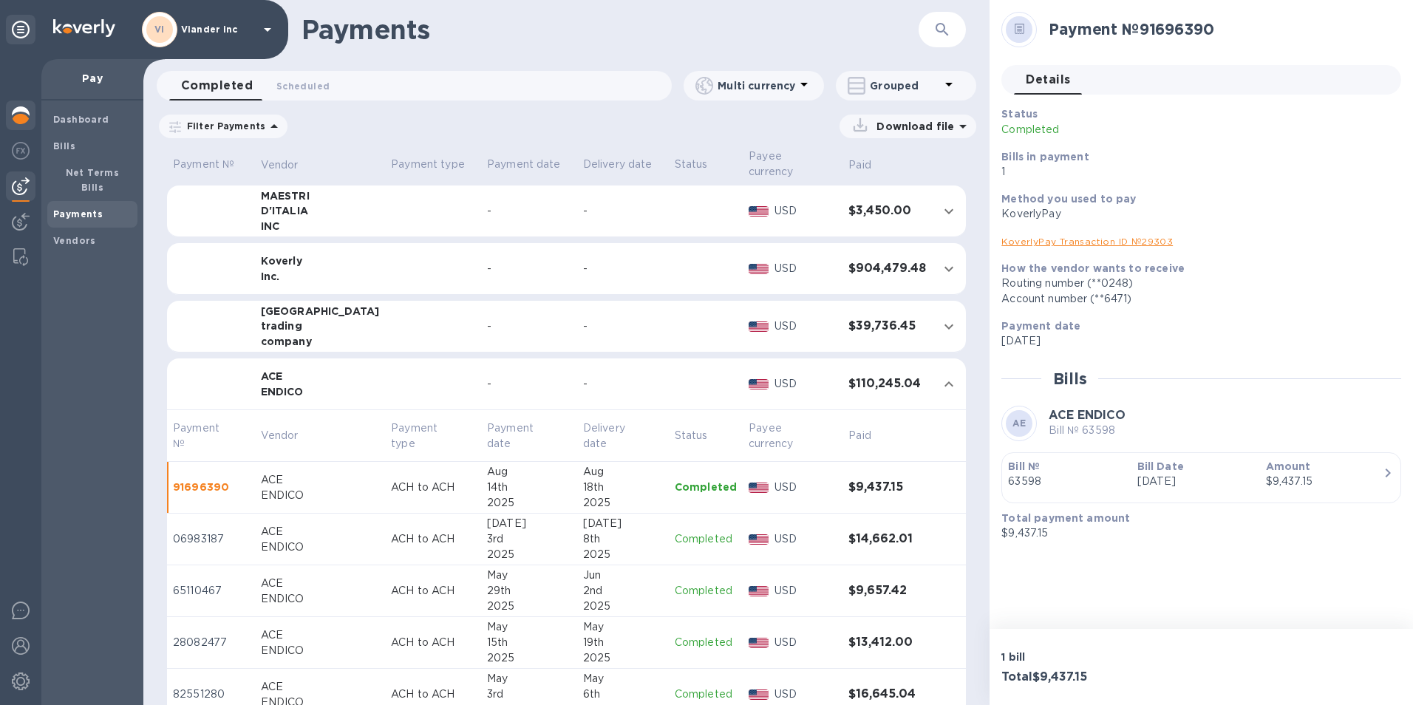
click at [19, 114] on img at bounding box center [21, 115] width 18 height 18
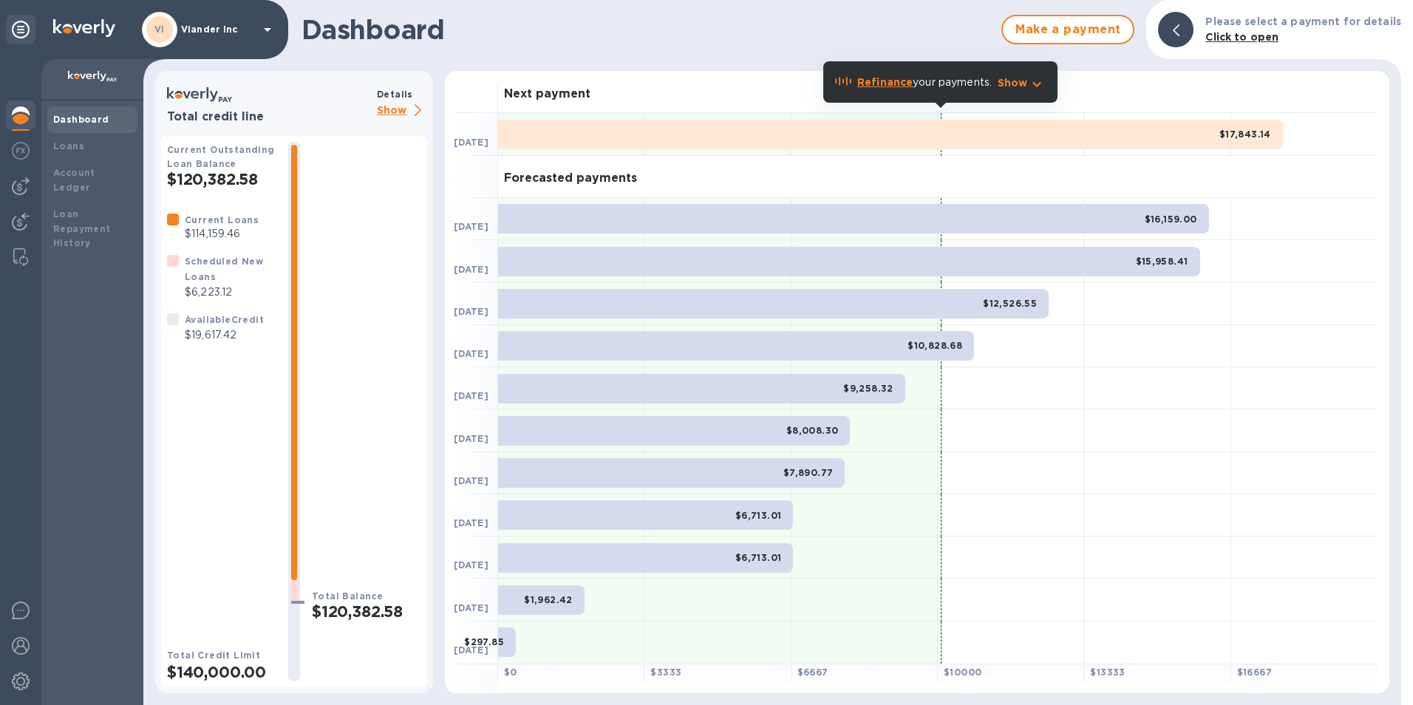
click at [395, 106] on p "Show" at bounding box center [402, 111] width 50 height 18
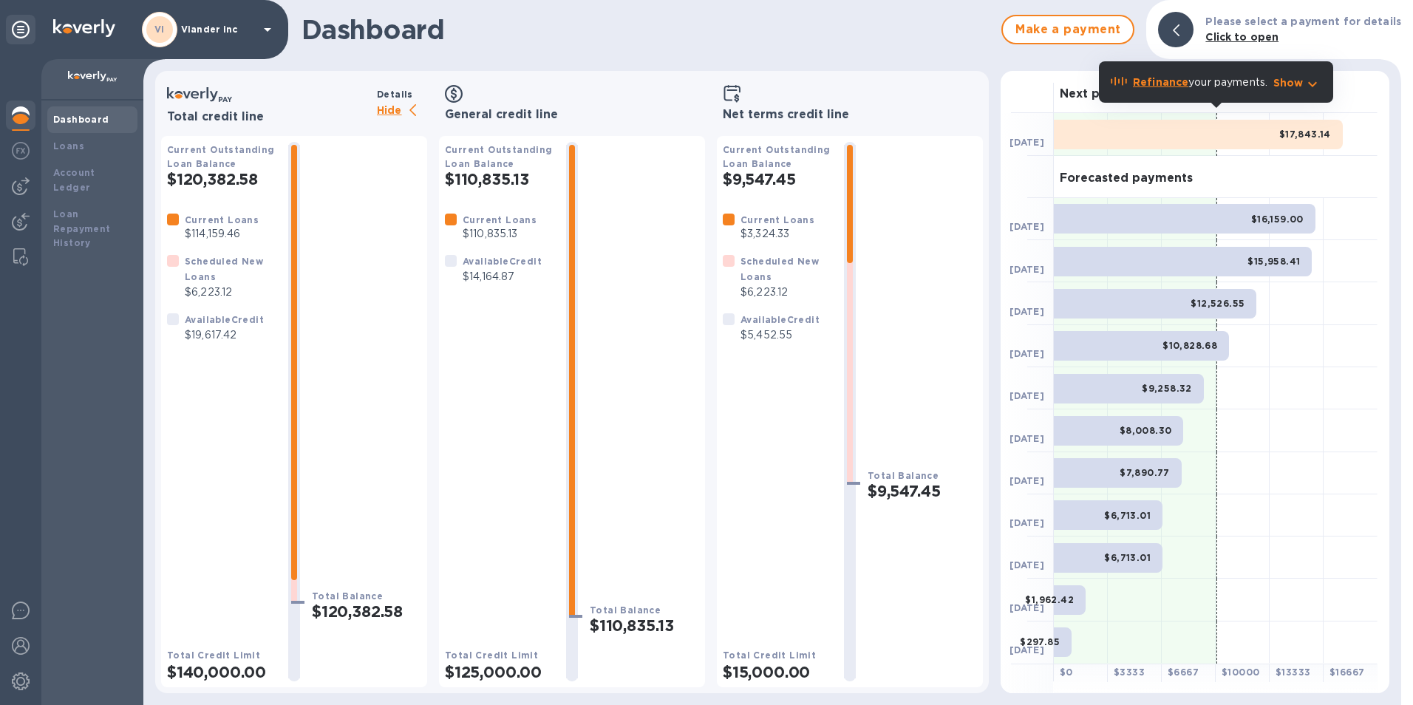
click at [72, 116] on b "Dashboard" at bounding box center [81, 119] width 56 height 11
click at [22, 112] on img at bounding box center [21, 115] width 18 height 18
click at [197, 30] on p "Viander inc" at bounding box center [218, 29] width 74 height 10
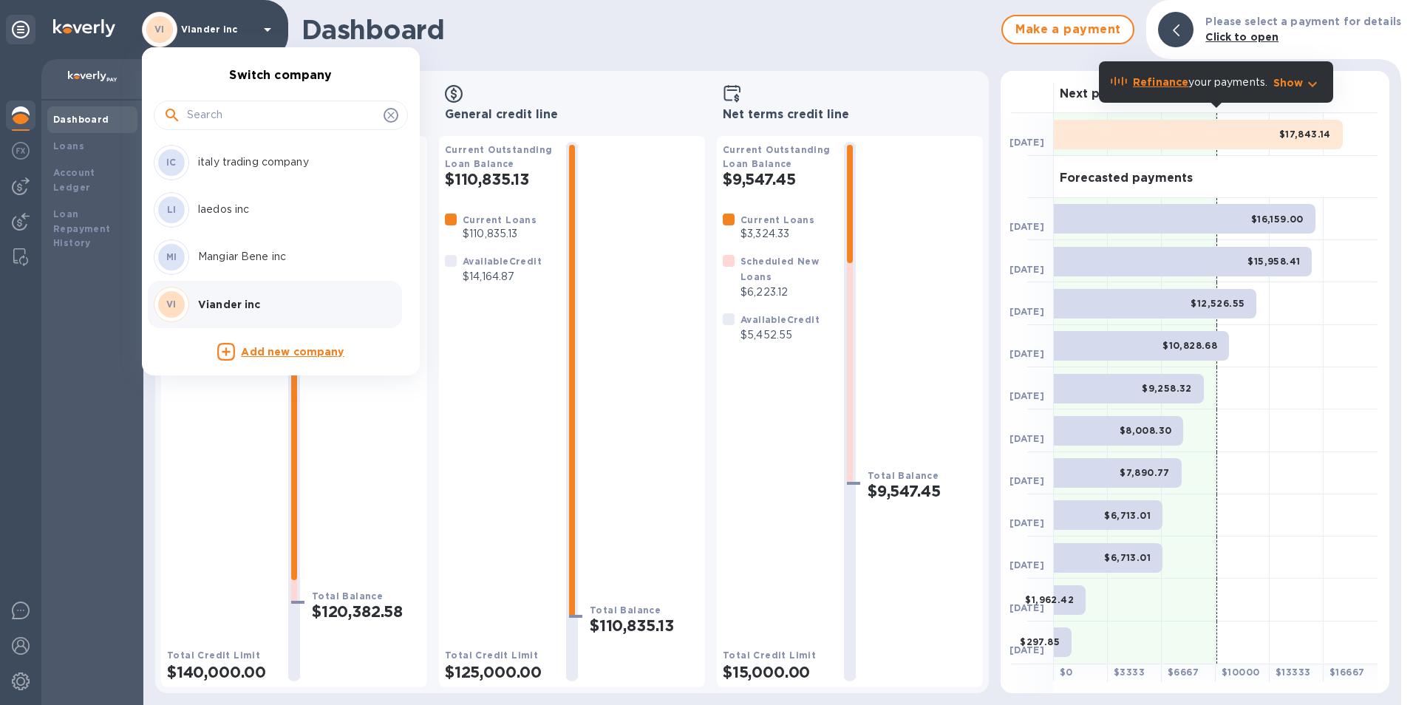
click at [571, 52] on div at bounding box center [706, 352] width 1413 height 705
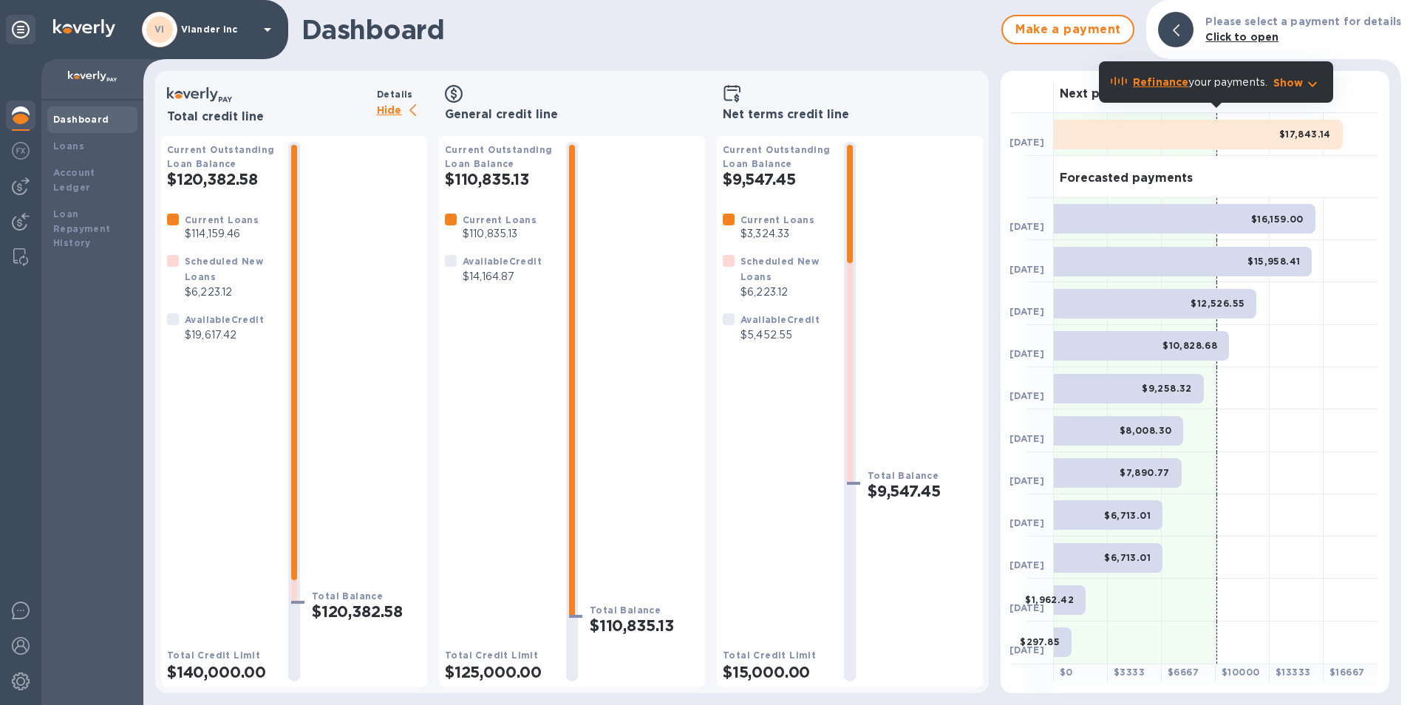
click at [92, 397] on div "Dashboard Loans Account Ledger Loan Repayment History" at bounding box center [92, 403] width 102 height 605
click at [20, 191] on img at bounding box center [21, 186] width 18 height 18
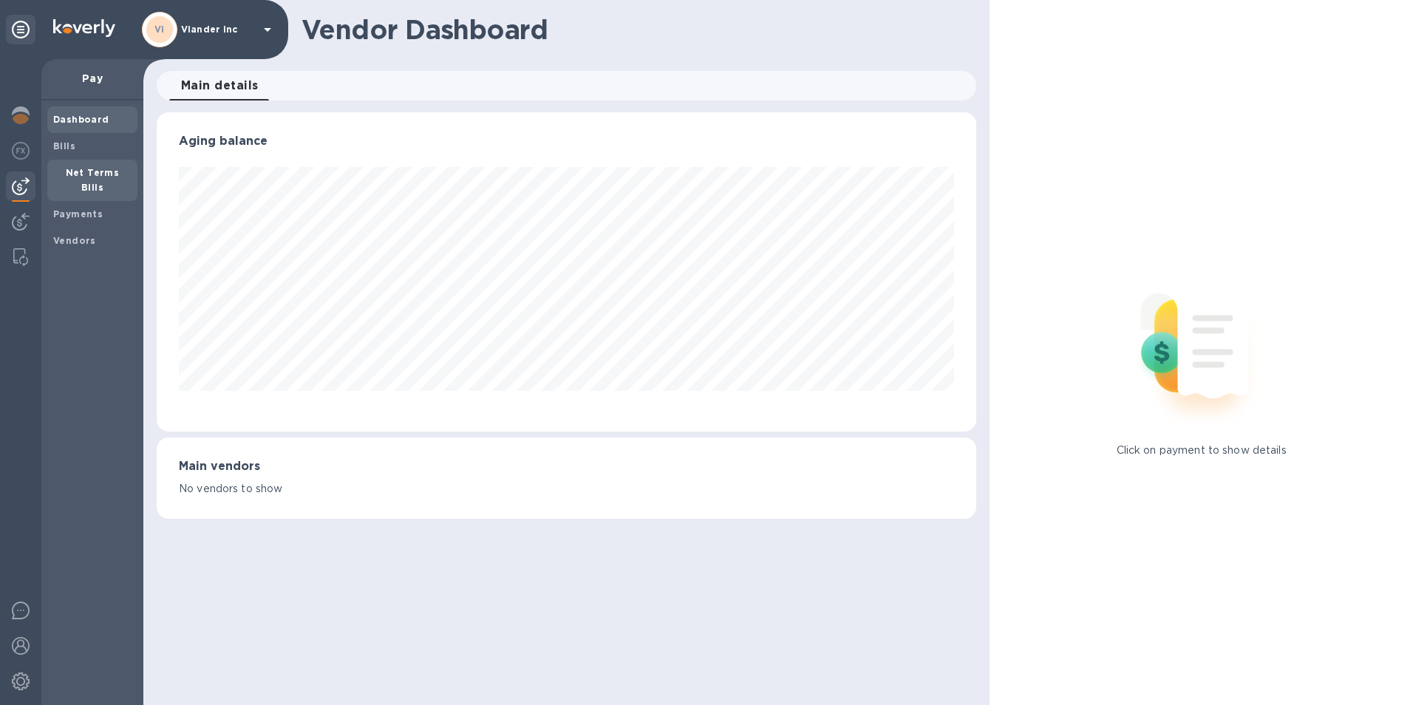
scroll to position [738760, 738266]
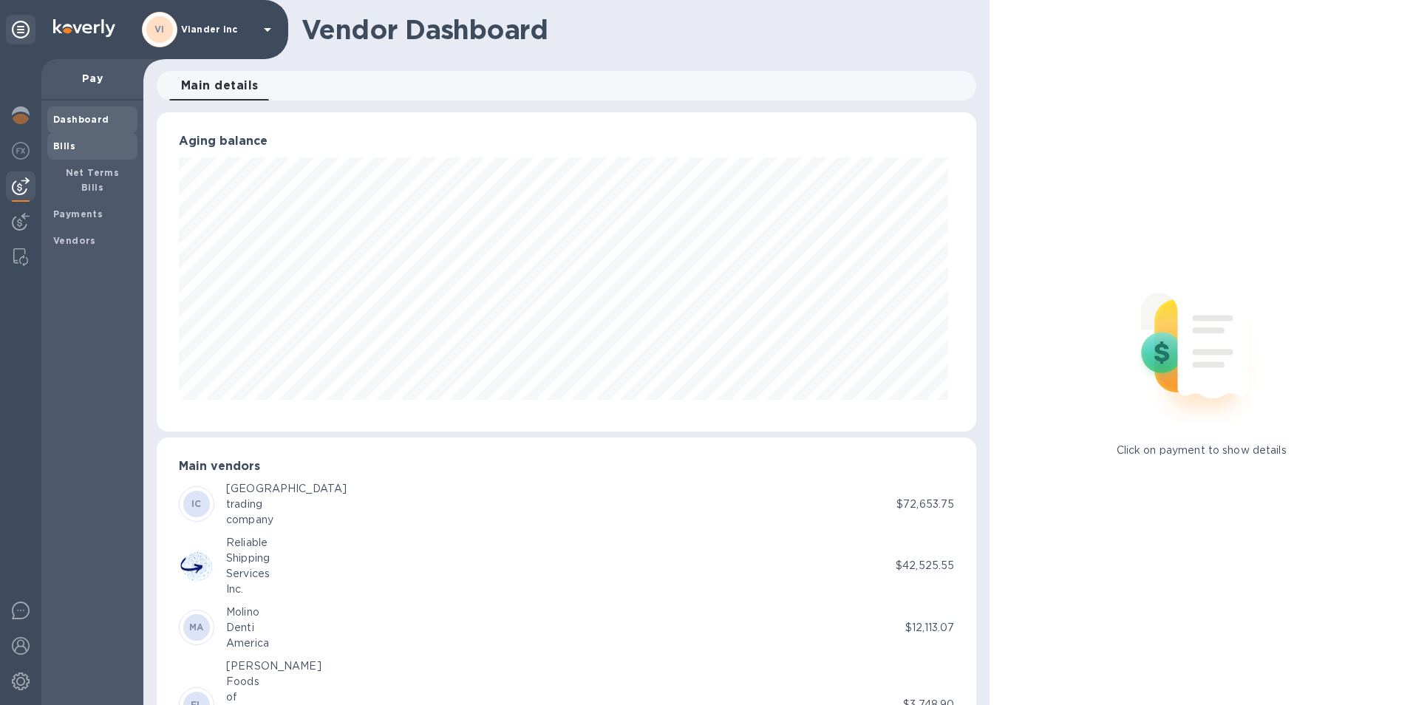
click at [63, 141] on b "Bills" at bounding box center [64, 145] width 22 height 11
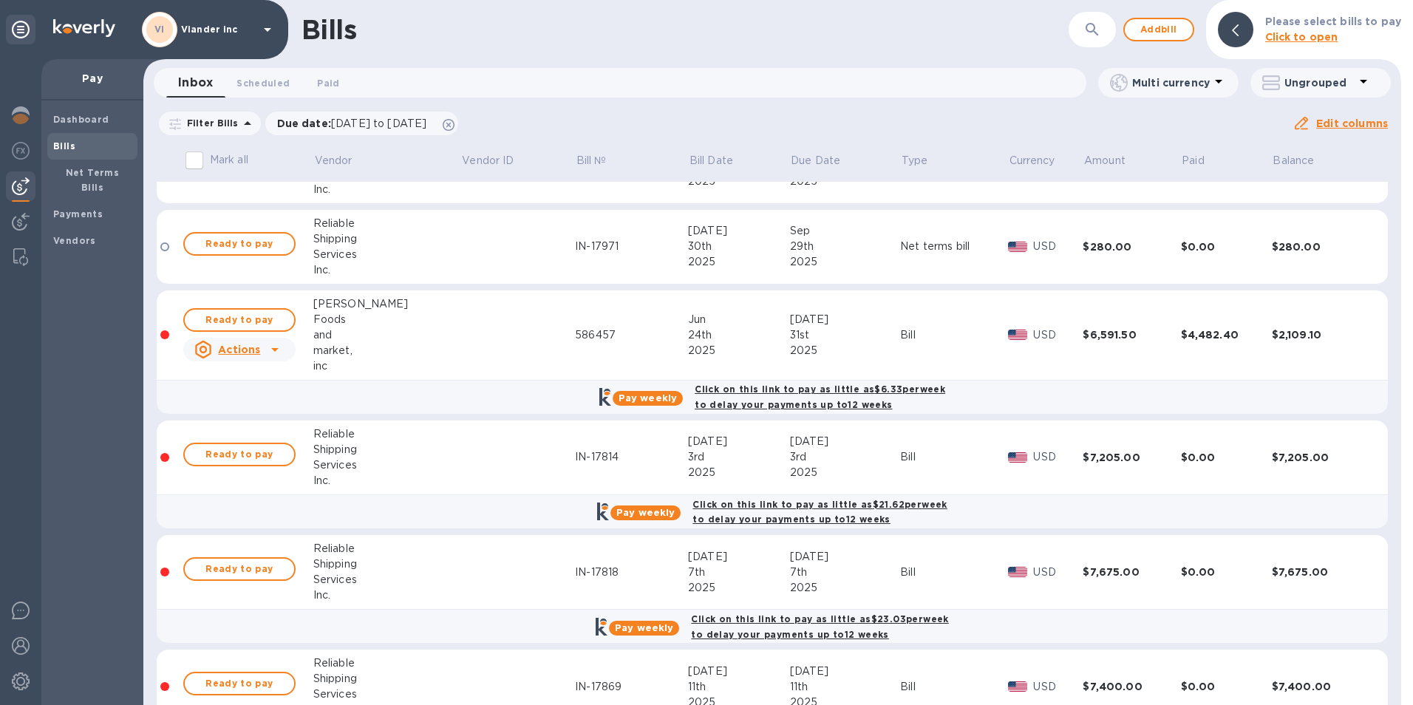
scroll to position [526, 0]
